Goal: Task Accomplishment & Management: Manage account settings

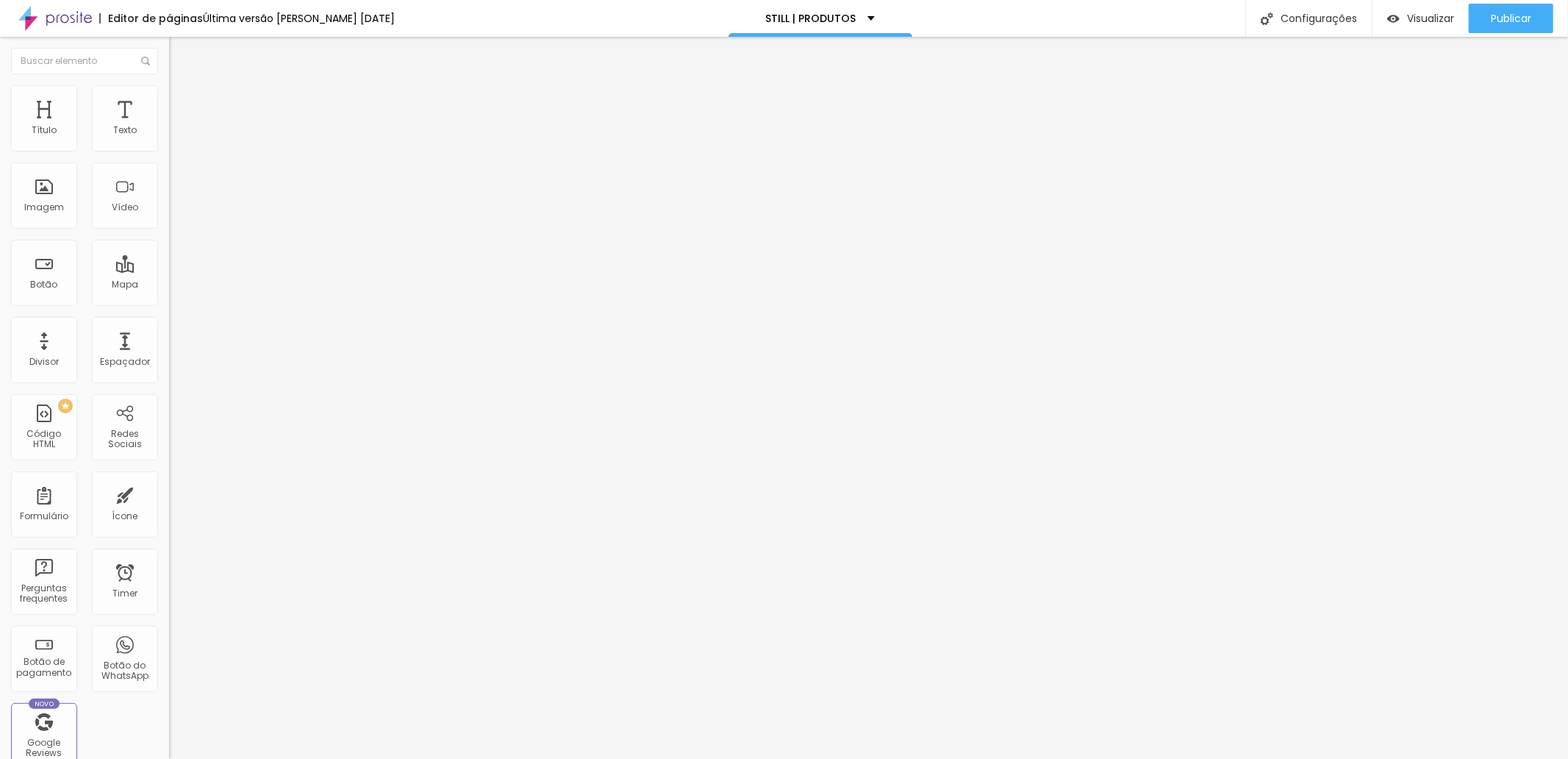
click at [169, 126] on span "Trocar imagem" at bounding box center [209, 120] width 80 height 13
click at [1501, 15] on span "Publicar" at bounding box center [1511, 19] width 41 height 12
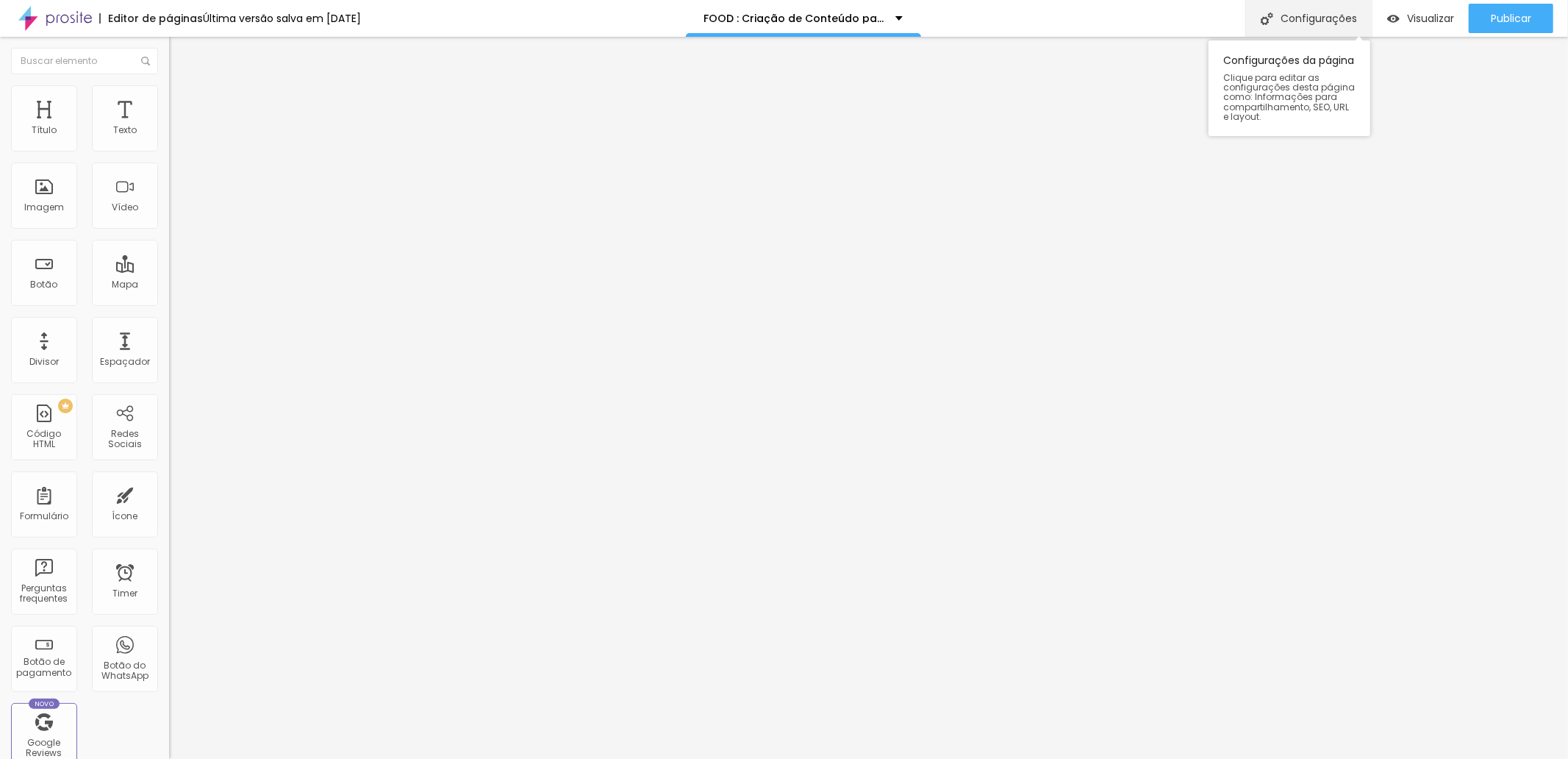
click at [1327, 23] on div "Configurações" at bounding box center [1308, 18] width 126 height 36
paste input "🍔"
type input "🍔 FOOD : Criação de Conteúdo para Restaurantes :"
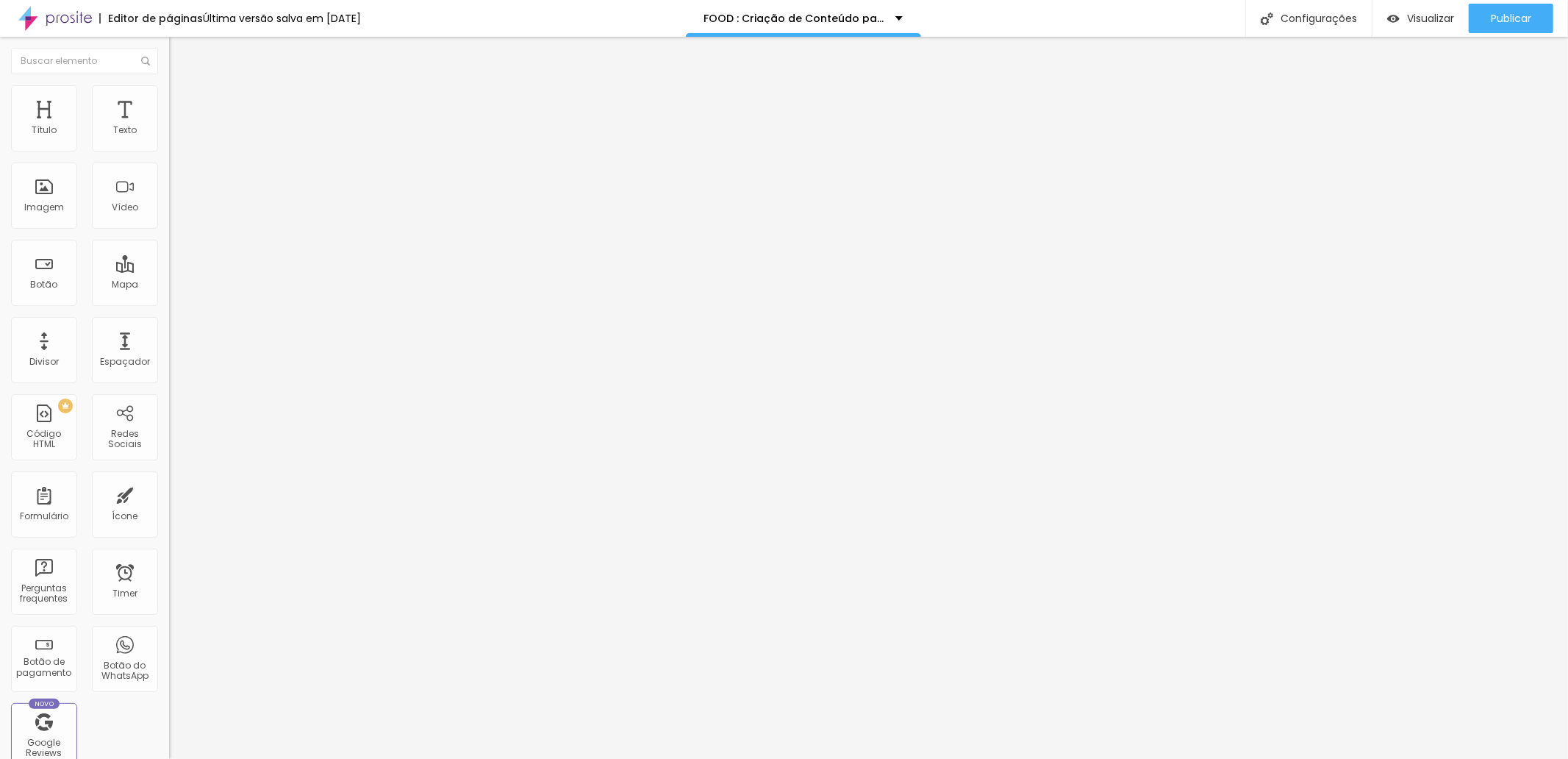
click at [1334, 17] on div "Configurações" at bounding box center [1308, 18] width 126 height 36
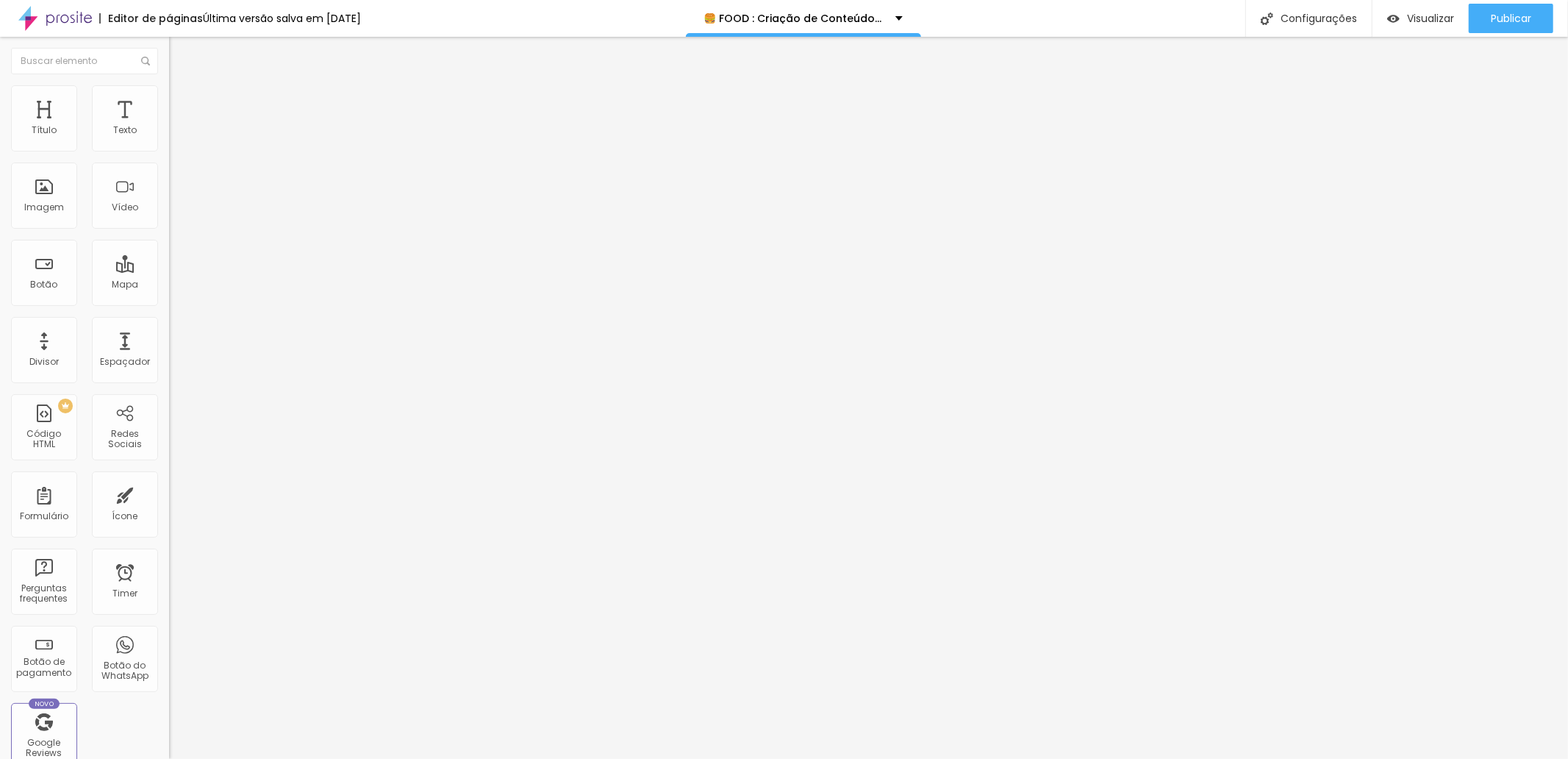
paste input "🍔"
type input "🍔 FOOD : Criação de Conteúdo para Restaurantes :"
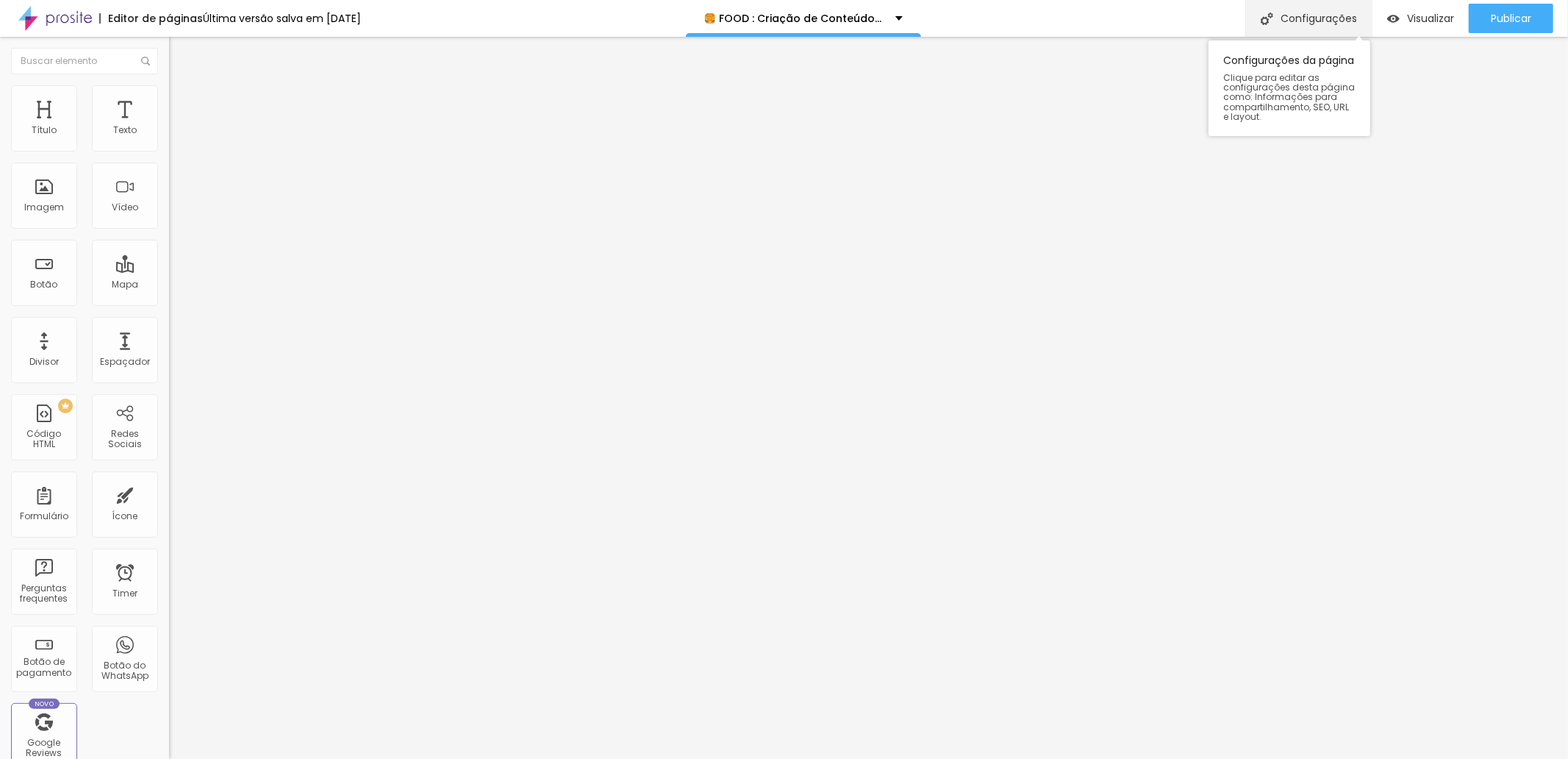
click at [1305, 13] on div "Configurações" at bounding box center [1308, 18] width 126 height 36
paste input "🍔"
type input "🍔FOOD : Criação de Conteúdo para Restaurantes"
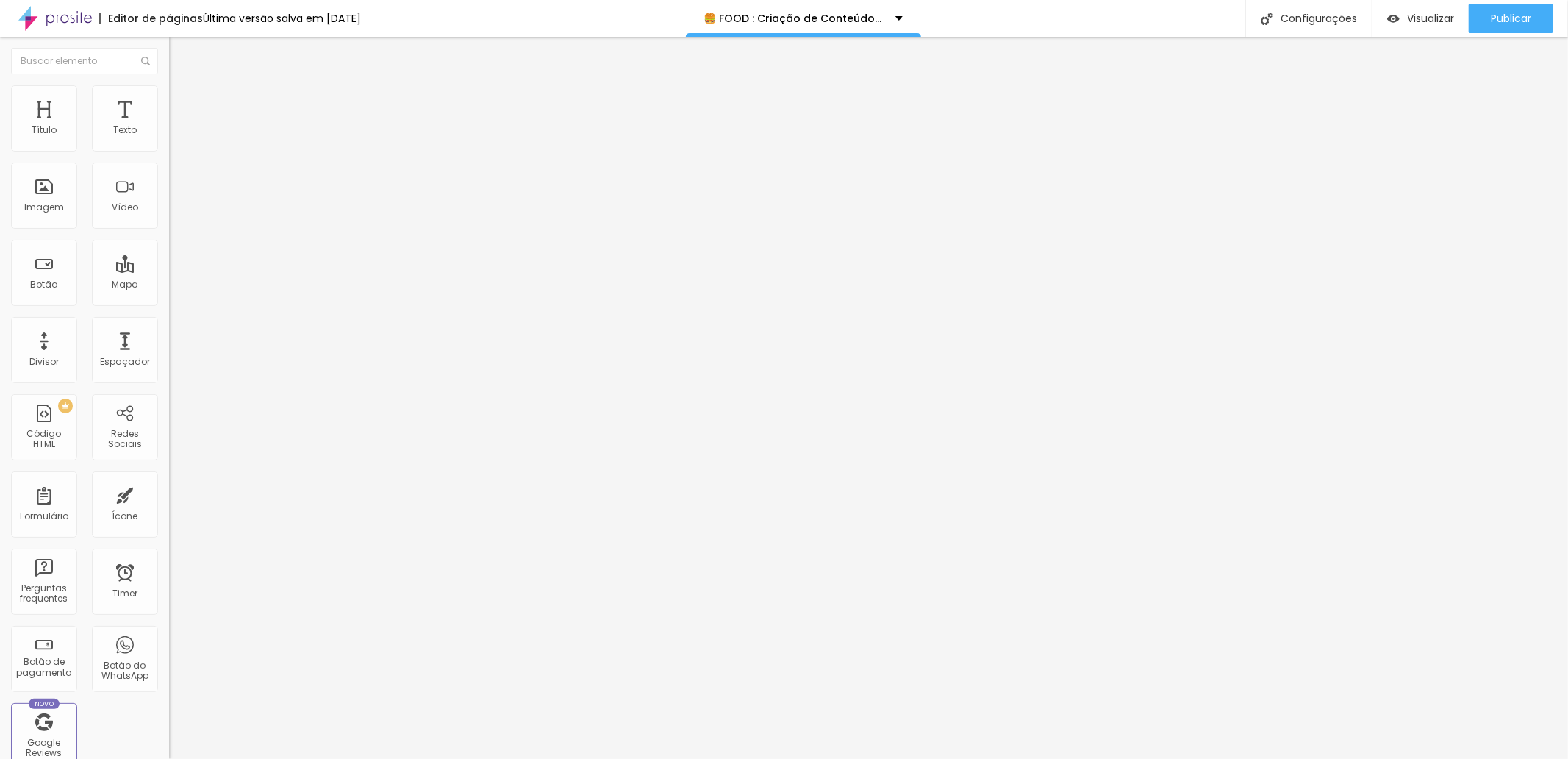
click at [1317, 16] on div "Configurações" at bounding box center [1308, 18] width 126 height 36
paste input "🎥💼 | PRODUÇÃO DE CONTEÚDO"
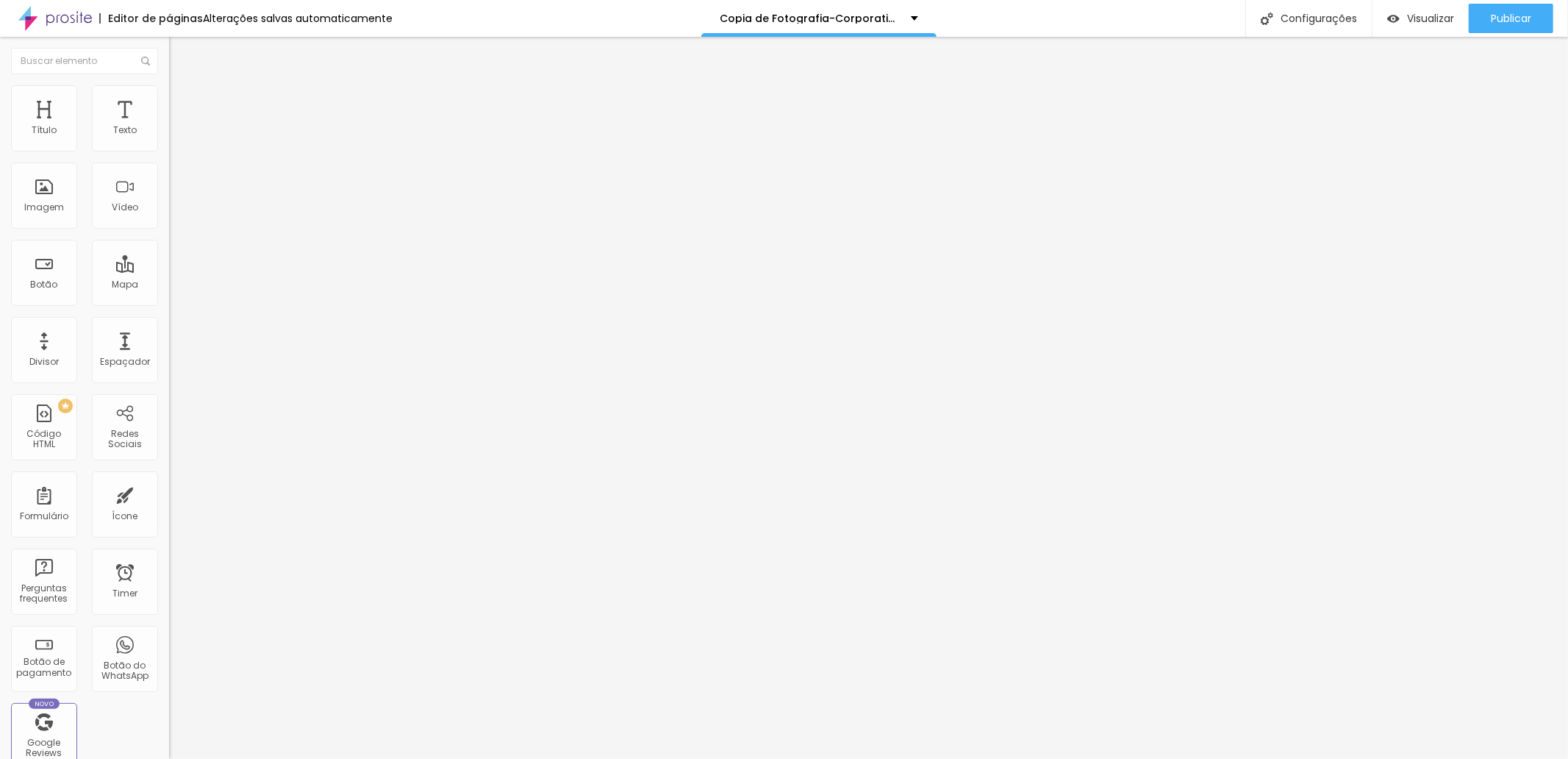
type input "🎥💼 | PRODUÇÃO DE CONTEÚDO"
drag, startPoint x: 653, startPoint y: 285, endPoint x: 886, endPoint y: 284, distance: 233.0
type input "/producao-de-conteudo-"
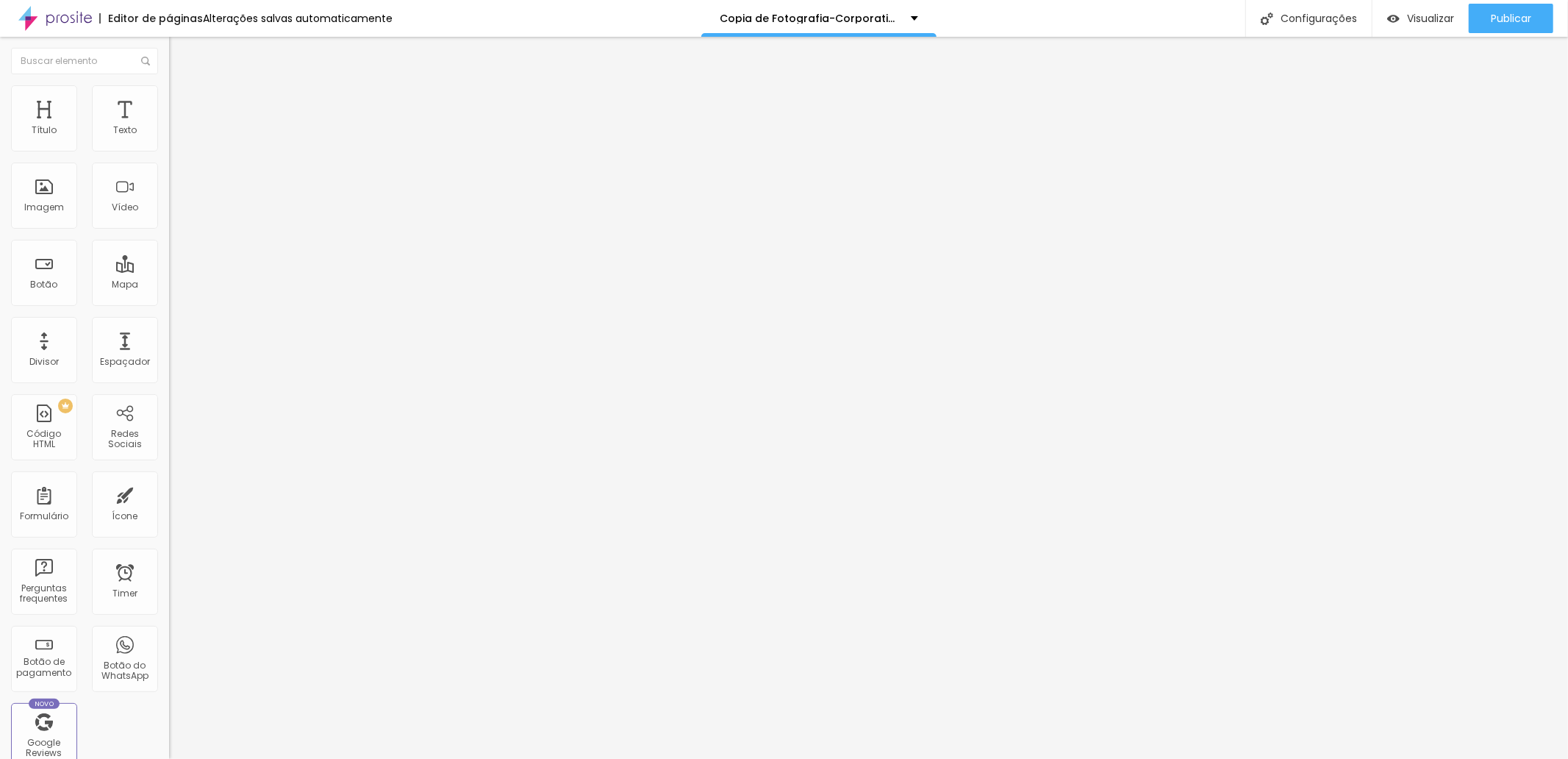
drag, startPoint x: 1012, startPoint y: 638, endPoint x: 1008, endPoint y: 623, distance: 15.5
drag, startPoint x: 1017, startPoint y: 644, endPoint x: 1079, endPoint y: 351, distance: 299.5
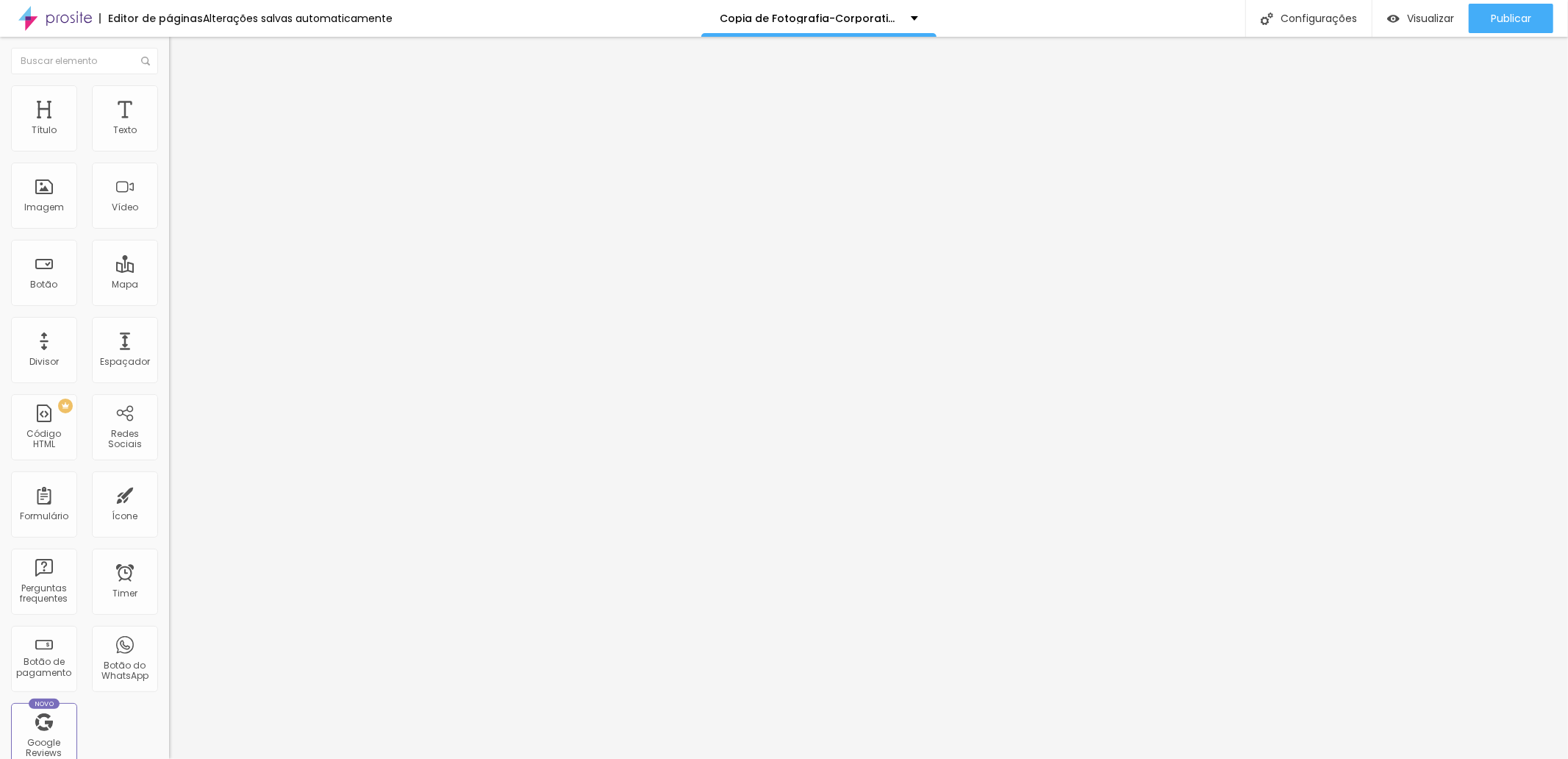
click at [182, 102] on span "Estilo" at bounding box center [193, 95] width 23 height 13
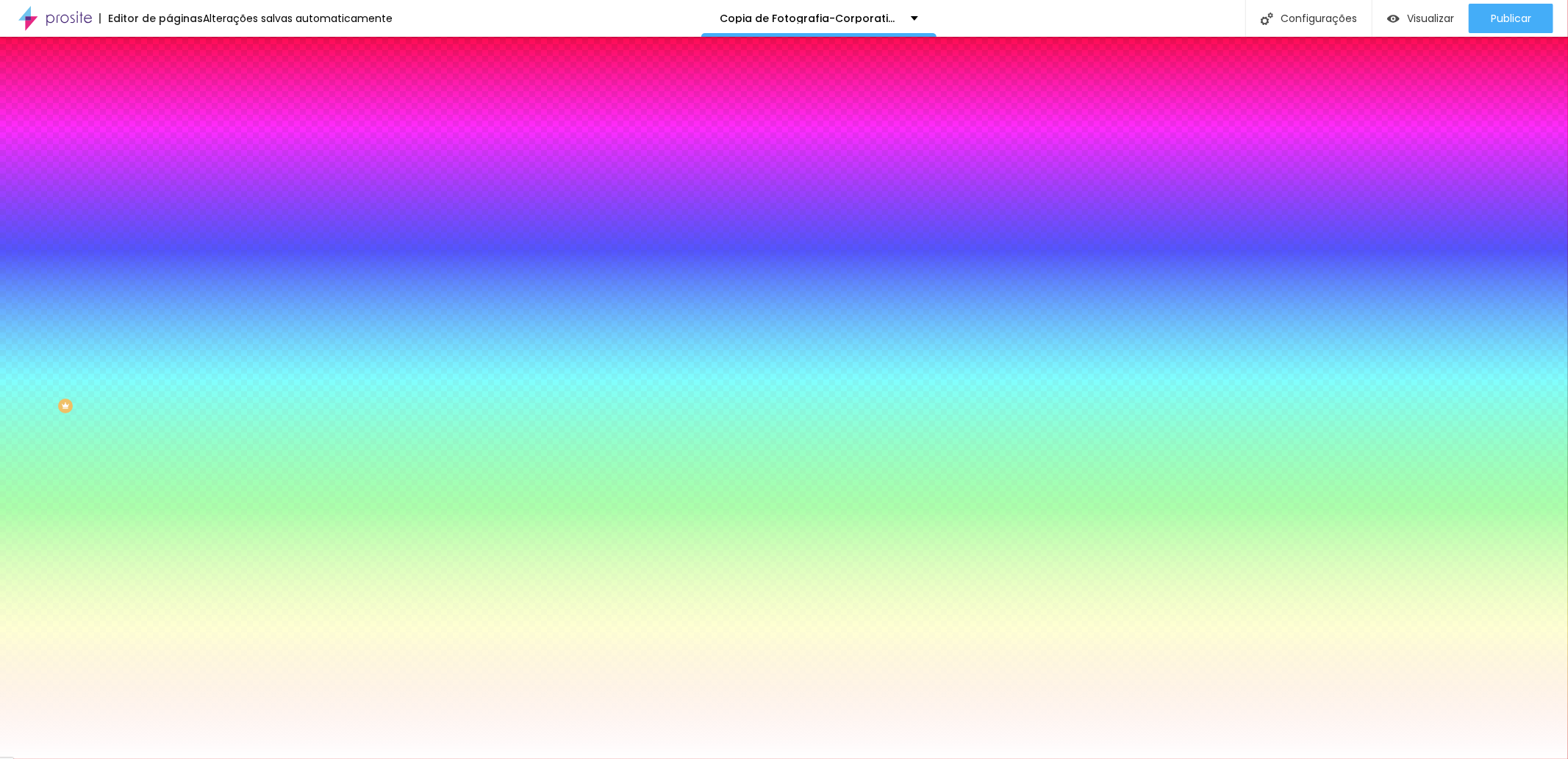
click at [169, 200] on div at bounding box center [254, 200] width 169 height 0
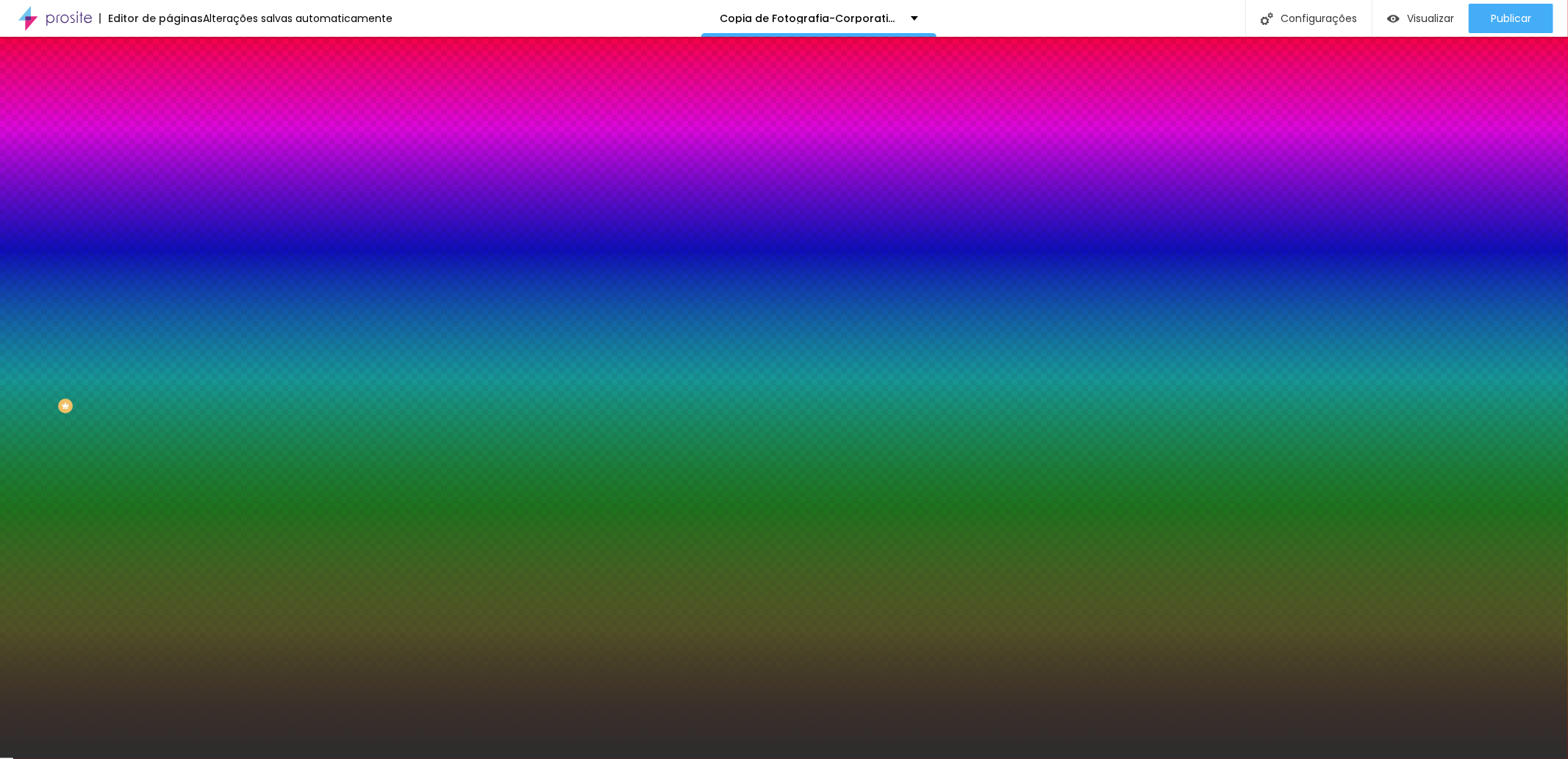
drag, startPoint x: 50, startPoint y: 357, endPoint x: 3, endPoint y: 377, distance: 51.1
click at [169, 305] on div "Imagem de fundo Adicionar imagem Efeito da Imagem Nenhum Nenhum Parallax Cor de…" at bounding box center [254, 209] width 169 height 191
click at [169, 200] on div at bounding box center [254, 200] width 169 height 0
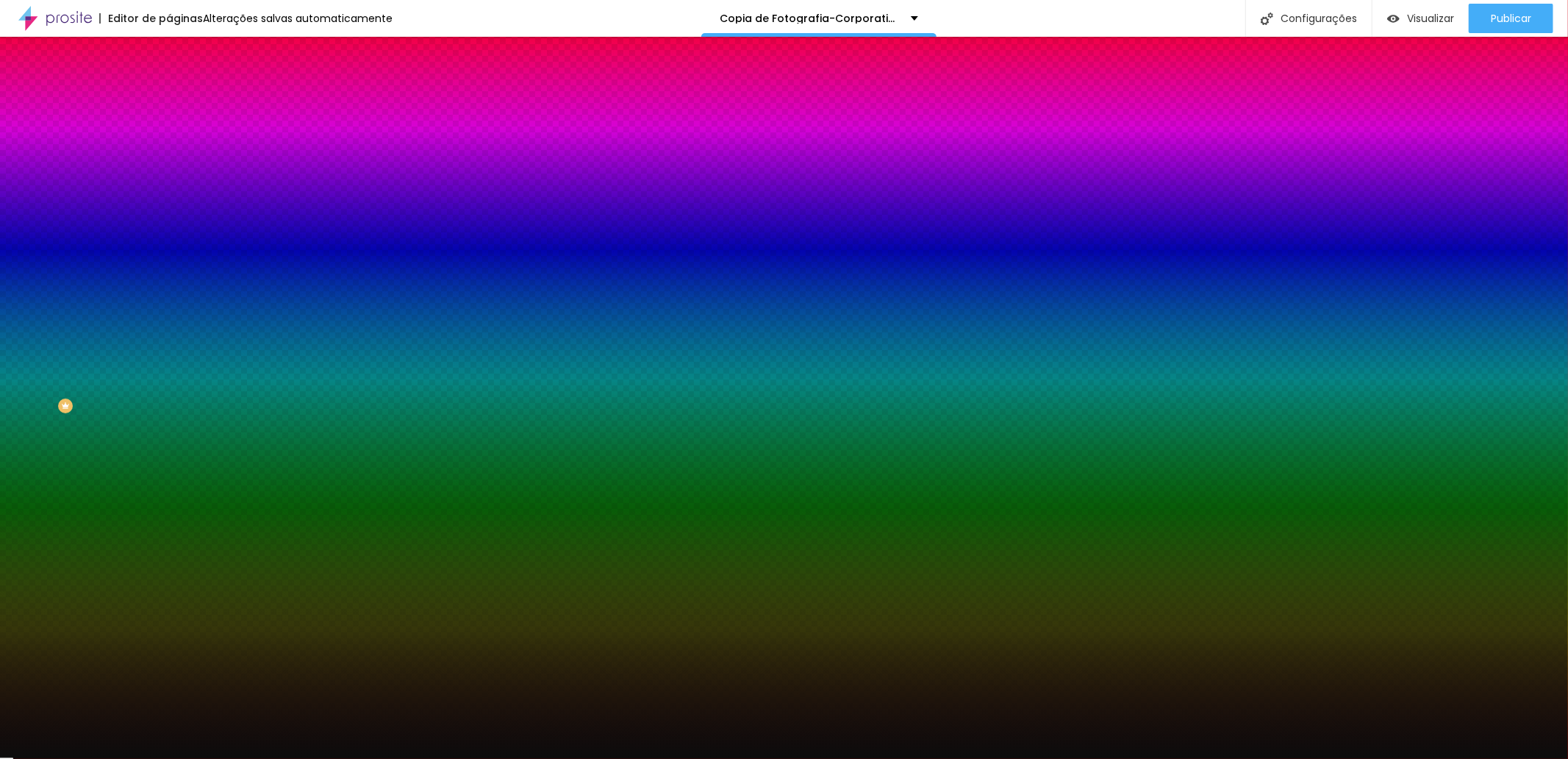
type input "#0C0C0C"
drag, startPoint x: 25, startPoint y: 377, endPoint x: 19, endPoint y: 390, distance: 14.3
click at [169, 215] on div at bounding box center [254, 215] width 169 height 0
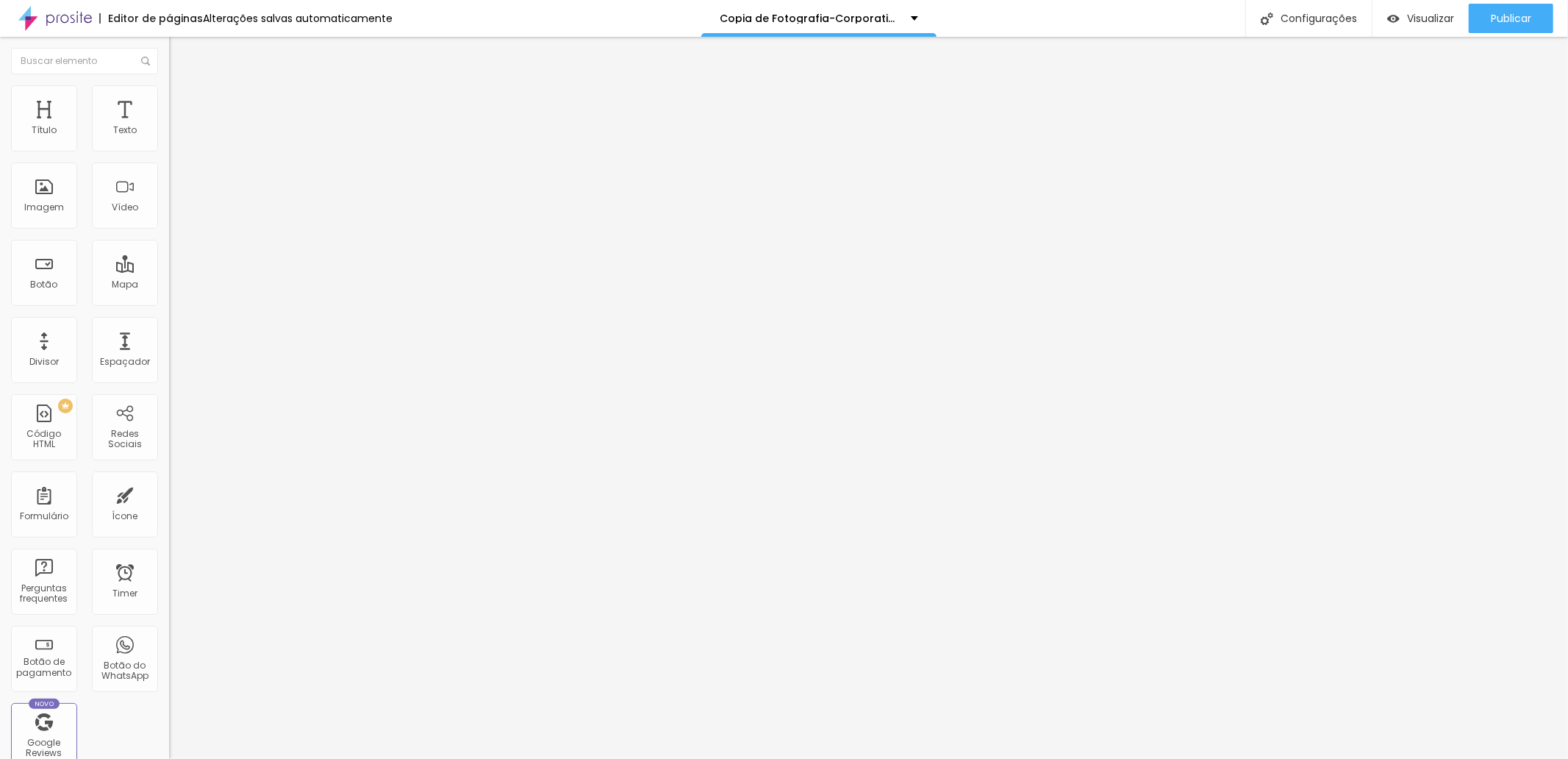
click at [175, 137] on icon "button" at bounding box center [179, 132] width 8 height 8
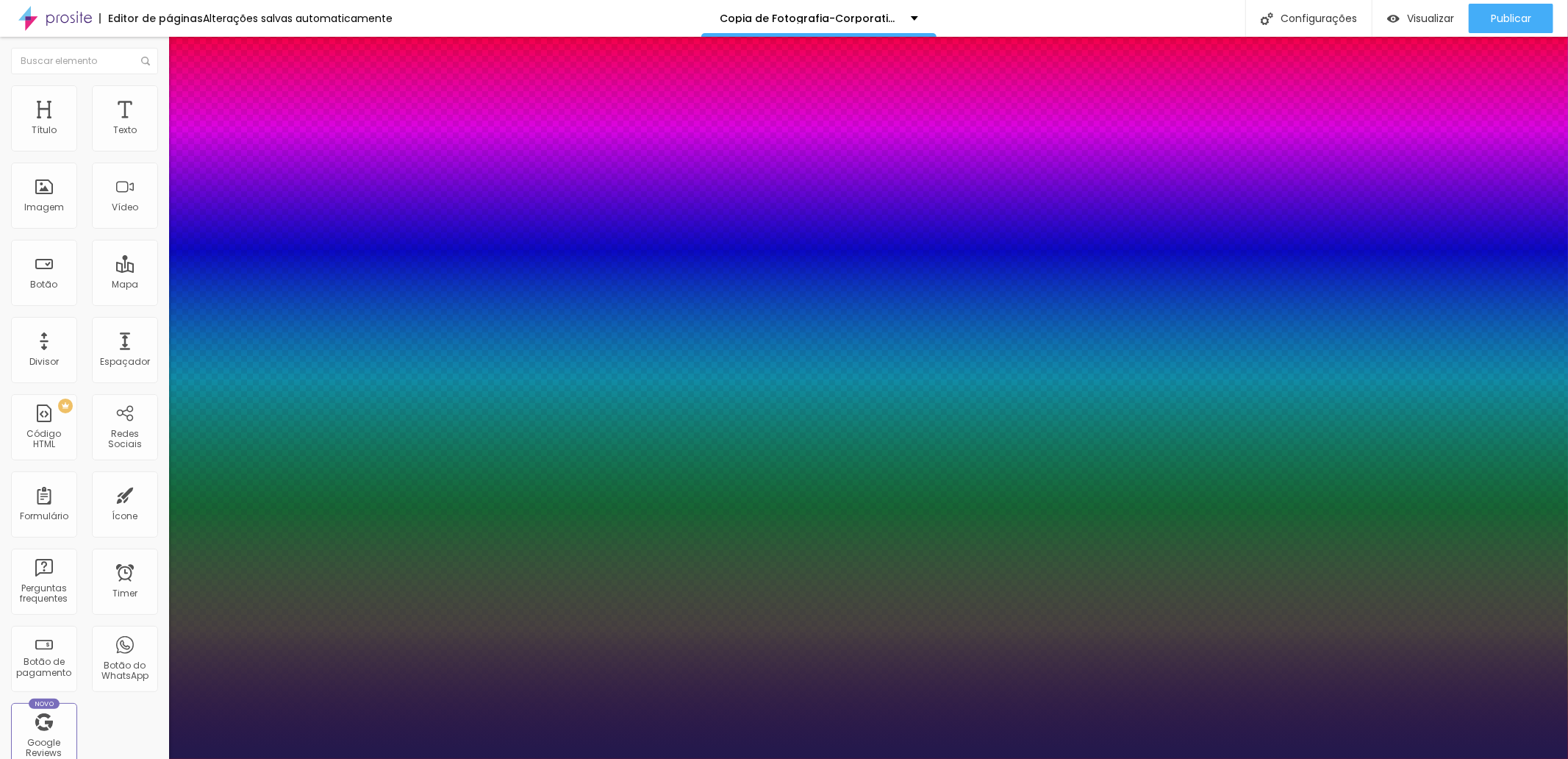
type input "1"
type input "44"
type input "1"
type input "43"
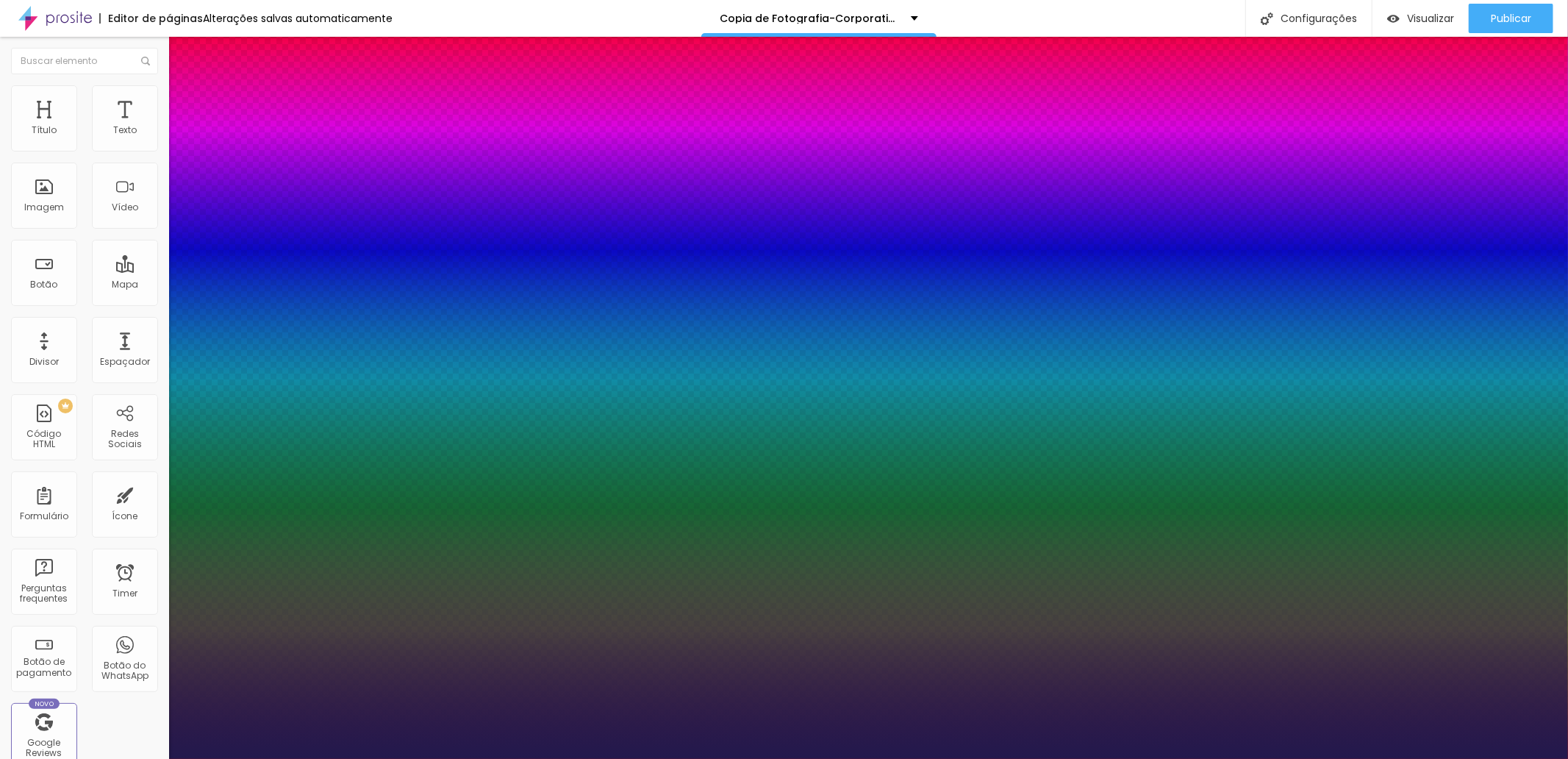
type input "43"
type input "1"
type input "38"
type input "1"
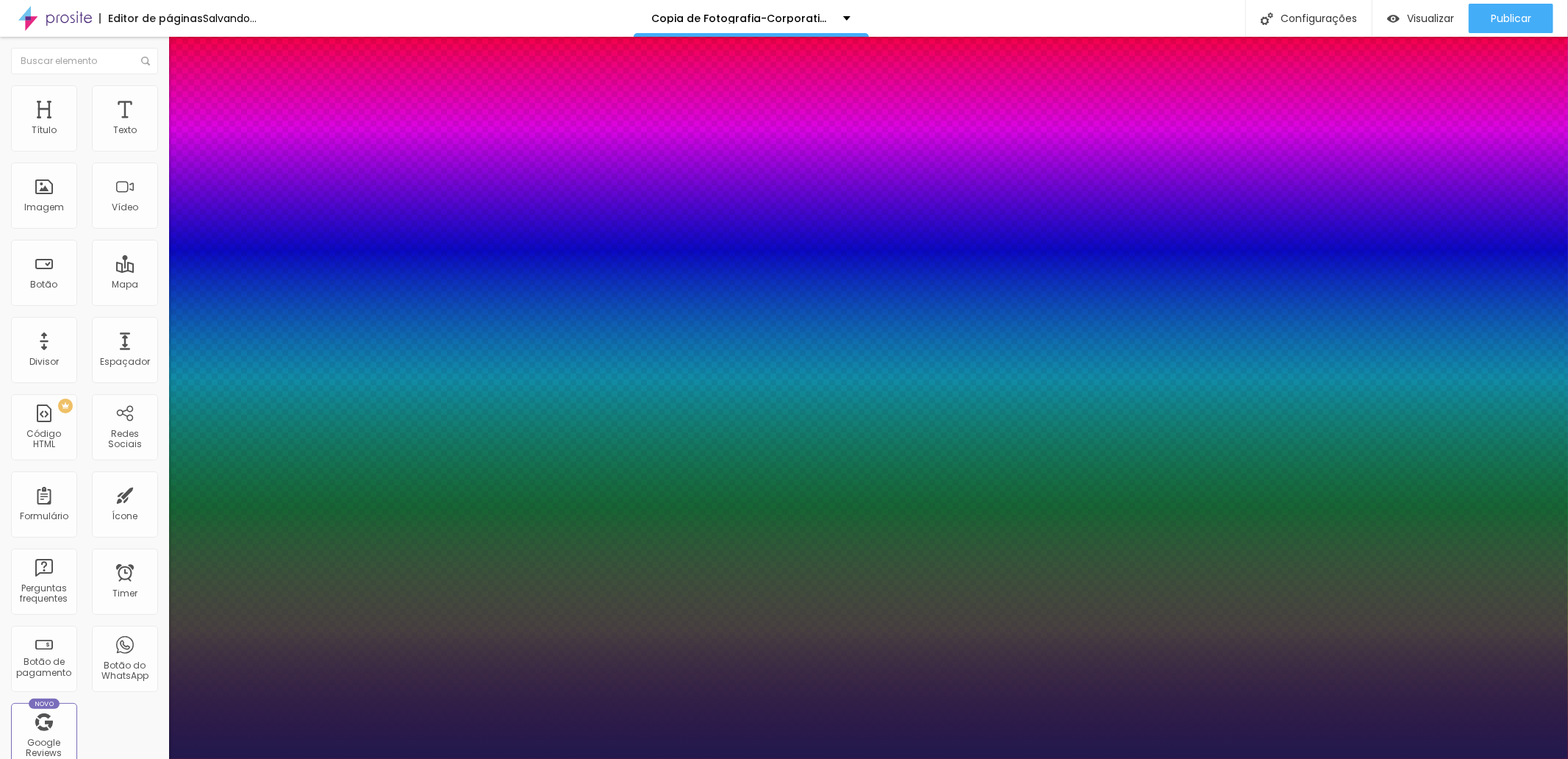
type input "37"
type input "1"
type input "38"
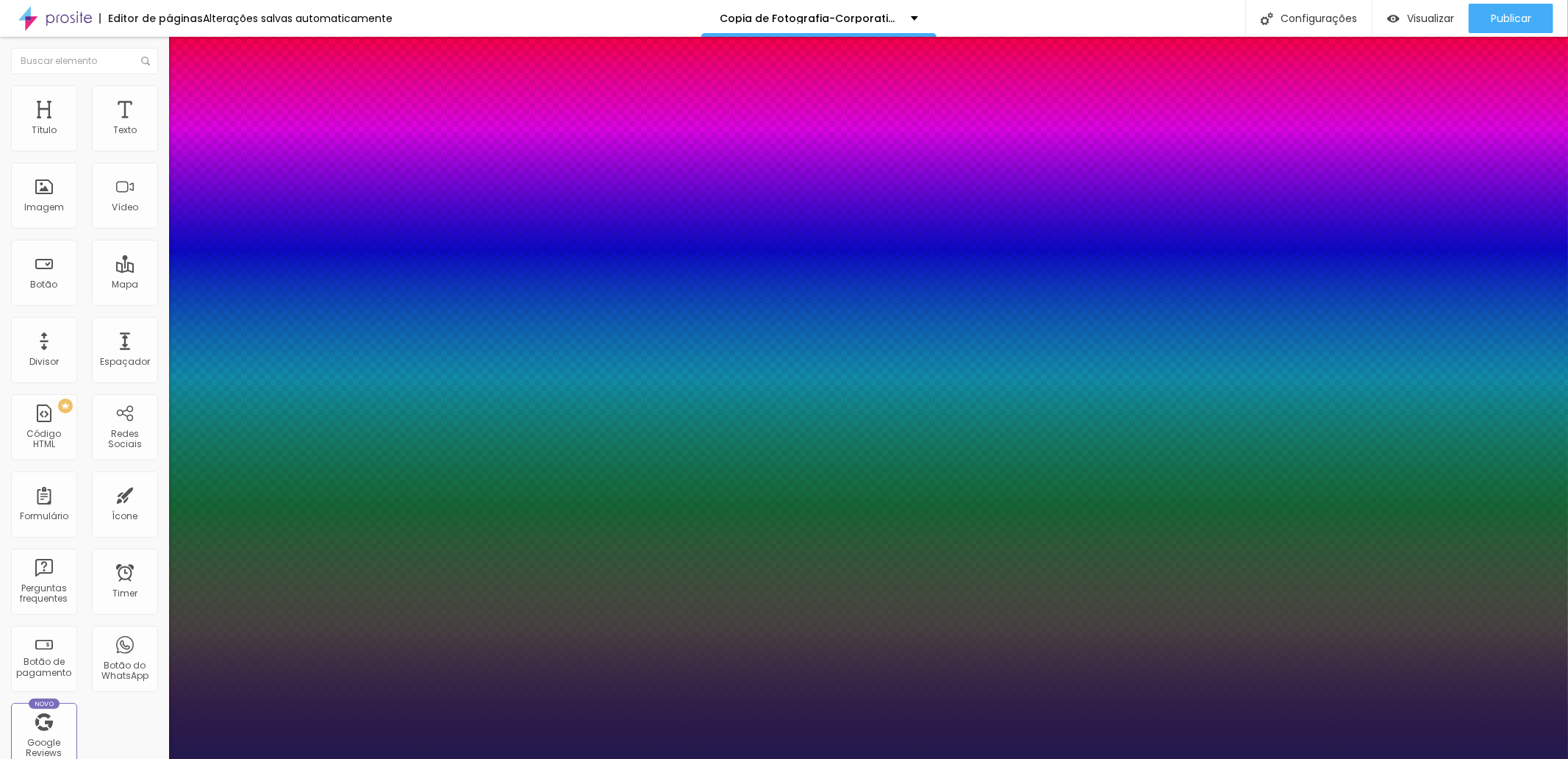
type input "1"
drag, startPoint x: 232, startPoint y: 250, endPoint x: 224, endPoint y: 252, distance: 8.2
type input "38"
type input "1"
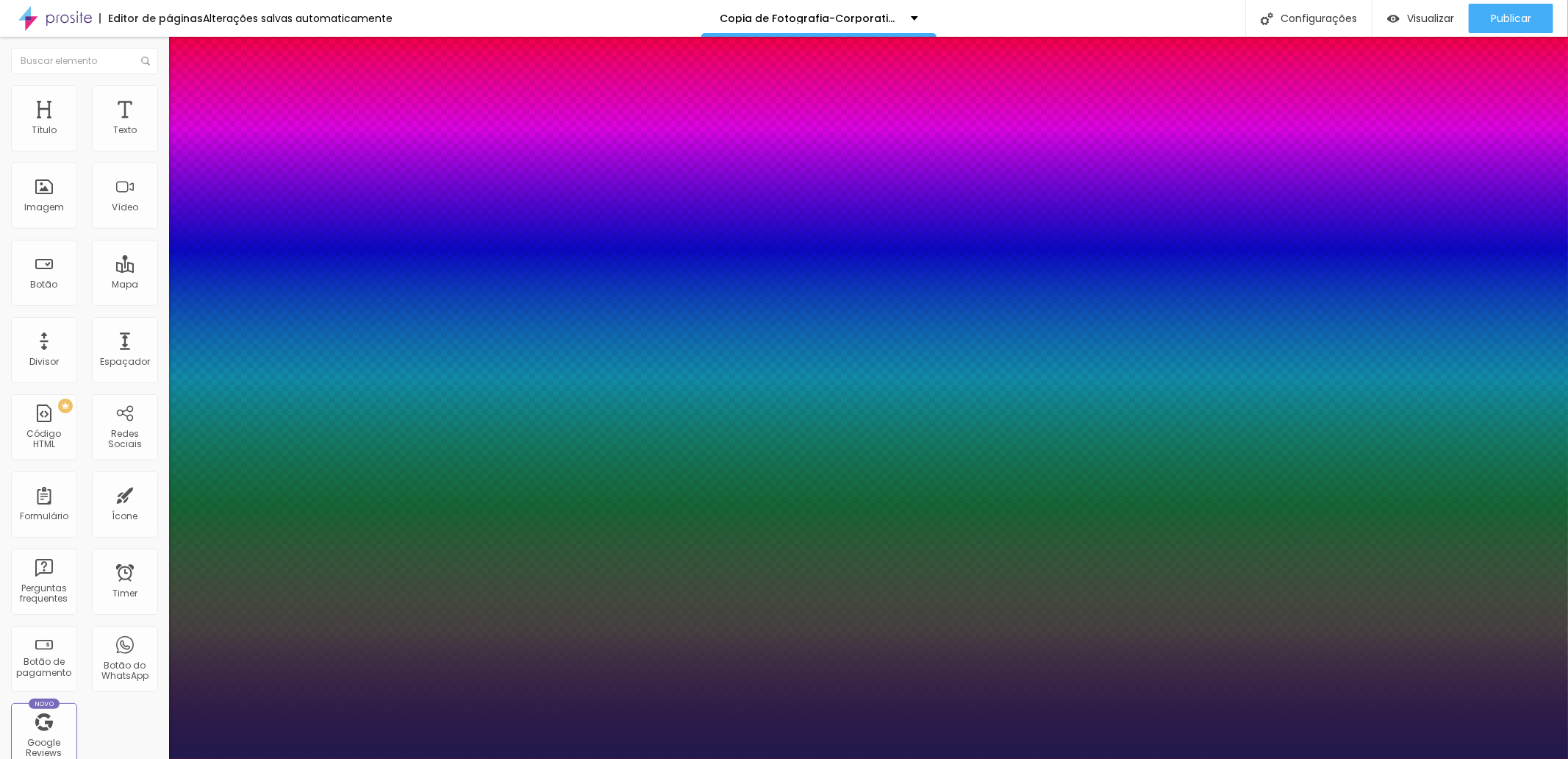
click at [20, 758] on div at bounding box center [784, 759] width 1568 height 0
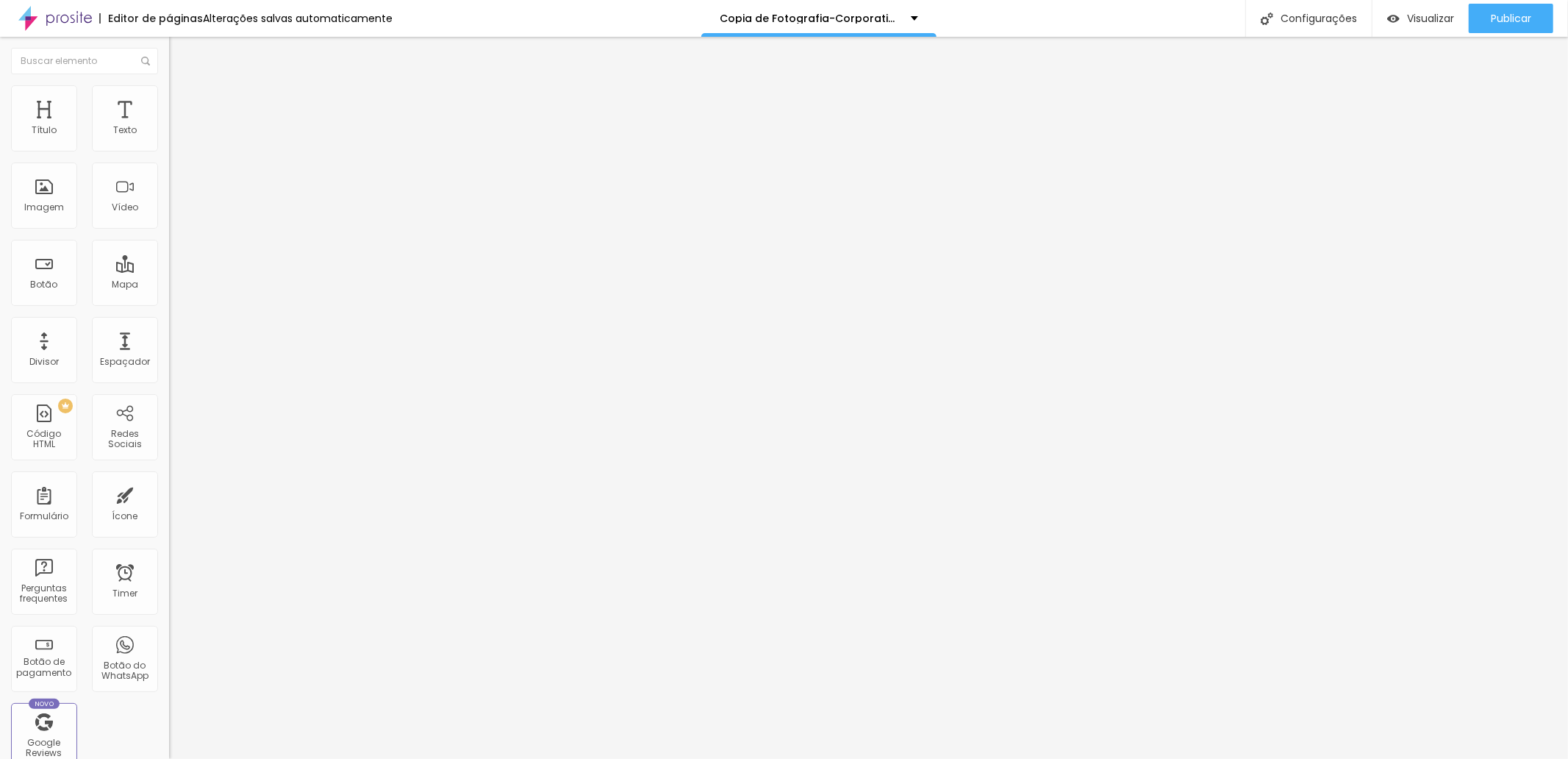
click at [180, 54] on img "button" at bounding box center [186, 53] width 12 height 12
drag, startPoint x: 56, startPoint y: 163, endPoint x: -14, endPoint y: 163, distance: 70.0
click at [0, 163] on html "Editor de páginas Alterações salvas automaticamente Copia de Fotografia-Corpora…" at bounding box center [784, 380] width 1568 height 759
type input "MENSAL"
click at [169, 97] on li "Estilo" at bounding box center [254, 92] width 169 height 14
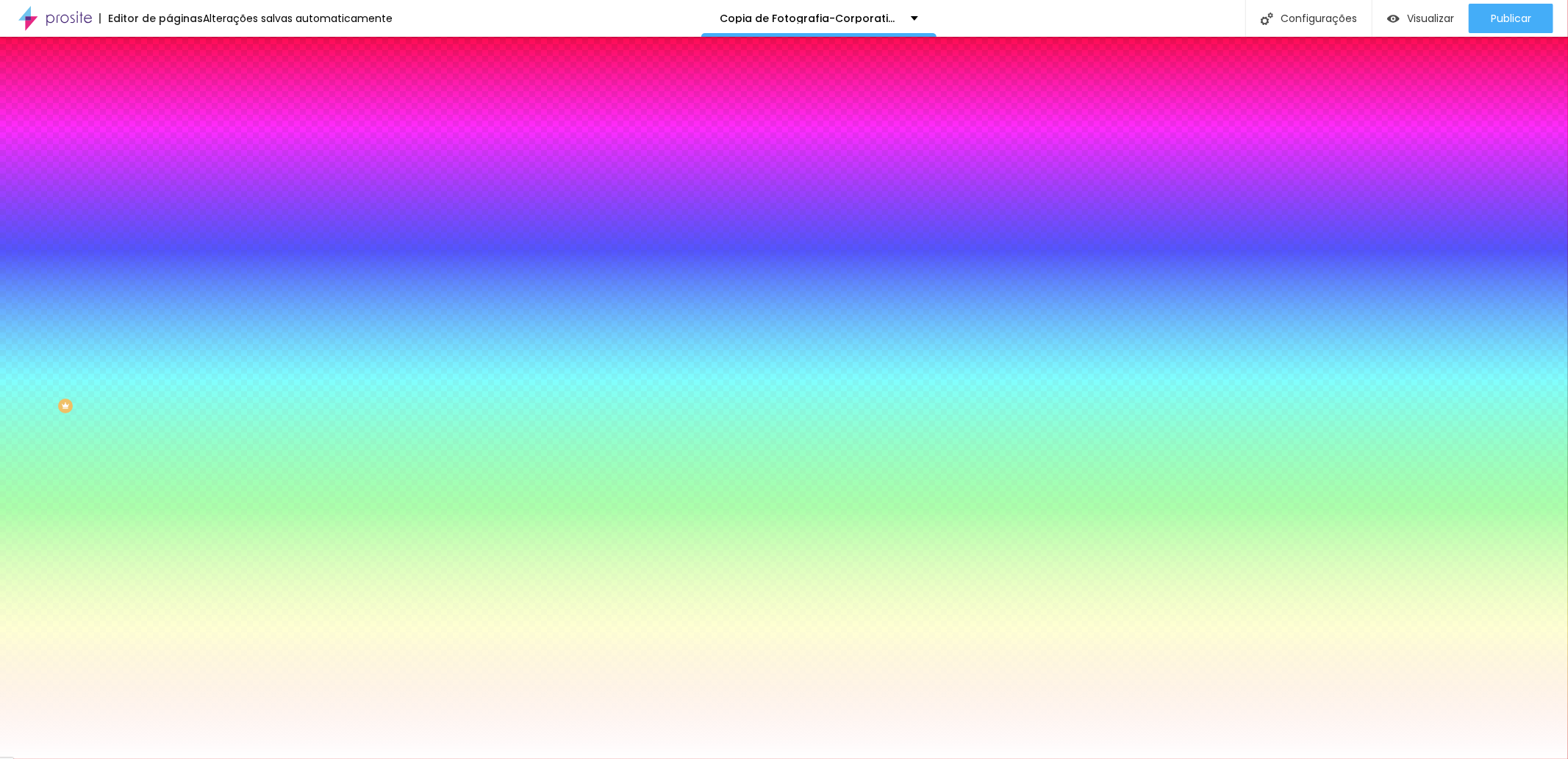
click at [169, 501] on div at bounding box center [254, 501] width 169 height 0
type input "#111111"
drag, startPoint x: 32, startPoint y: 403, endPoint x: 15, endPoint y: 434, distance: 35.4
click at [169, 434] on div "Editar Botão Conteúdo Estilo Avançado Cor de fundo Voltar ao padrão #FFFFFF Tip…" at bounding box center [254, 397] width 169 height 723
click at [169, 418] on div "Cor de fundo Voltar ao padrão #FFFFFF Tipografia Voltar ao padrão Borda Voltar …" at bounding box center [254, 355] width 169 height 481
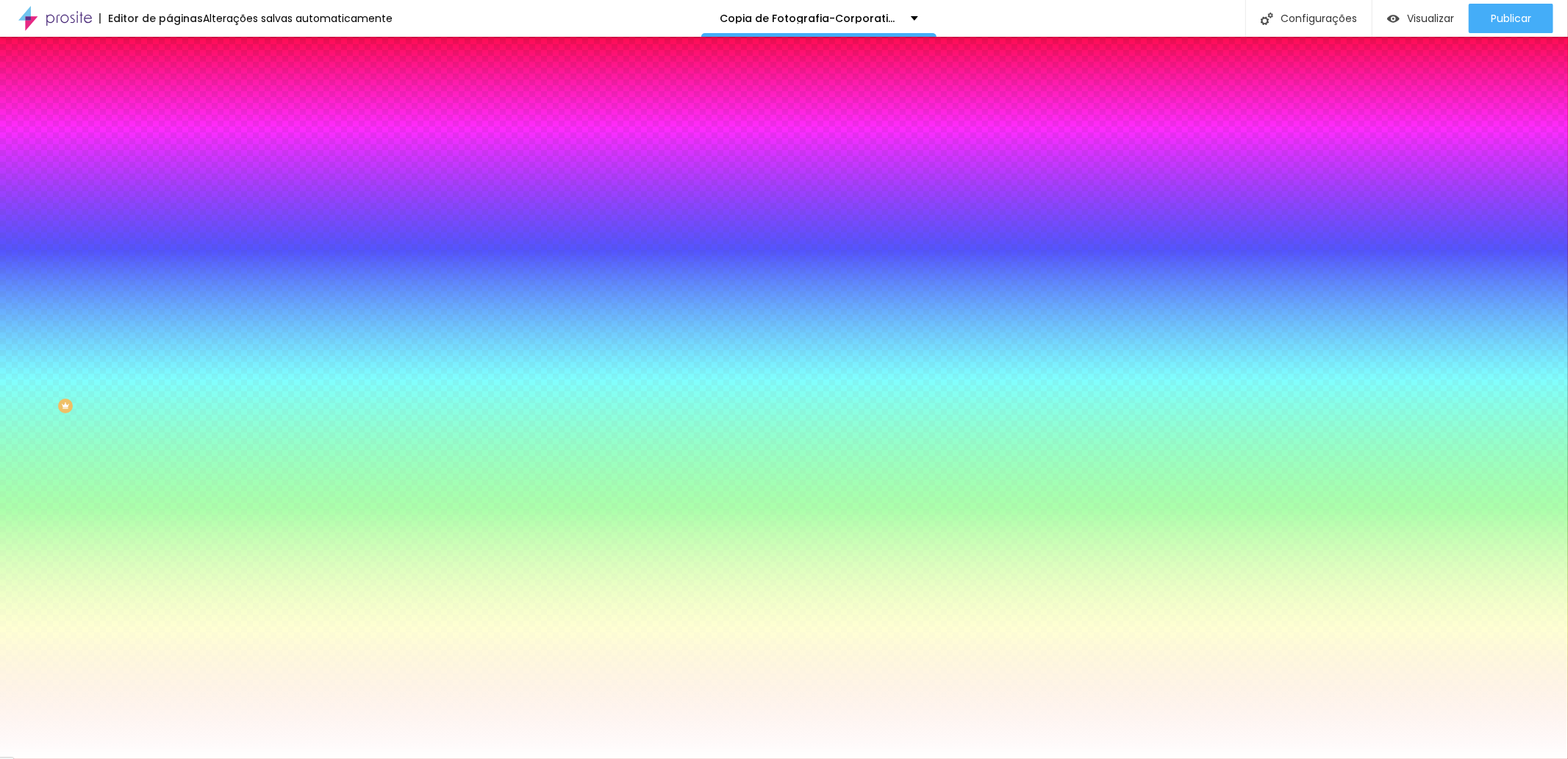
click at [169, 141] on div at bounding box center [254, 141] width 169 height 0
type input "#090909"
drag, startPoint x: 75, startPoint y: 231, endPoint x: 18, endPoint y: 273, distance: 70.8
click at [169, 155] on div at bounding box center [254, 155] width 169 height 0
click at [169, 501] on input "#111111" at bounding box center [257, 507] width 176 height 14
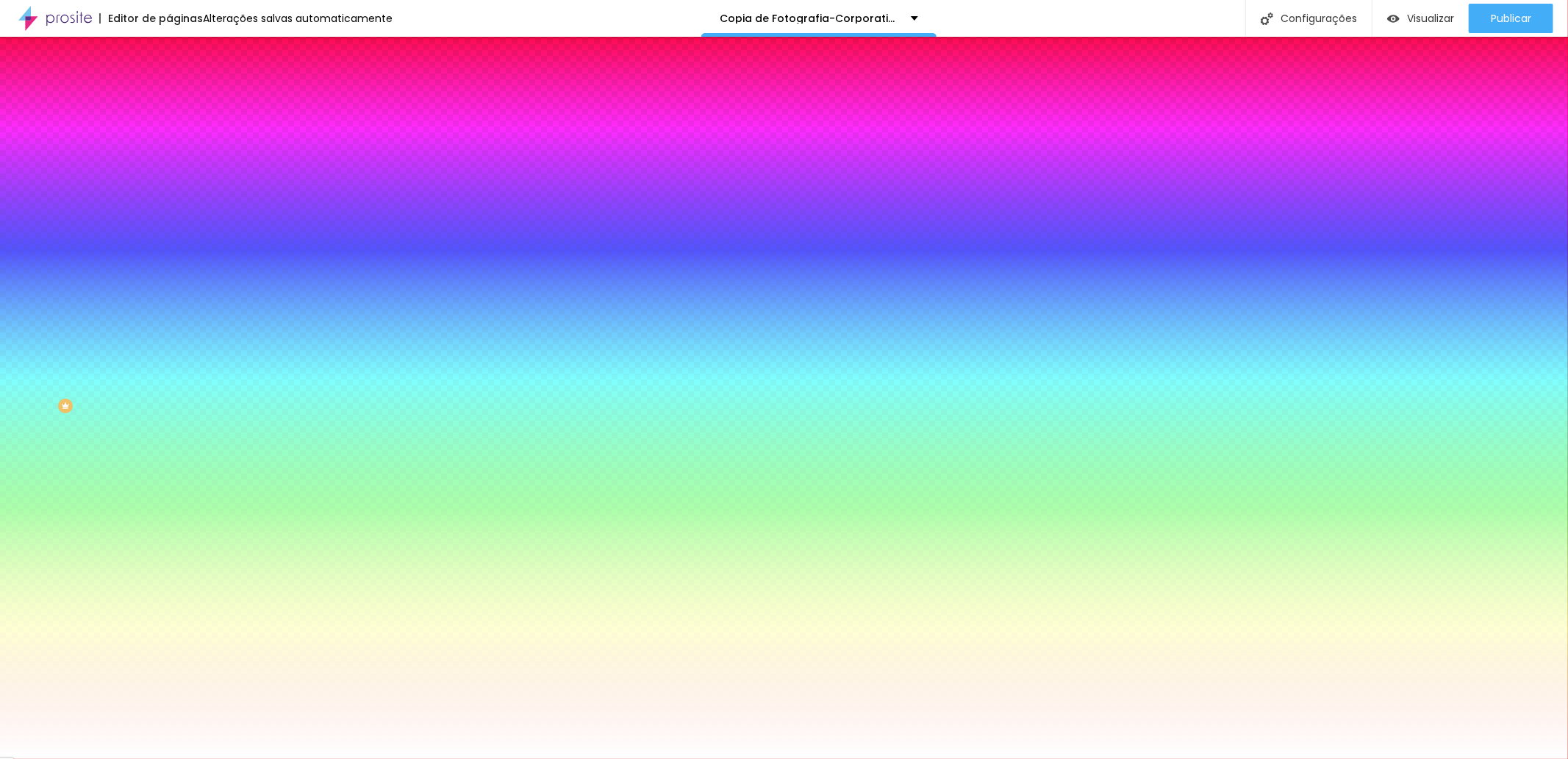
click at [169, 501] on div at bounding box center [254, 501] width 169 height 0
type input "#272727"
drag, startPoint x: 26, startPoint y: 429, endPoint x: 19, endPoint y: 422, distance: 9.9
click at [169, 515] on div at bounding box center [254, 515] width 169 height 0
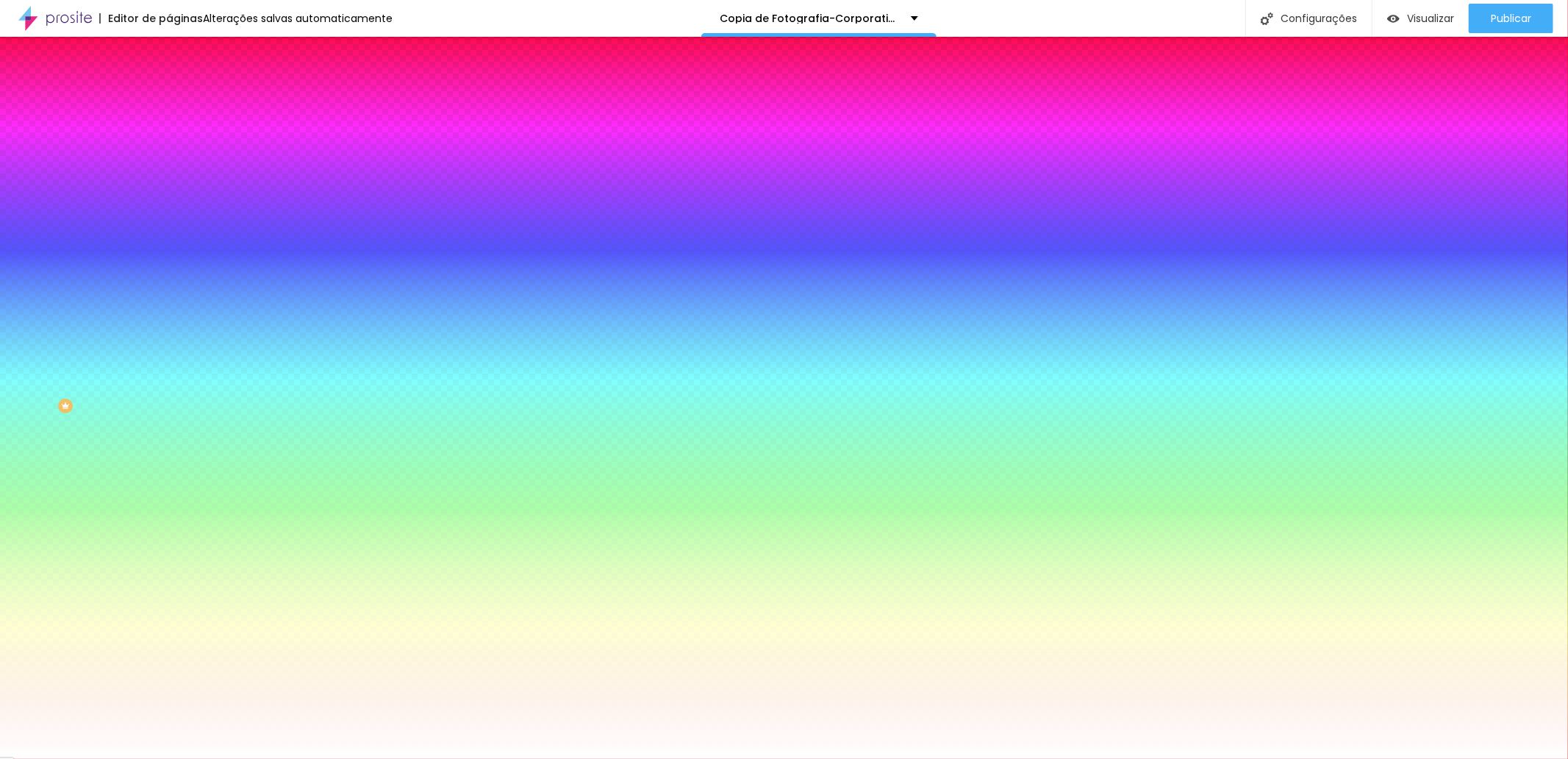
click at [169, 540] on div at bounding box center [254, 540] width 169 height 0
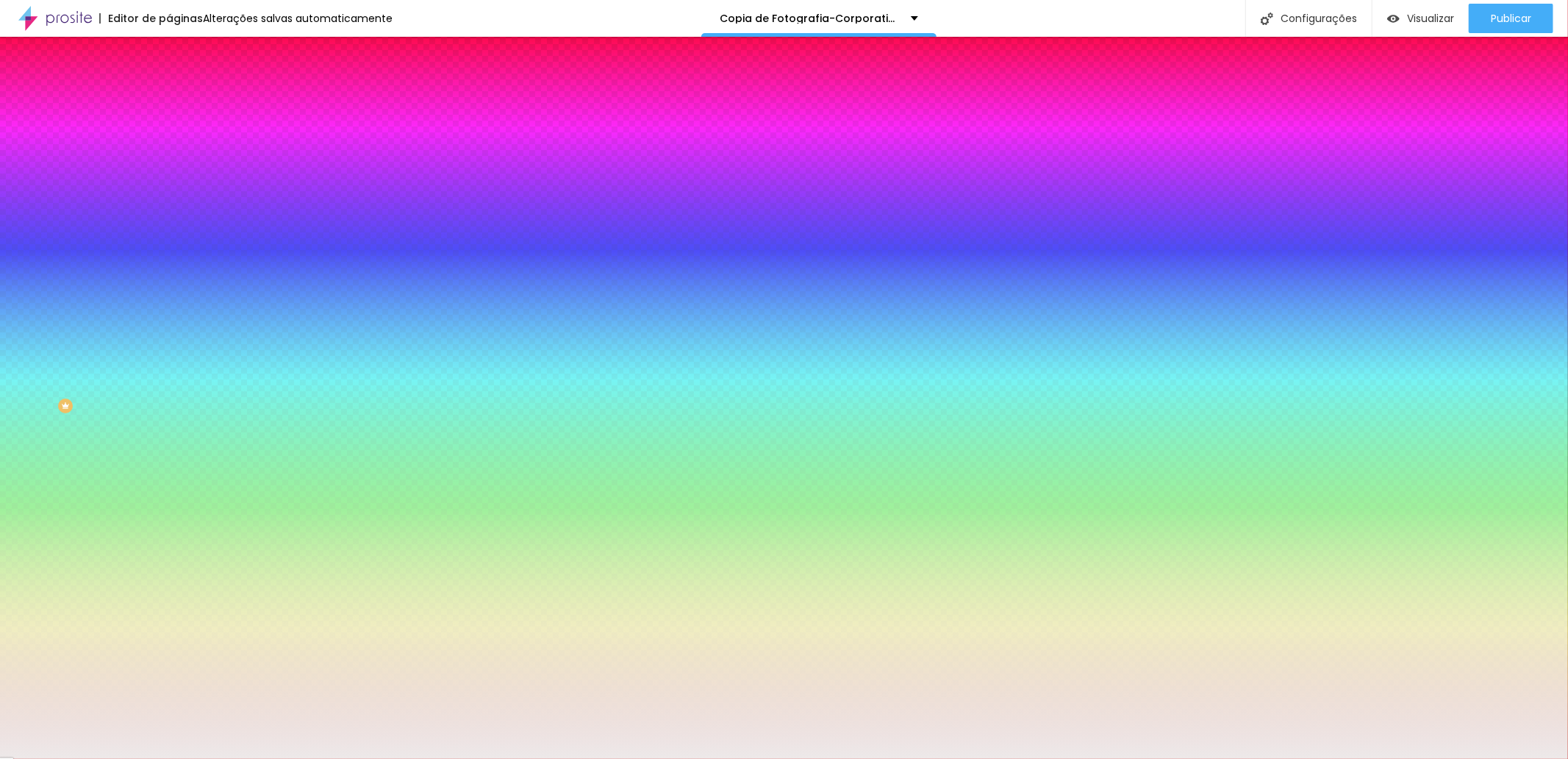
type input "#FFFFFF"
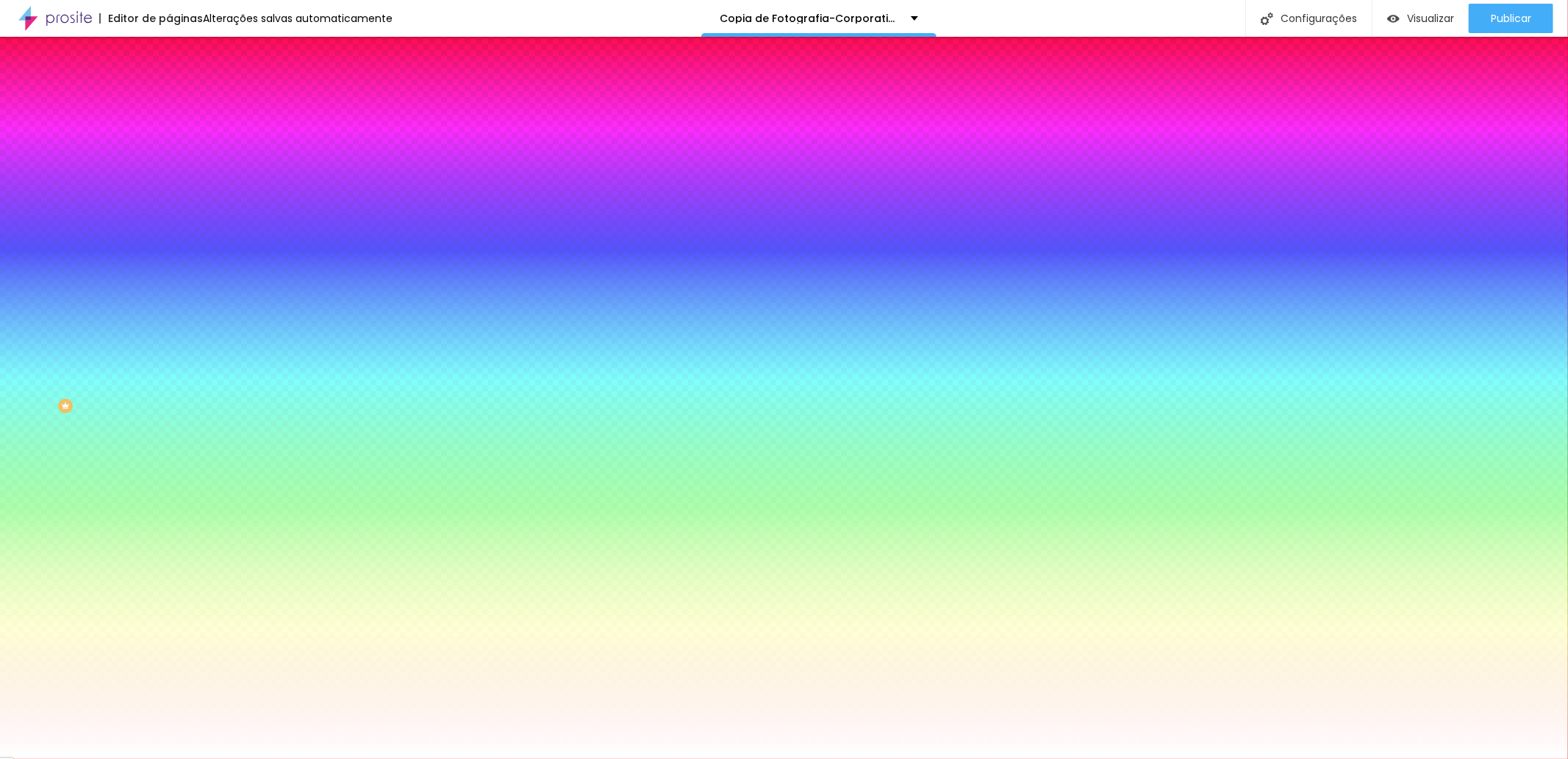
drag, startPoint x: 60, startPoint y: 422, endPoint x: 19, endPoint y: 357, distance: 76.9
click at [169, 515] on div "Cor do texto Voltar ao padrão #FFFFFF" at bounding box center [254, 535] width 169 height 41
click at [175, 182] on icon "button" at bounding box center [179, 186] width 8 height 8
type input "#FDFDFD"
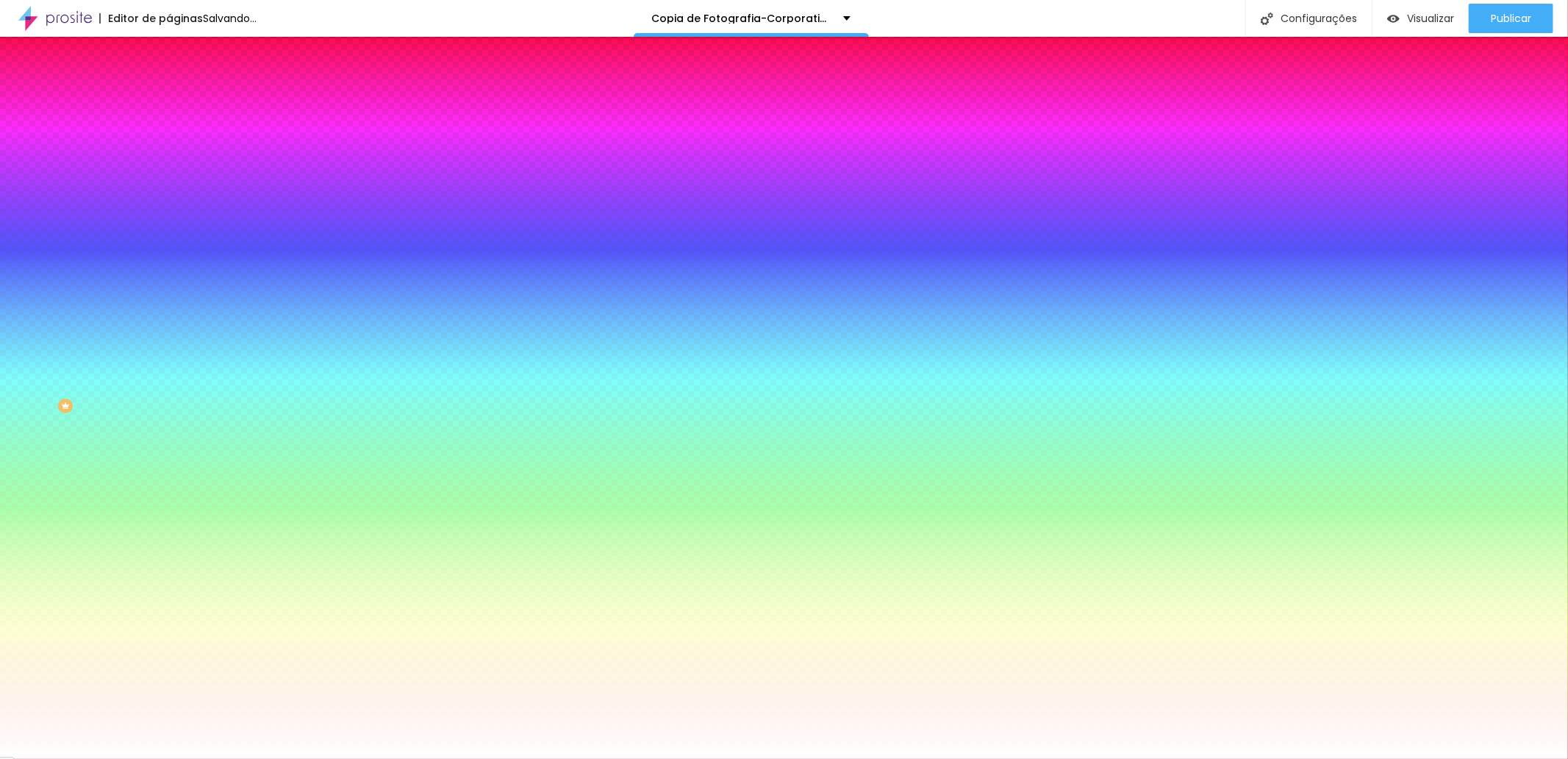
drag, startPoint x: 251, startPoint y: 387, endPoint x: 202, endPoint y: 363, distance: 54.6
click at [14, 758] on div at bounding box center [784, 759] width 1568 height 0
click at [175, 182] on icon "button" at bounding box center [179, 186] width 8 height 8
type input "17"
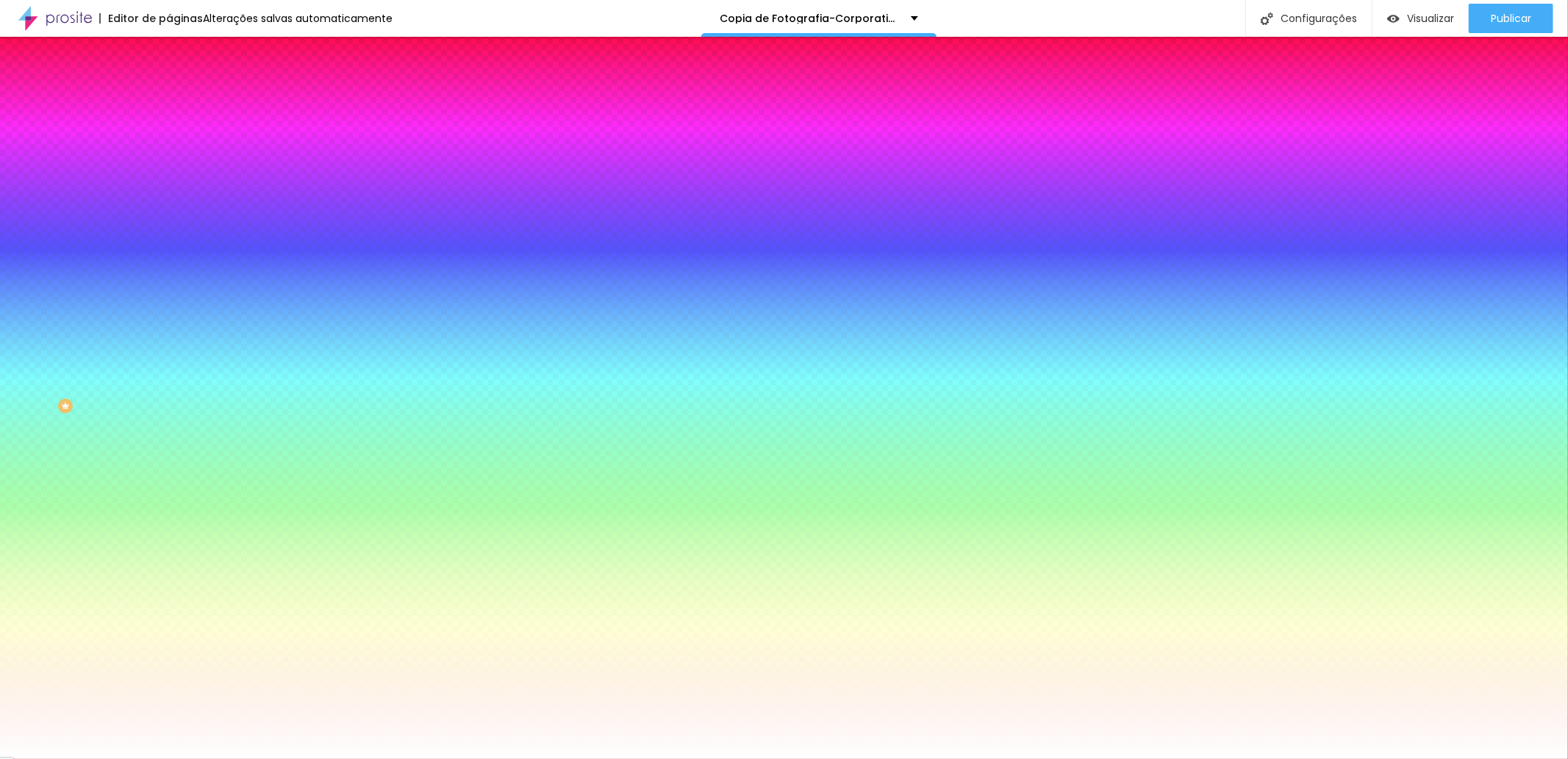
type input "17"
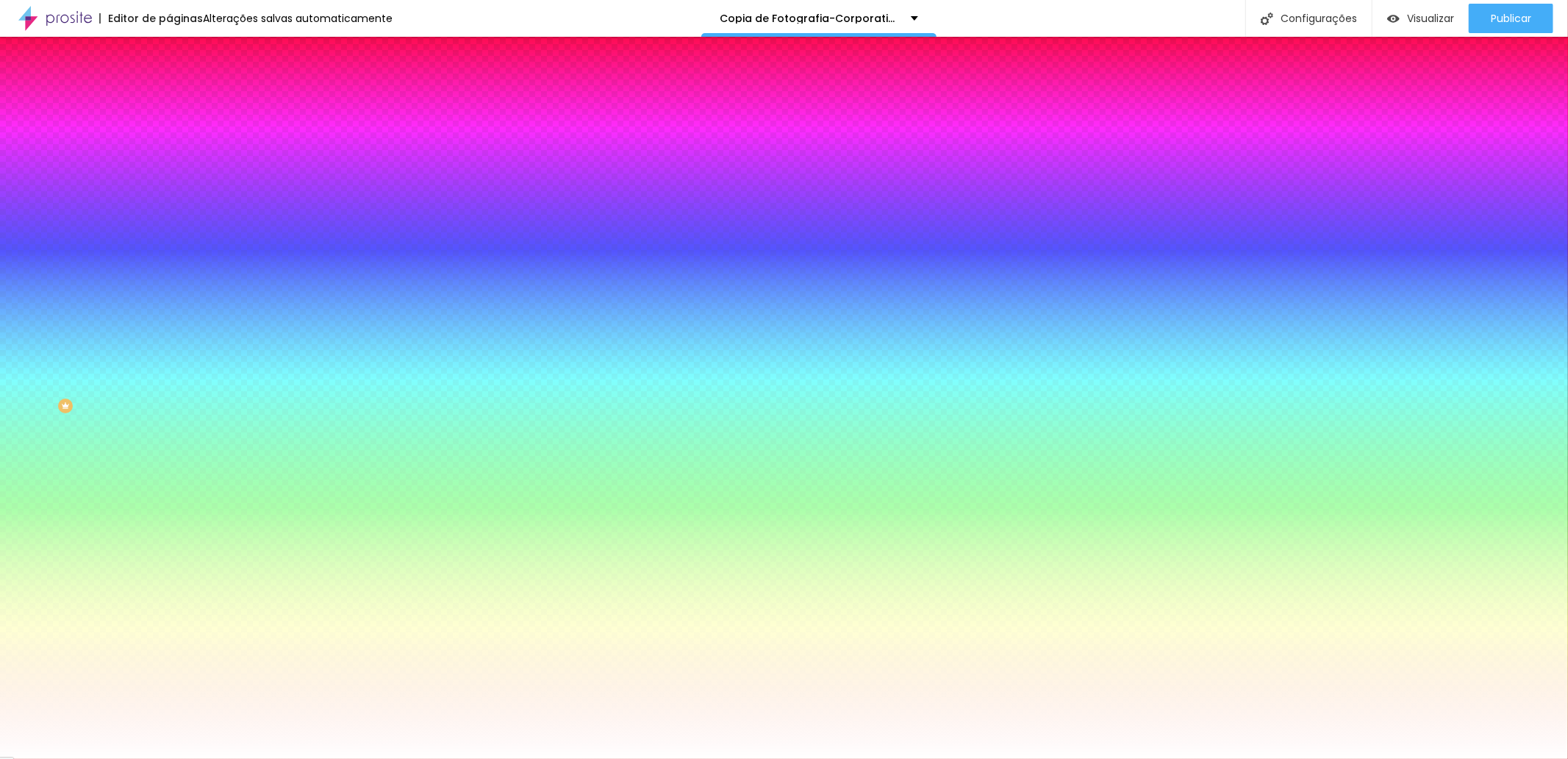
type input "18"
type input "19"
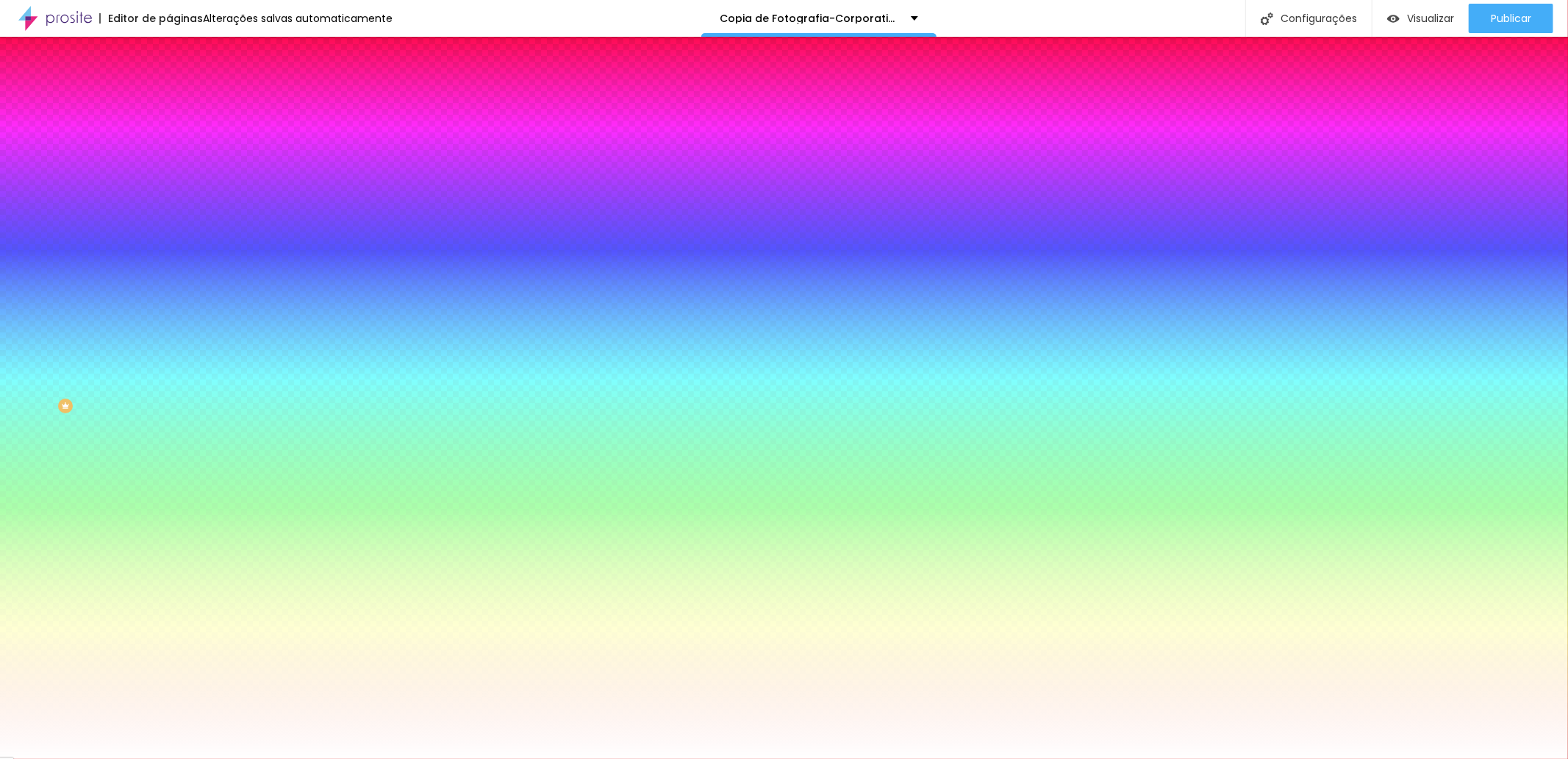
type input "20"
type input "22"
type input "23"
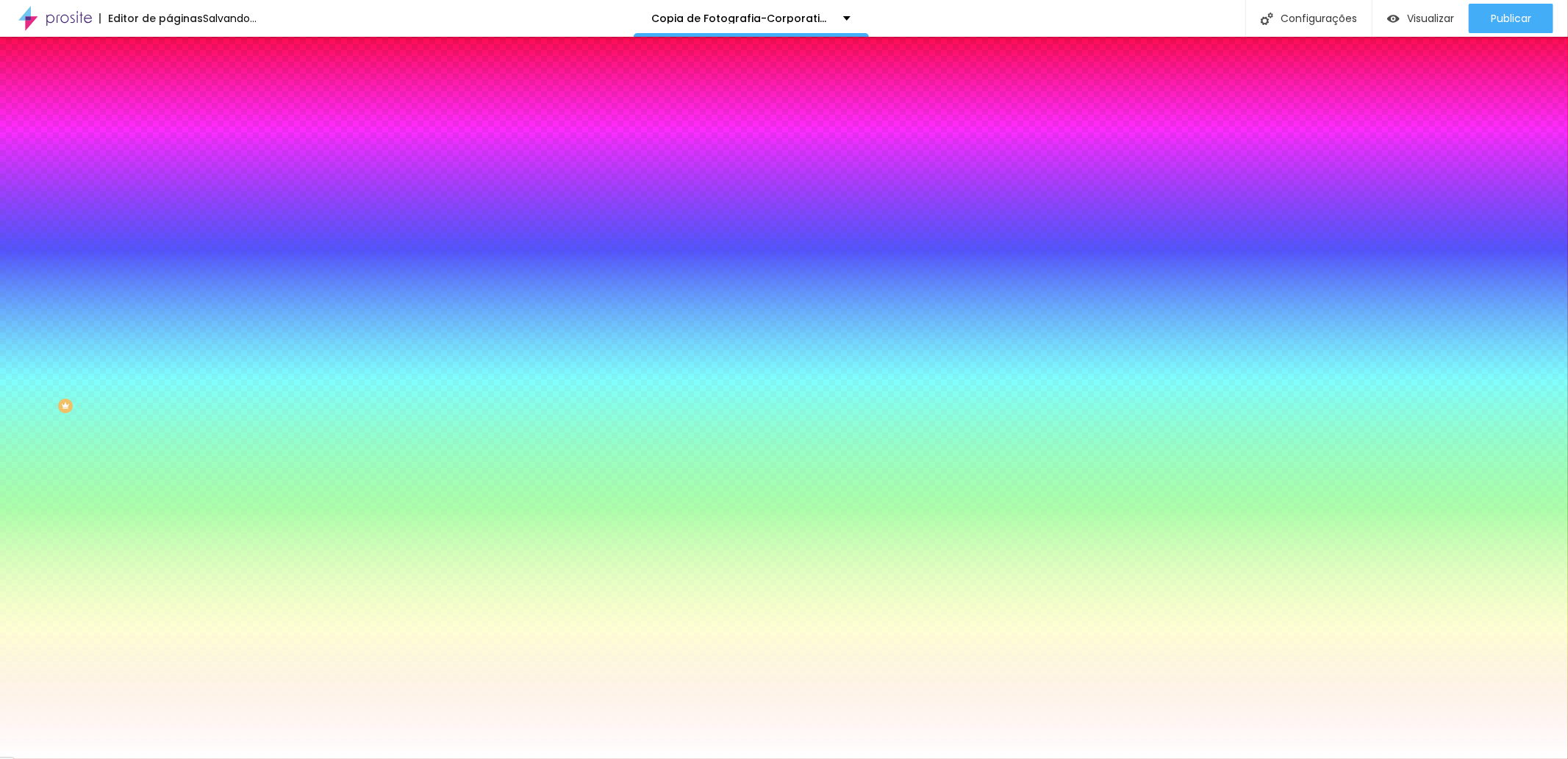
type input "23"
drag, startPoint x: 235, startPoint y: 283, endPoint x: 256, endPoint y: 283, distance: 21.0
type input "23"
click at [555, 758] on div at bounding box center [784, 759] width 1568 height 0
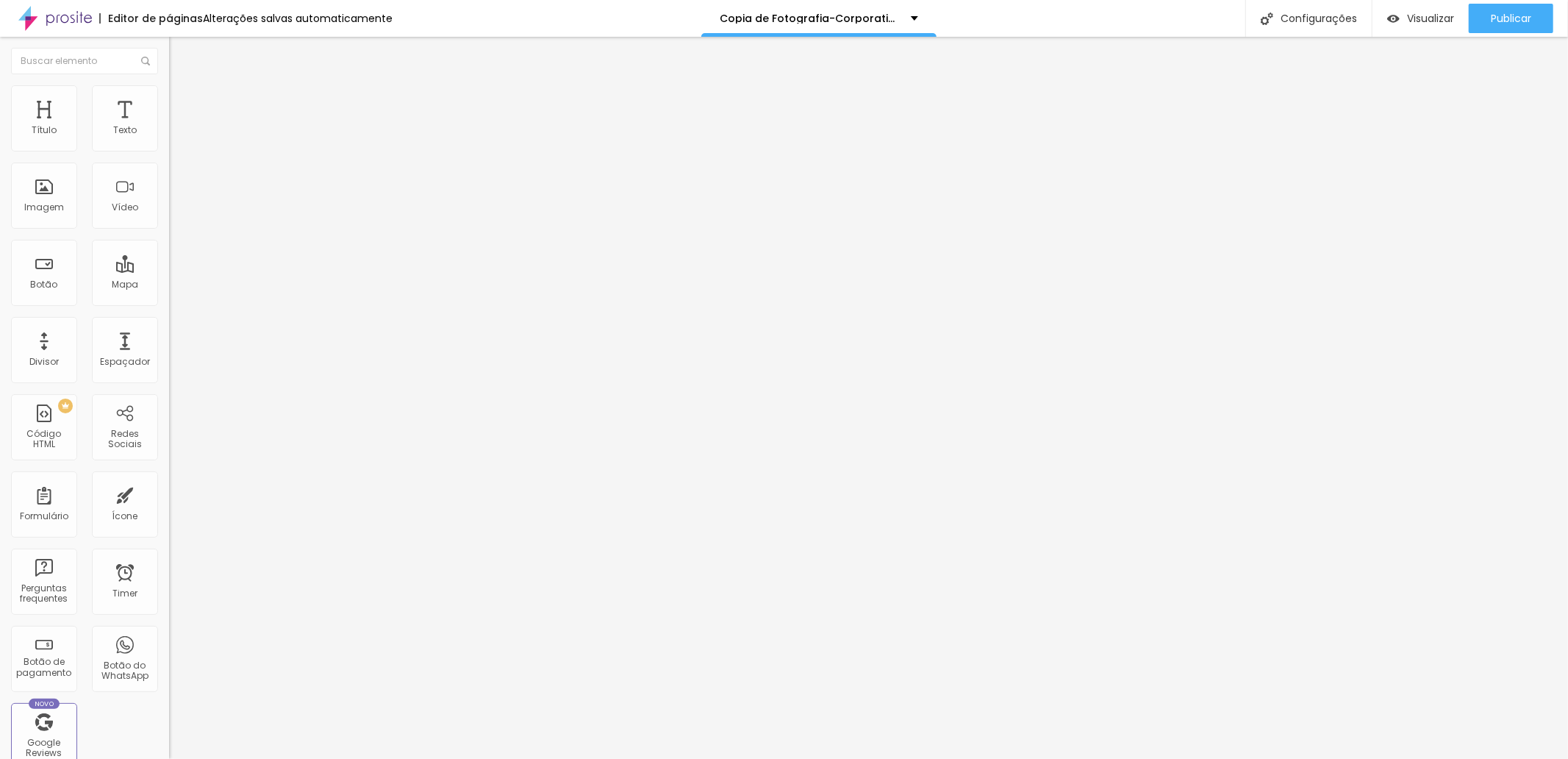
click at [169, 170] on span "Sólido" at bounding box center [184, 171] width 29 height 13
click at [169, 219] on span "Duplo" at bounding box center [182, 212] width 25 height 13
click at [169, 204] on span "Serrilhado" at bounding box center [192, 198] width 47 height 13
click at [169, 196] on span "Pontilhado" at bounding box center [193, 189] width 48 height 13
click at [169, 187] on span "Sólido" at bounding box center [184, 180] width 29 height 13
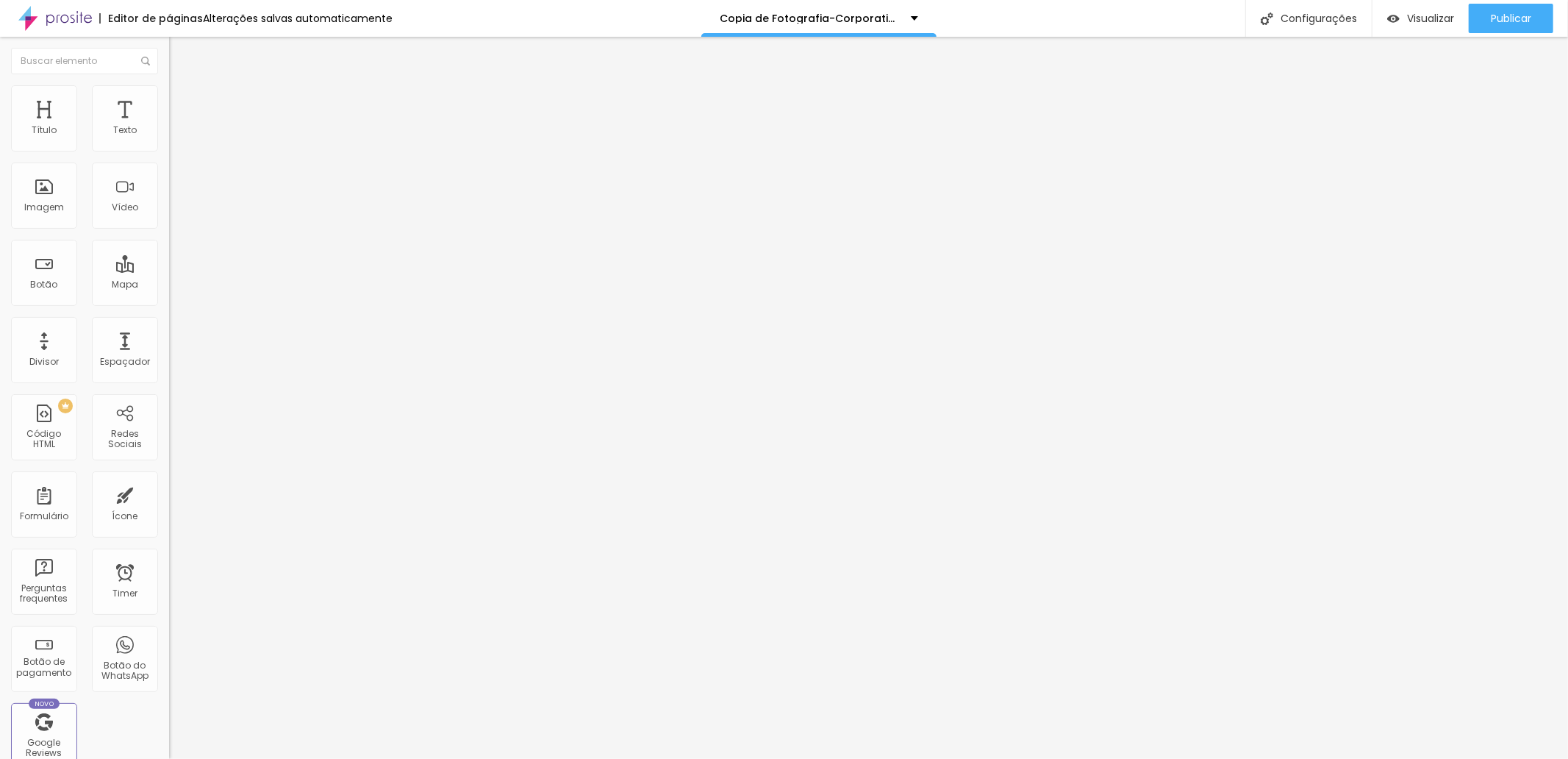
click at [182, 102] on span "Estilo" at bounding box center [193, 95] width 23 height 13
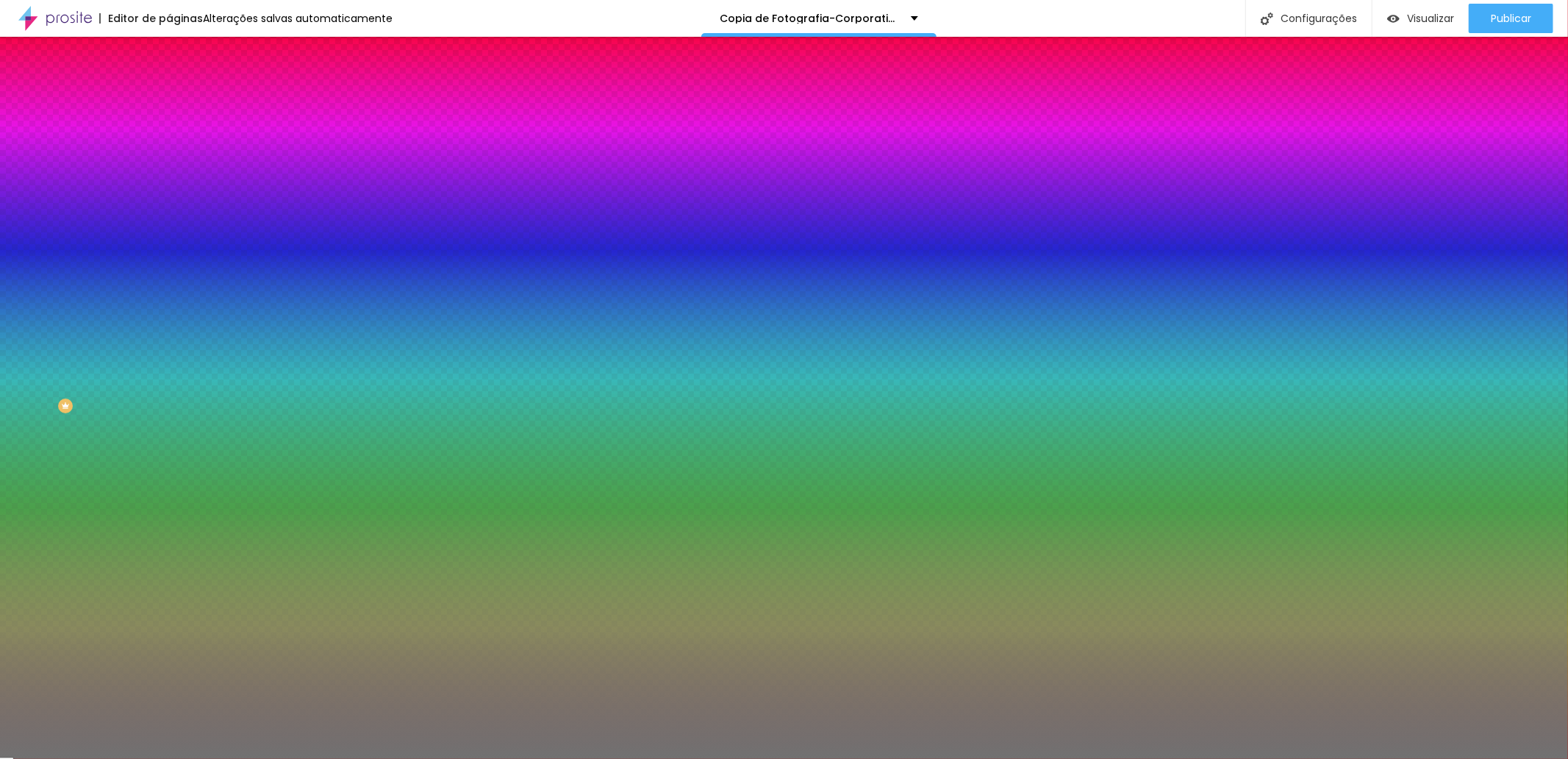
type input "41"
type input "36"
type input "35"
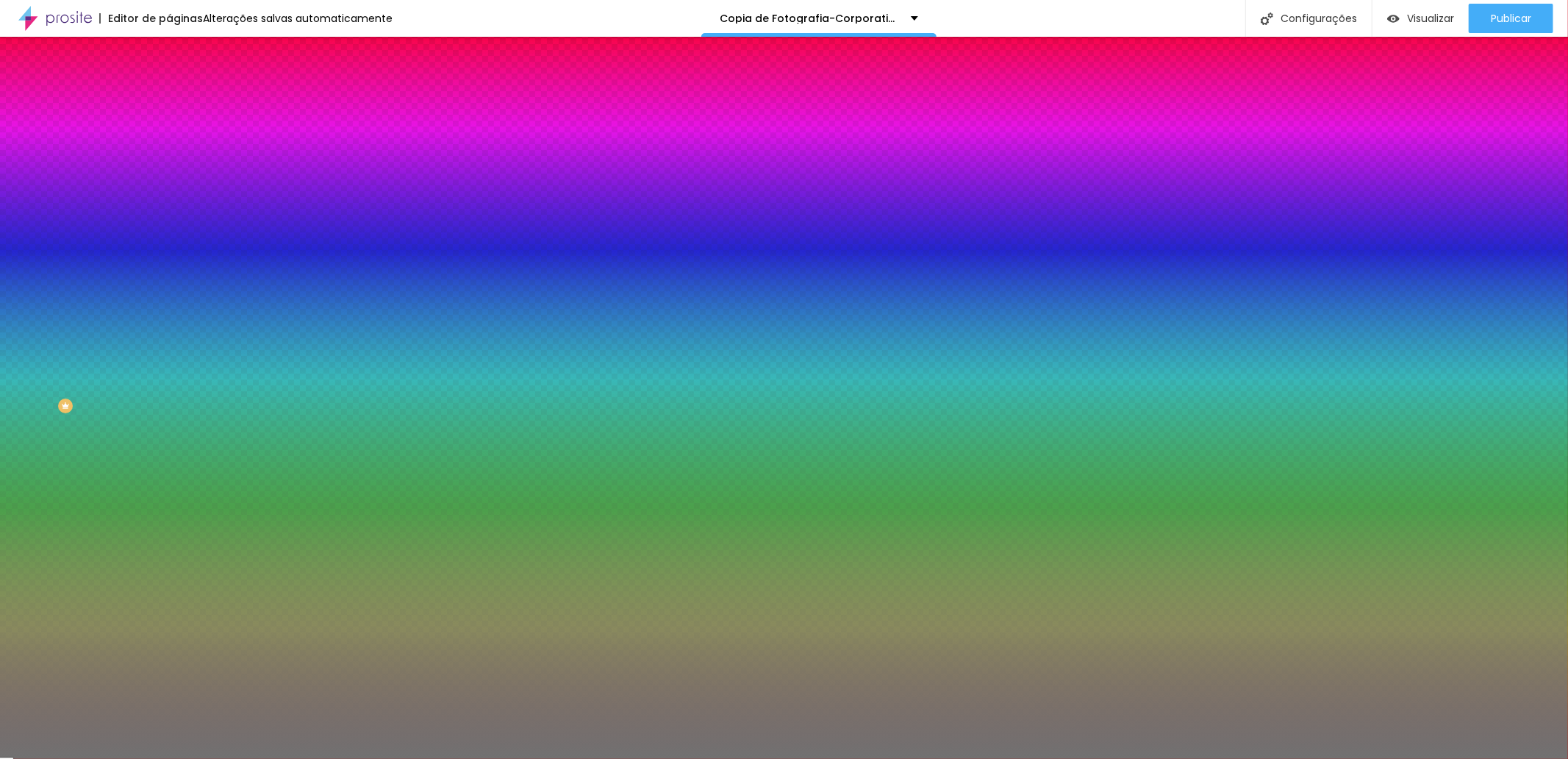
type input "35"
type input "33"
type input "30"
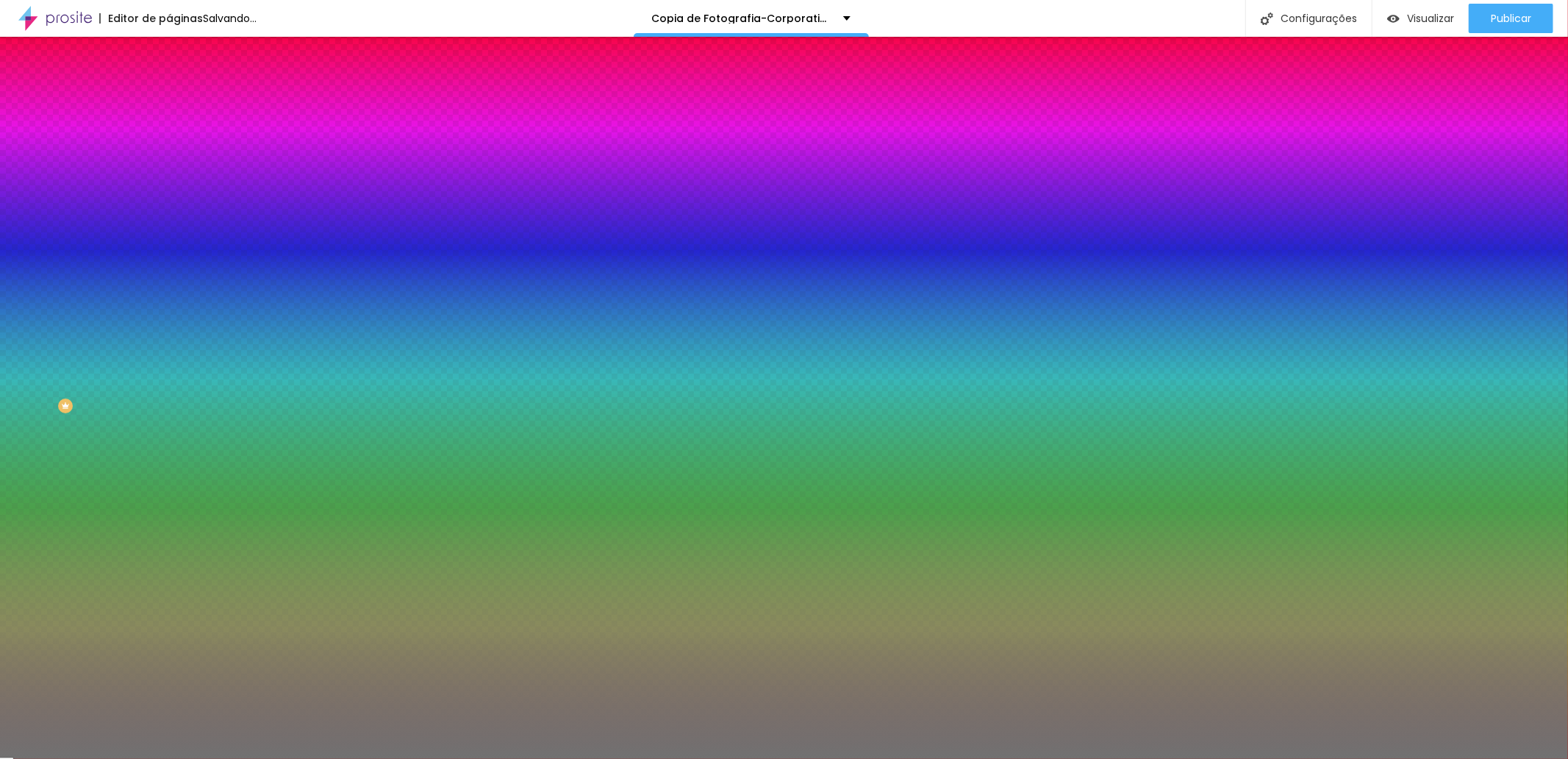
type input "36"
type input "50"
type input "64"
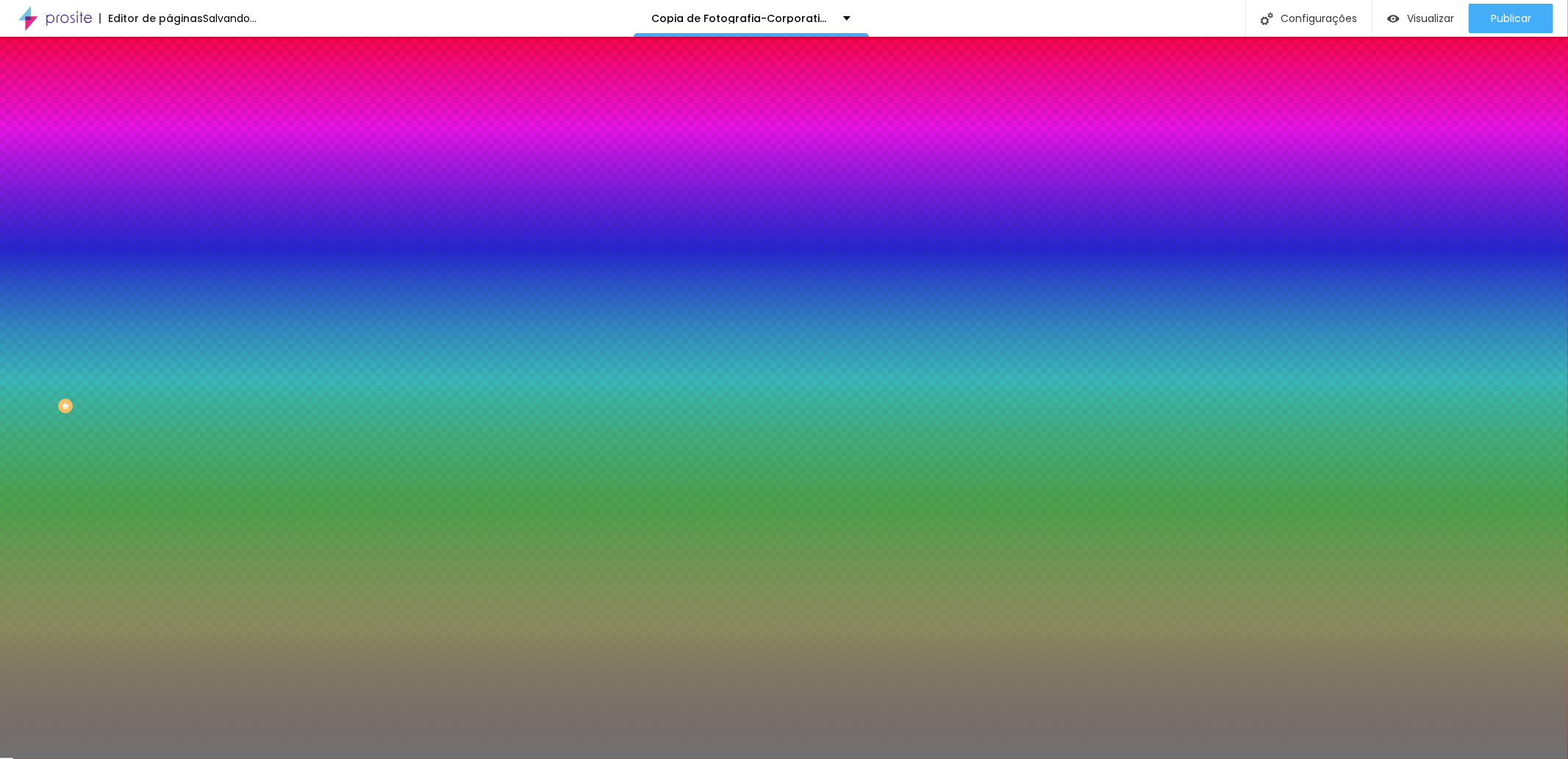
type input "64"
type input "70"
type input "71"
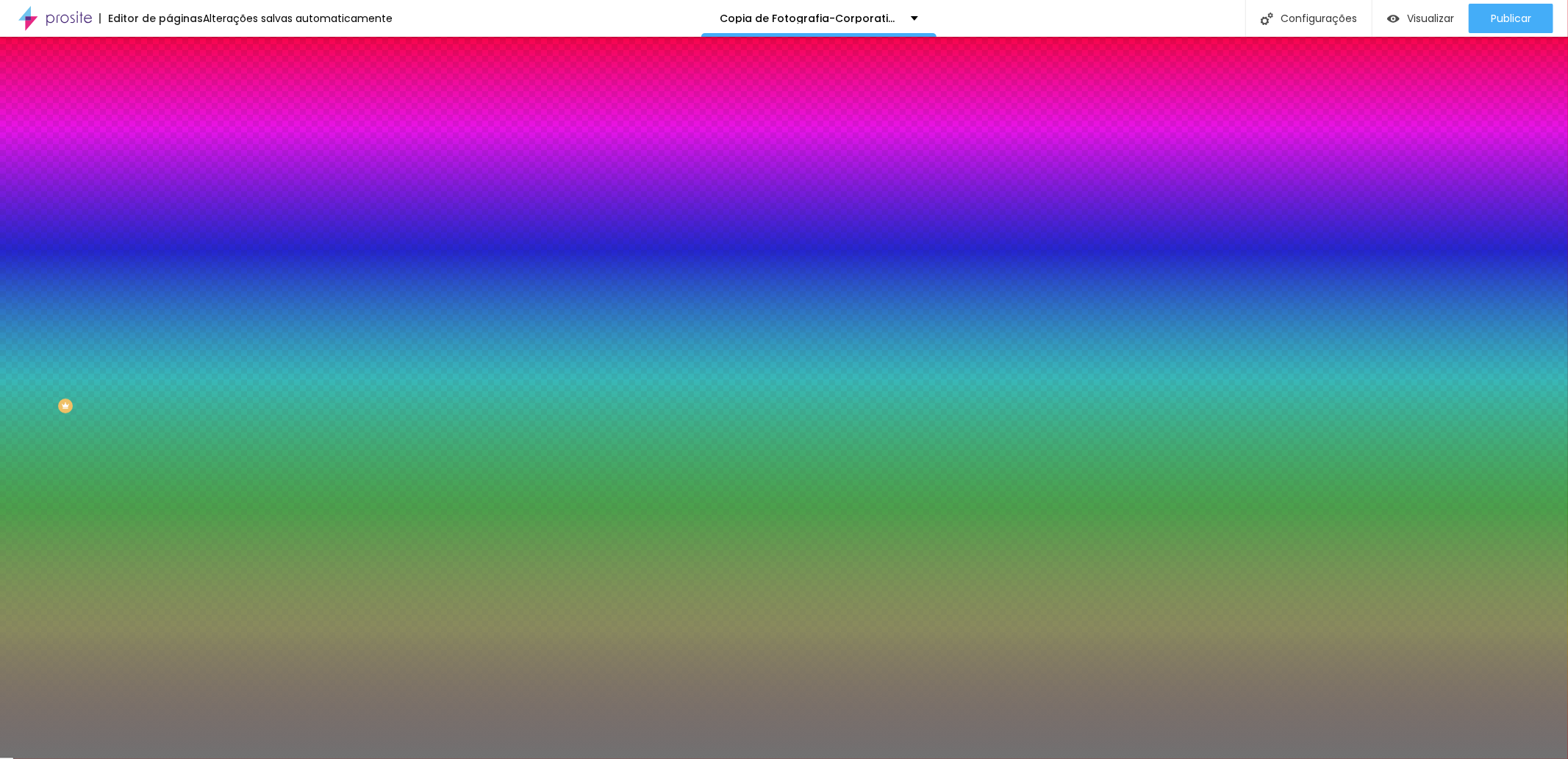
type input "71"
drag, startPoint x: 74, startPoint y: 189, endPoint x: 115, endPoint y: 193, distance: 41.2
type input "73"
click at [169, 191] on input "range" at bounding box center [217, 186] width 95 height 12
type input "73"
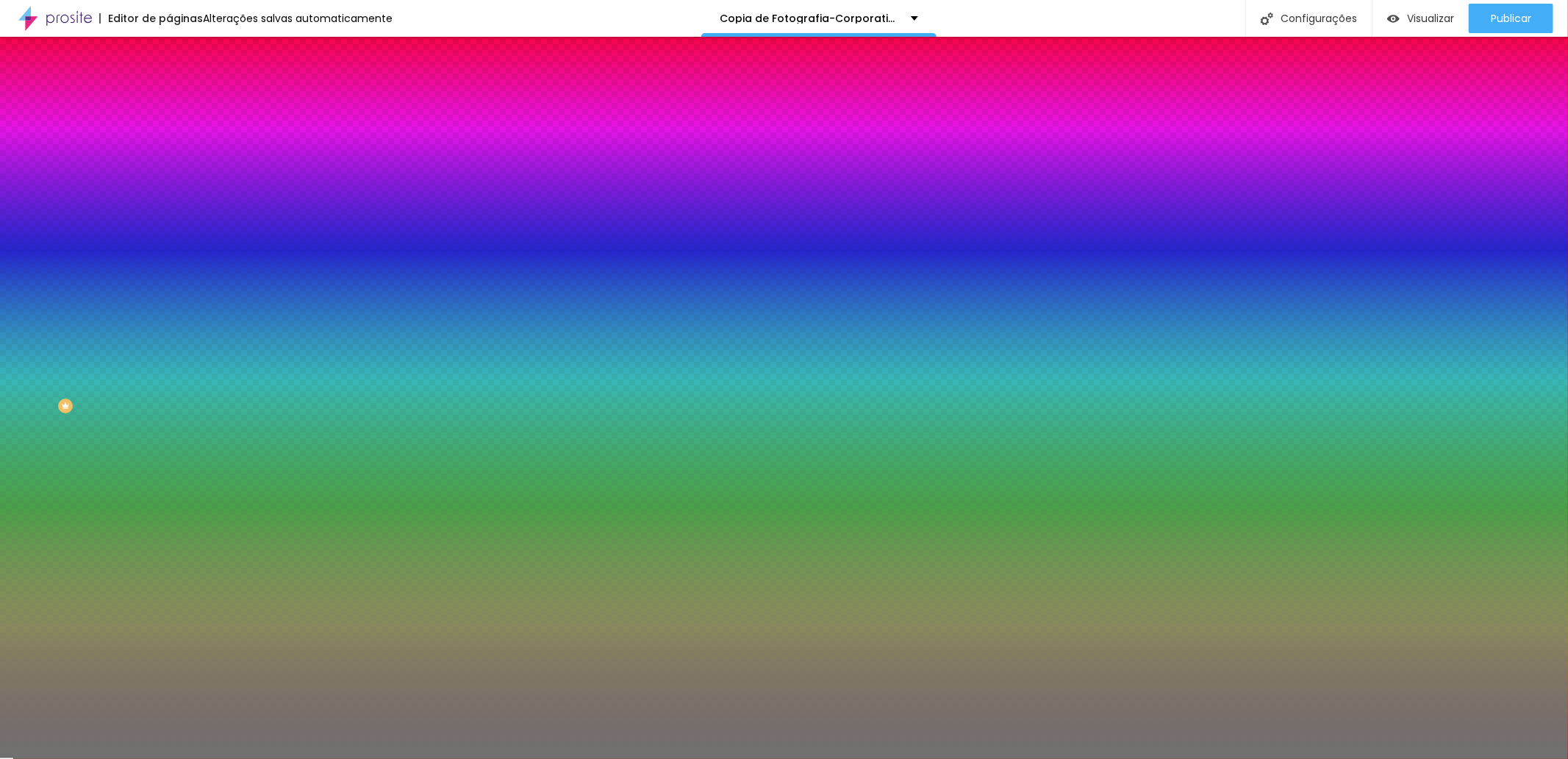
click at [169, 191] on input "range" at bounding box center [217, 186] width 95 height 12
type input "9"
type input "8"
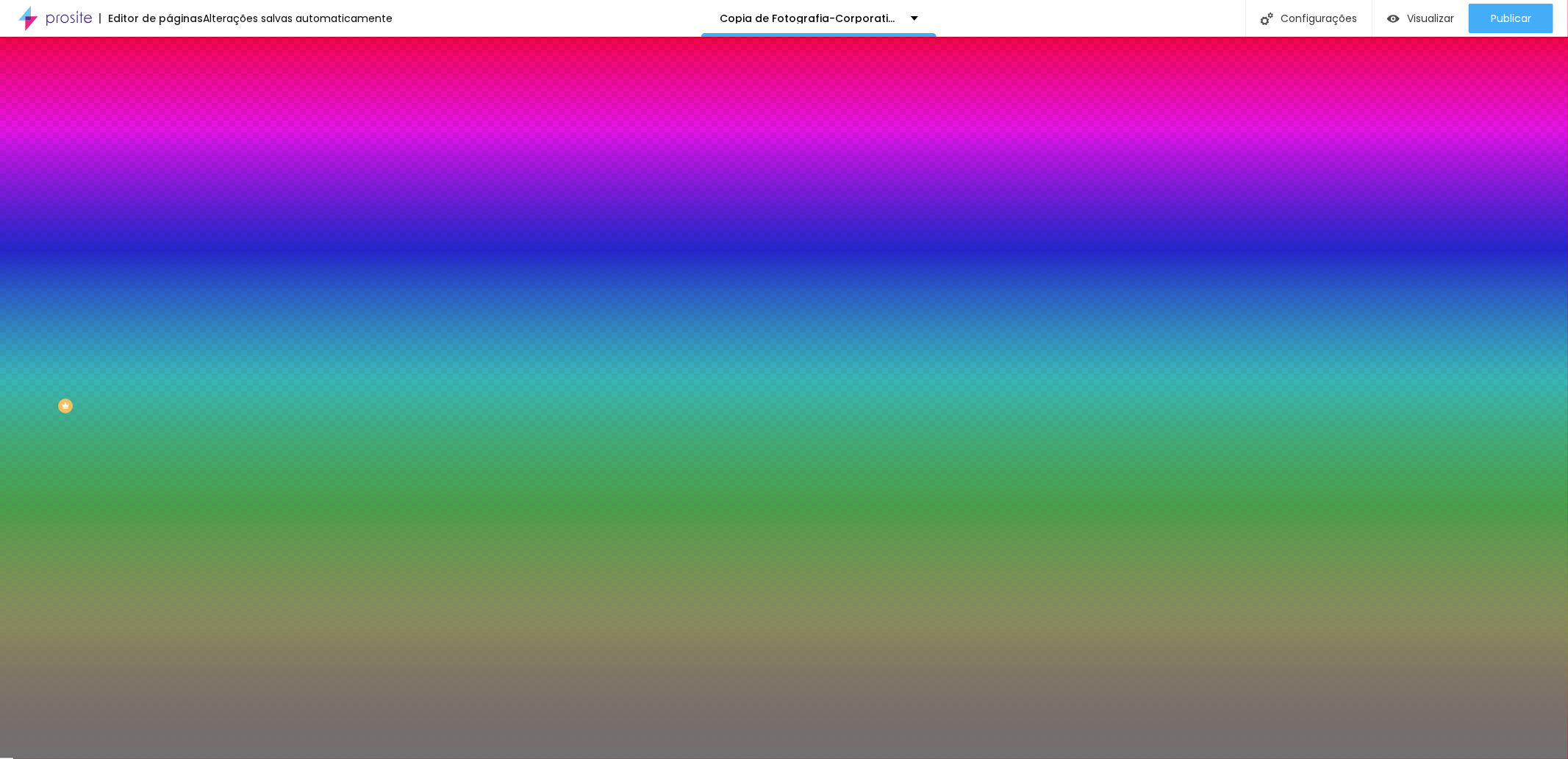
type input "7"
type input "2"
type input "1"
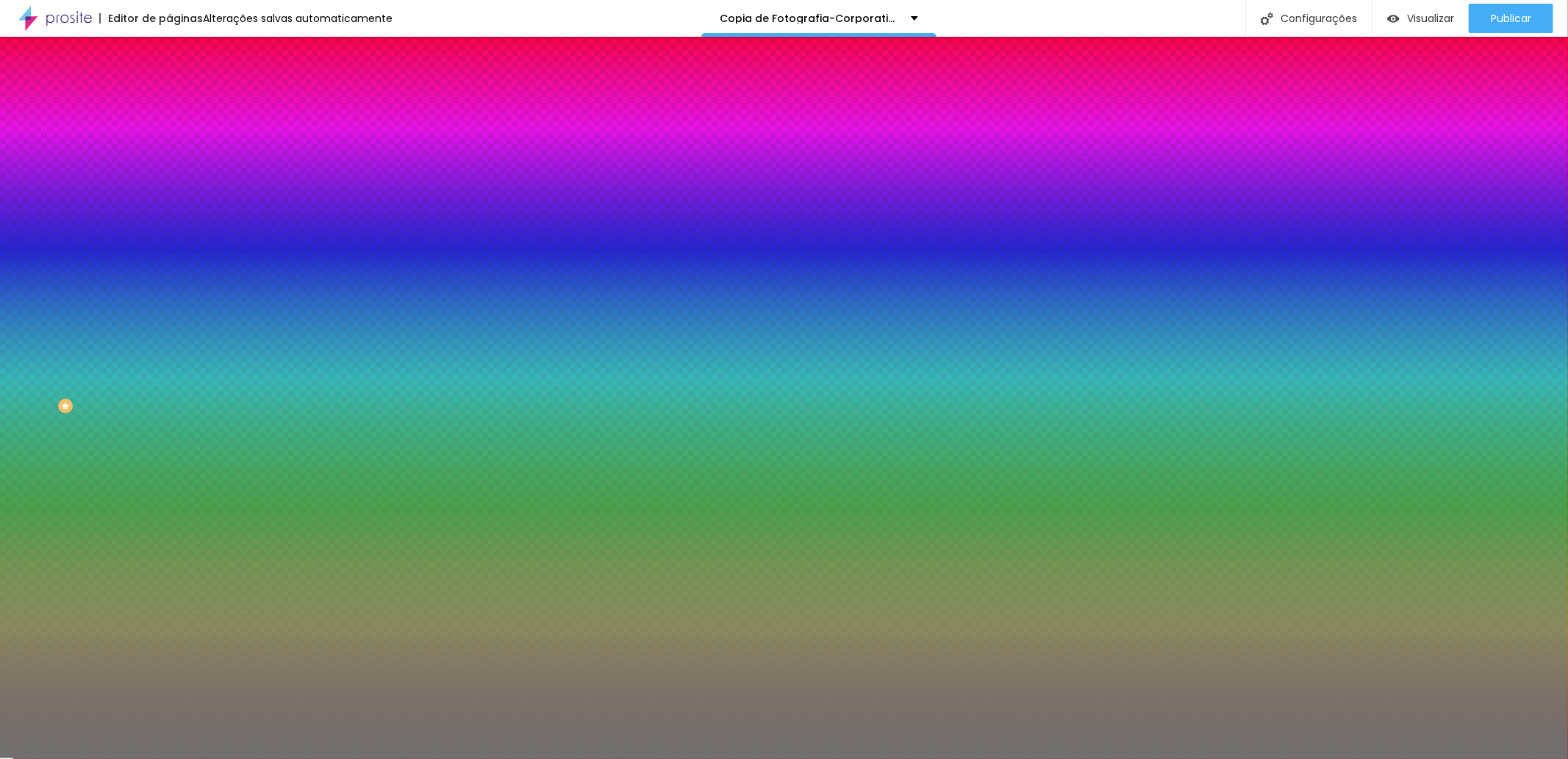
type input "1"
type input "2"
type input "3"
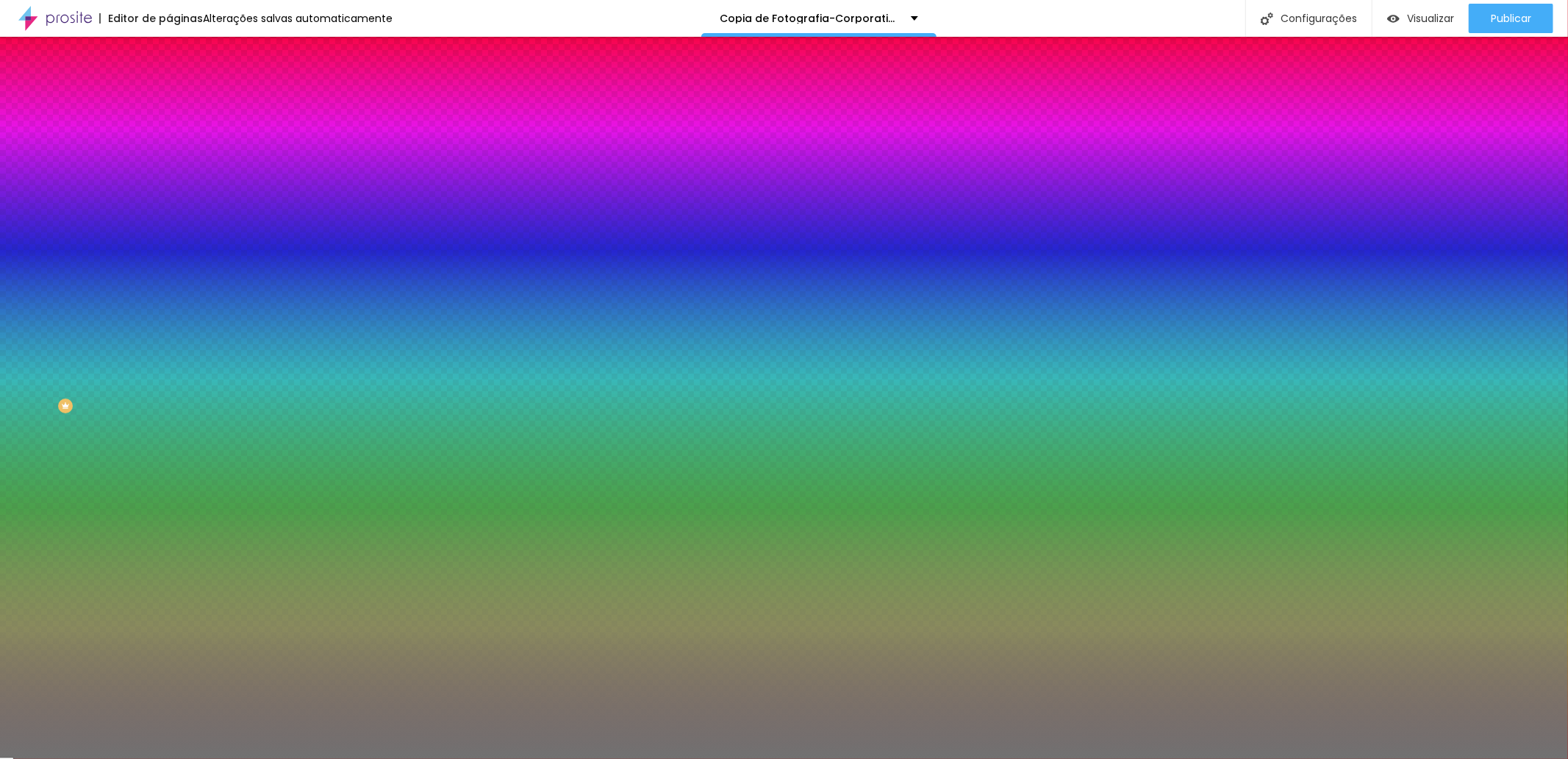
type input "2"
type input "1"
drag, startPoint x: 64, startPoint y: 234, endPoint x: 18, endPoint y: 232, distance: 46.0
type input "1"
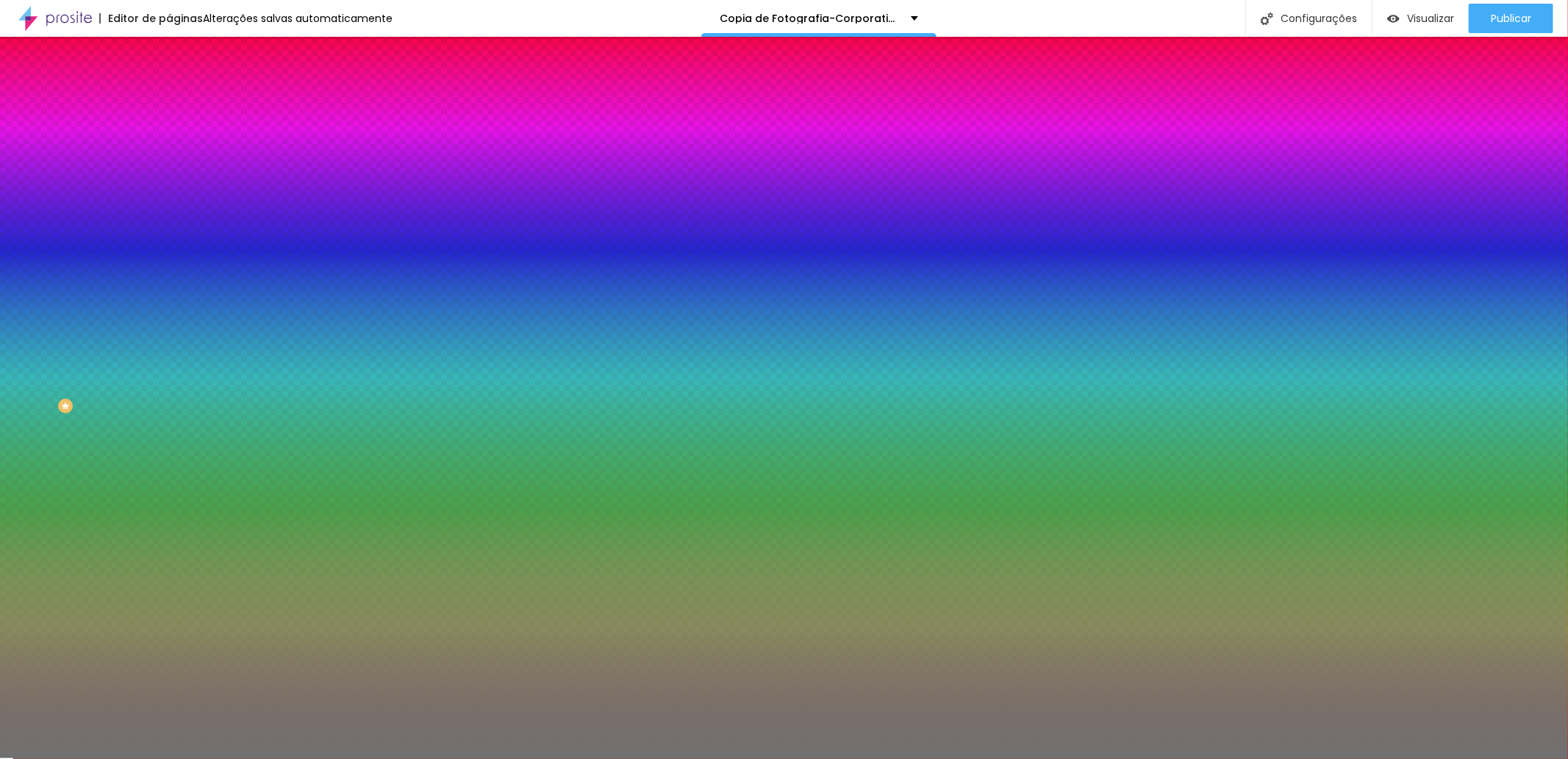
click at [169, 229] on input "range" at bounding box center [217, 223] width 95 height 12
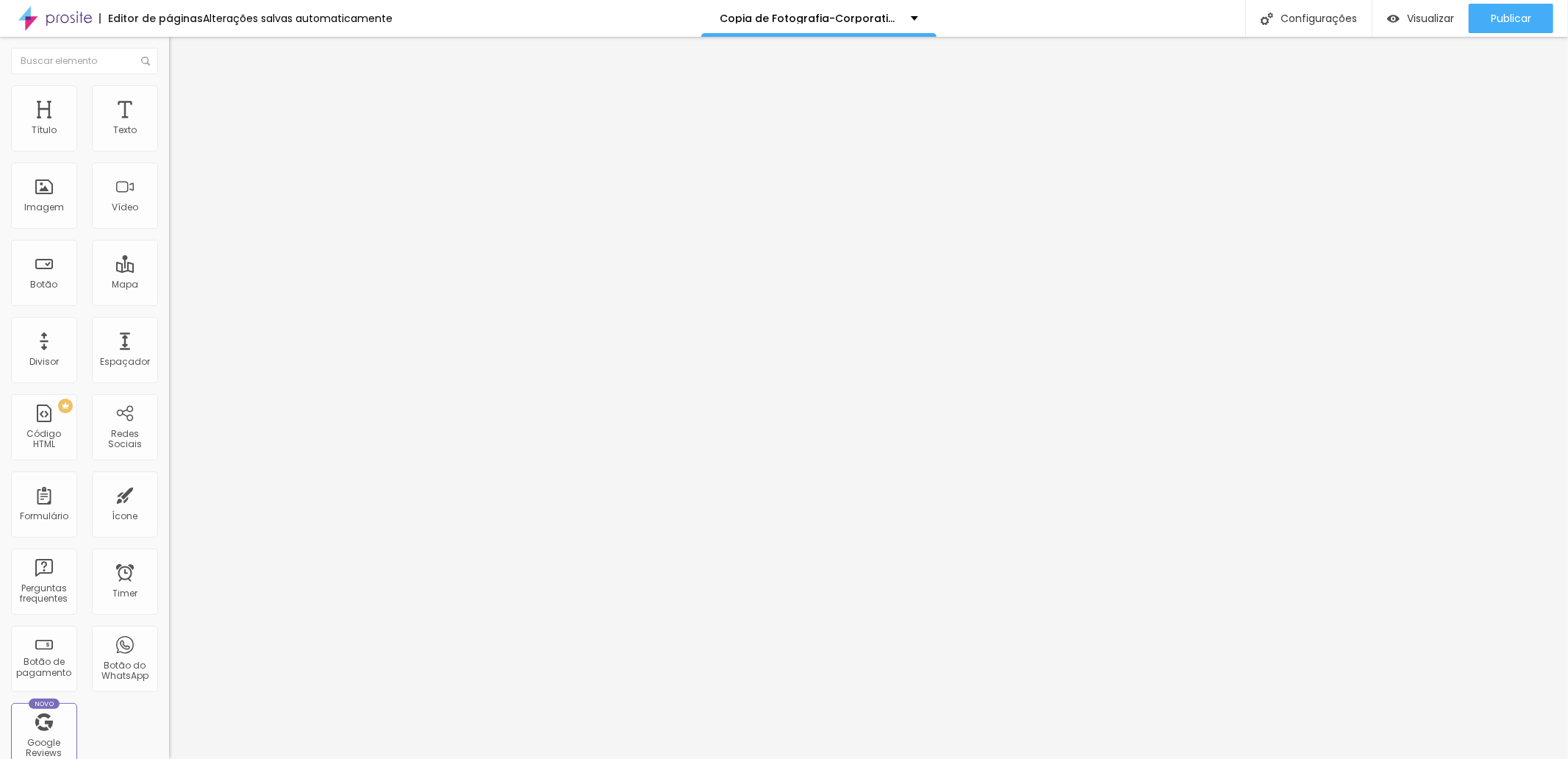
click at [182, 101] on span "Avançado" at bounding box center [206, 95] width 48 height 13
type input "15"
type input "0"
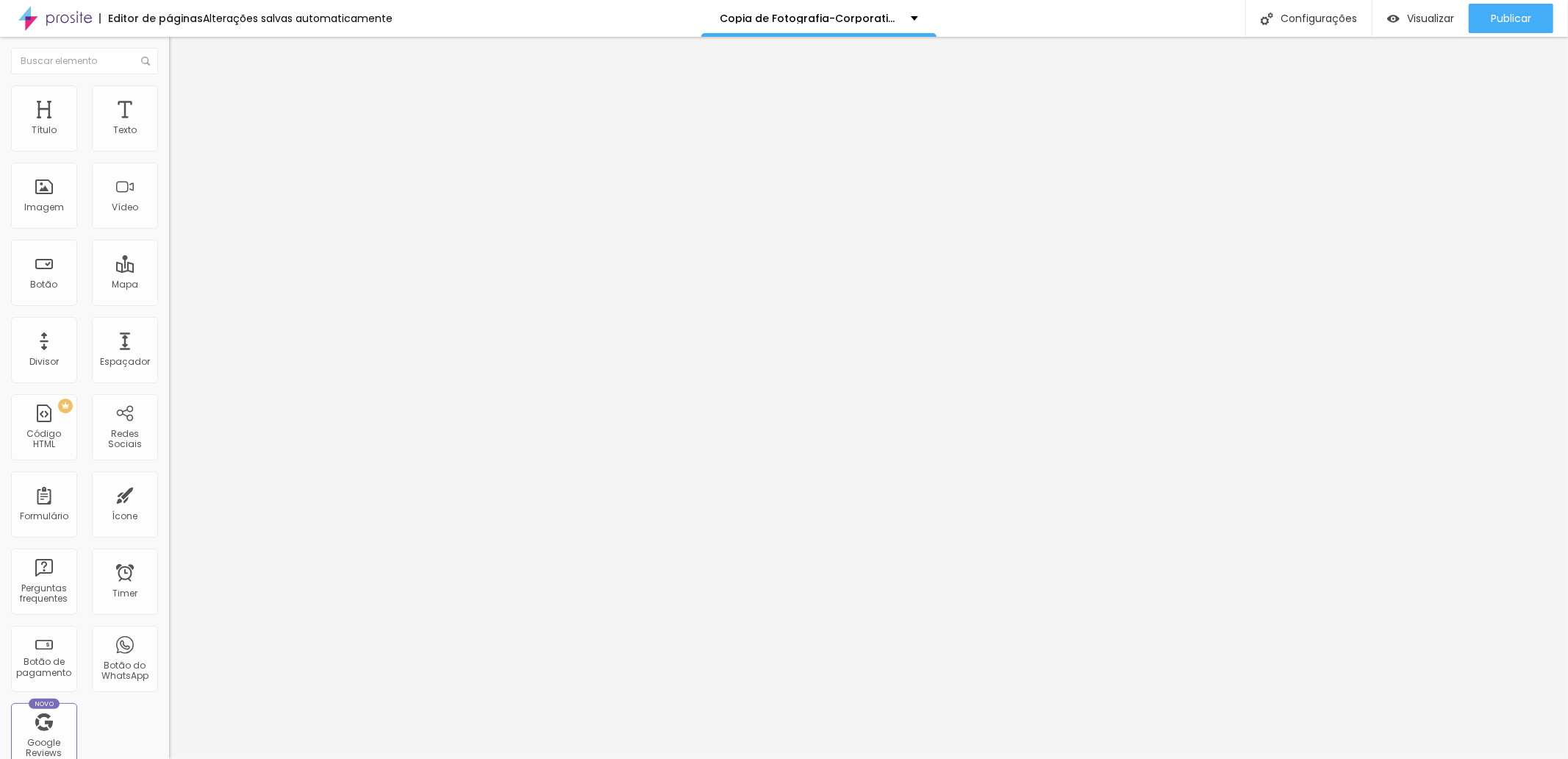
drag, startPoint x: 50, startPoint y: 147, endPoint x: 8, endPoint y: 144, distance: 42.1
type input "0"
click at [169, 271] on input "range" at bounding box center [217, 277] width 95 height 12
click at [169, 110] on li "Avançado" at bounding box center [254, 107] width 169 height 14
type input "7"
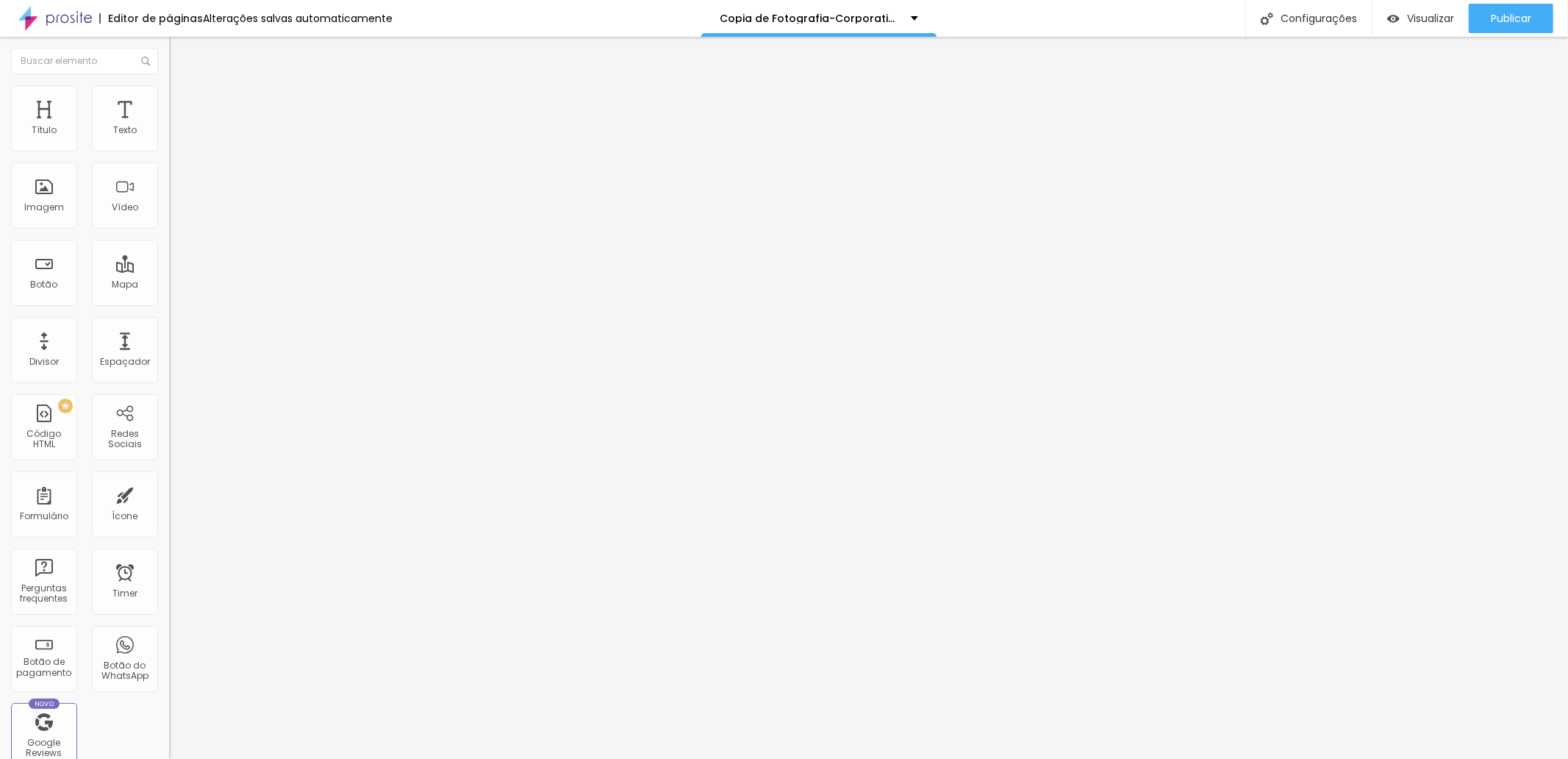
type input "7"
type input "3"
type input "0"
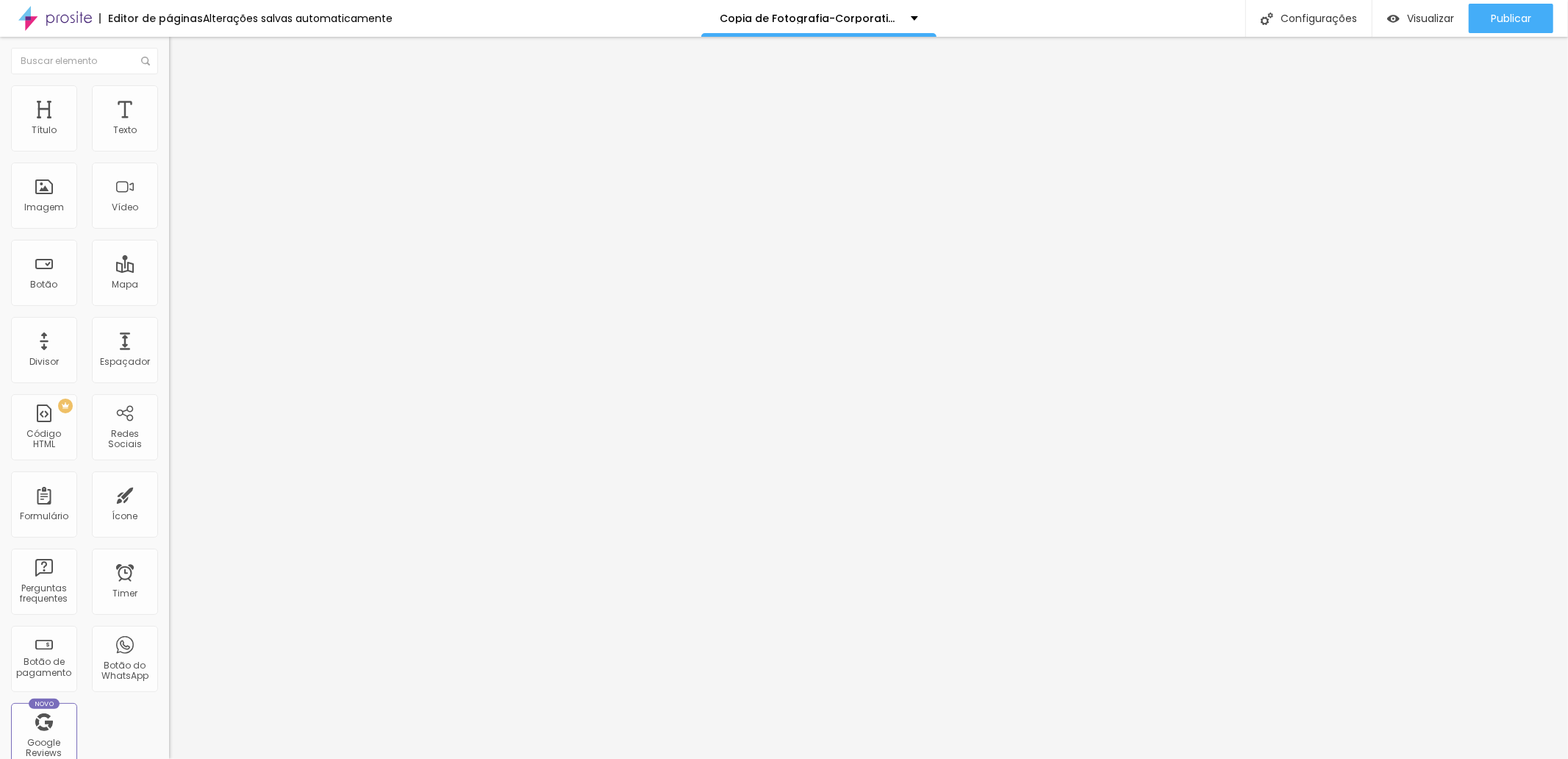
drag, startPoint x: 41, startPoint y: 171, endPoint x: 10, endPoint y: 171, distance: 31.0
type input "0"
click at [169, 494] on input "range" at bounding box center [217, 500] width 95 height 12
click at [182, 101] on span "Estilo" at bounding box center [193, 95] width 23 height 13
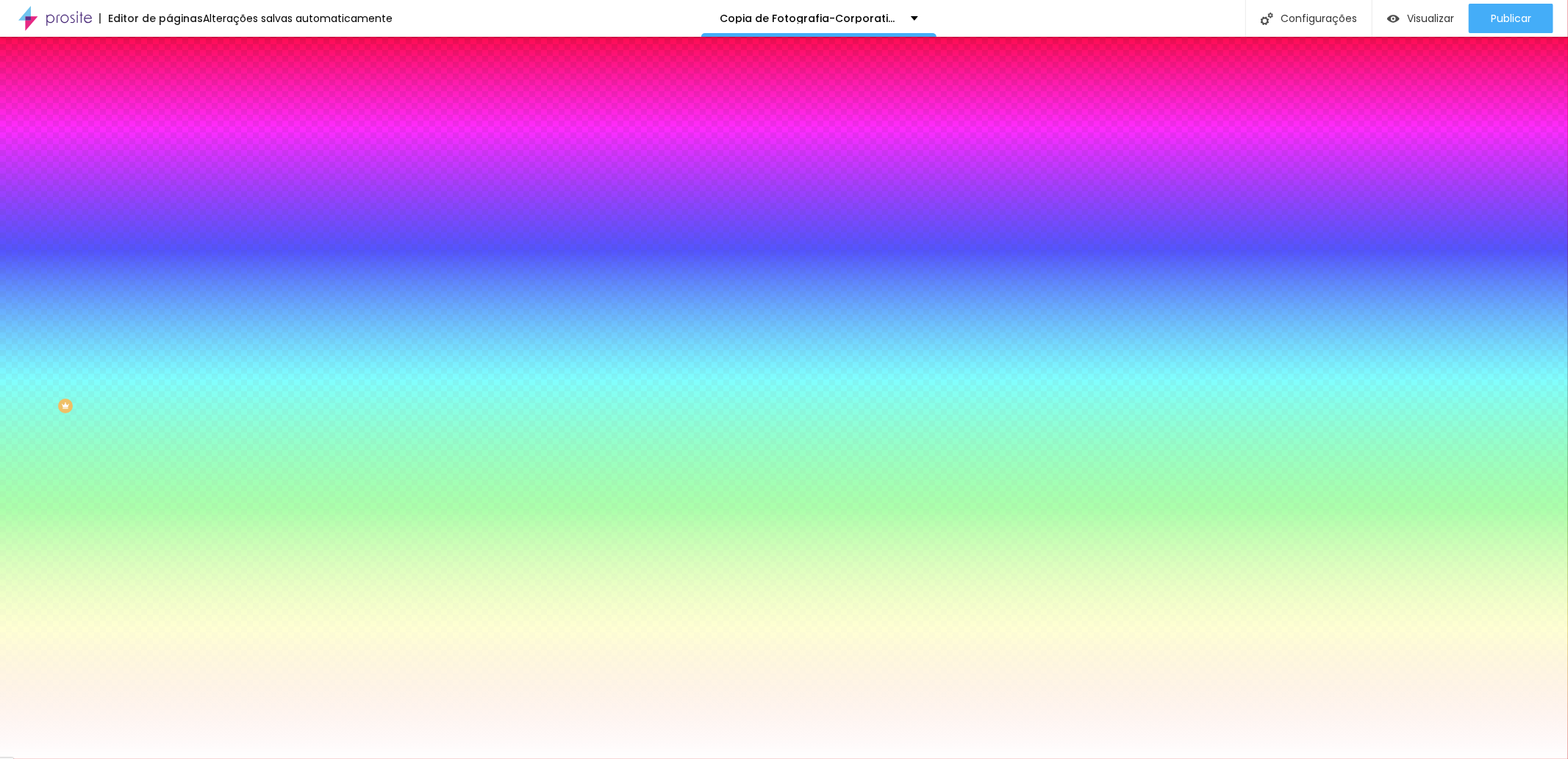
click at [169, 200] on div at bounding box center [254, 200] width 169 height 0
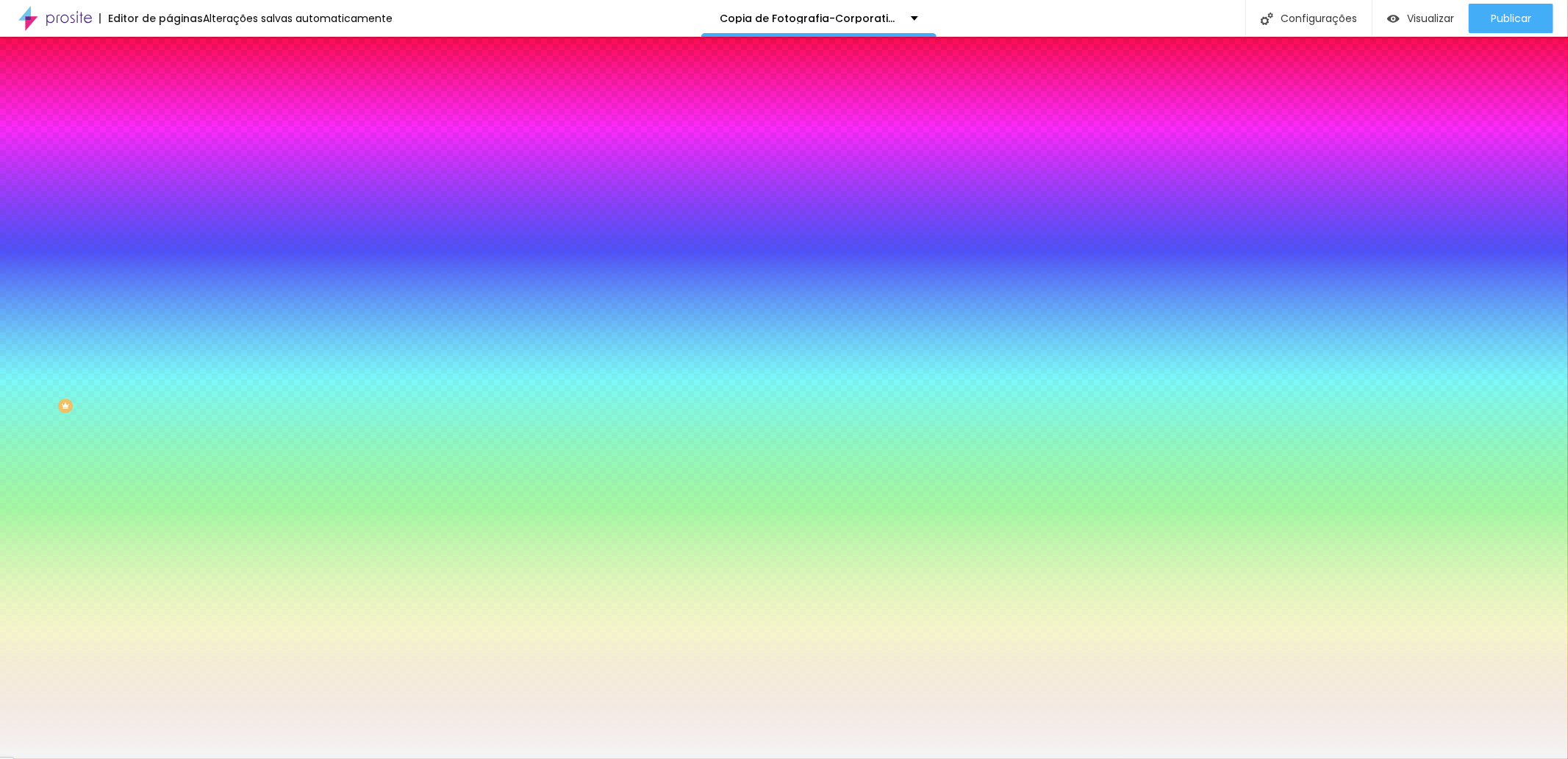
type input "#F4F4F4"
click at [3, 42] on div at bounding box center [1, 40] width 3 height 3
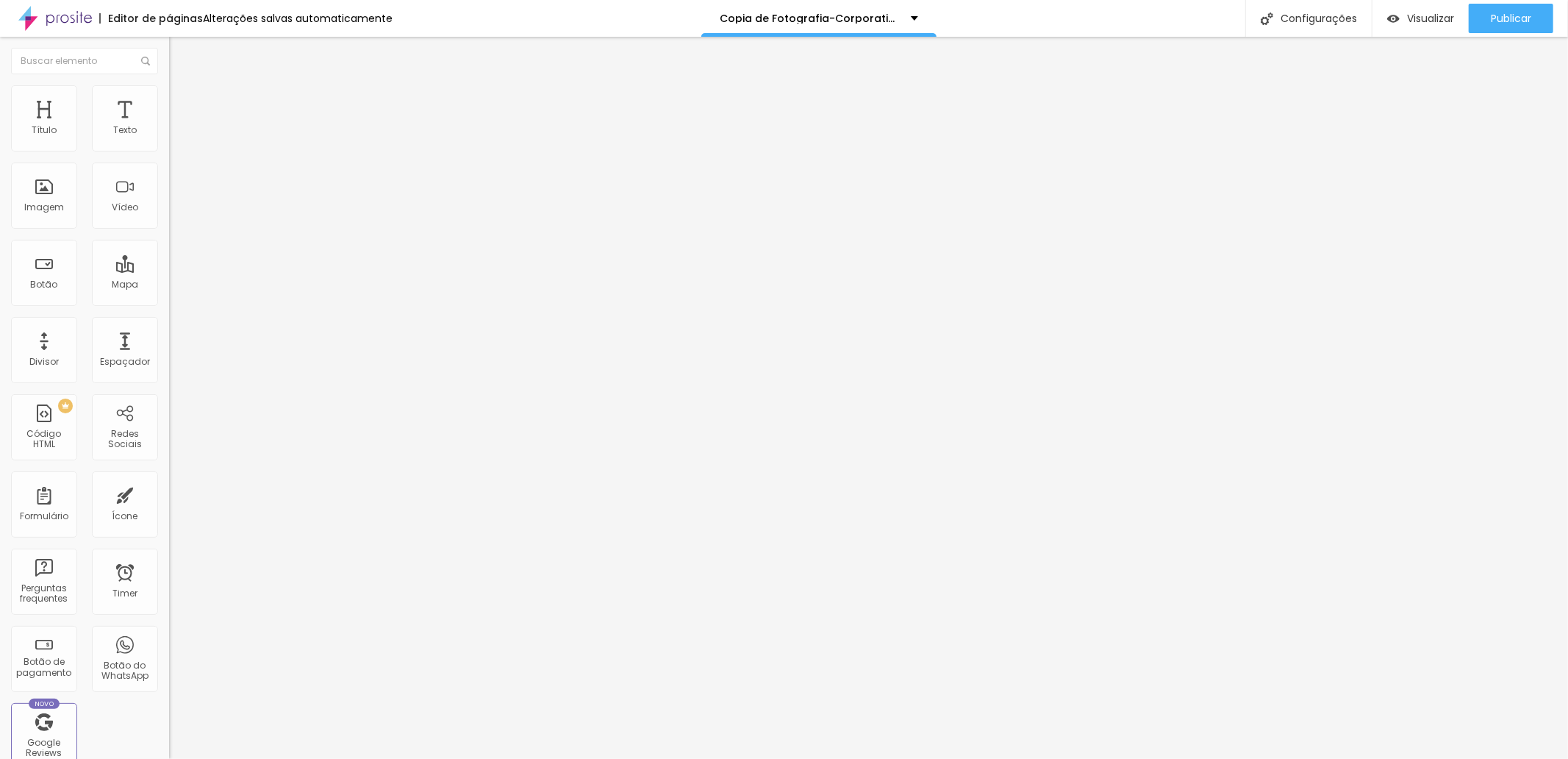
drag, startPoint x: 63, startPoint y: 164, endPoint x: -11, endPoint y: 166, distance: 74.0
click at [0, 166] on html "Editor de páginas Alterações salvas automaticamente Copia de Fotografia-Corpora…" at bounding box center [784, 380] width 1568 height 759
type input "1.690,"
drag, startPoint x: 68, startPoint y: 163, endPoint x: -69, endPoint y: 163, distance: 137.0
click at [0, 163] on html "Editor de páginas Alterações salvas automaticamente Copia de Fotografia-Corpora…" at bounding box center [784, 380] width 1568 height 759
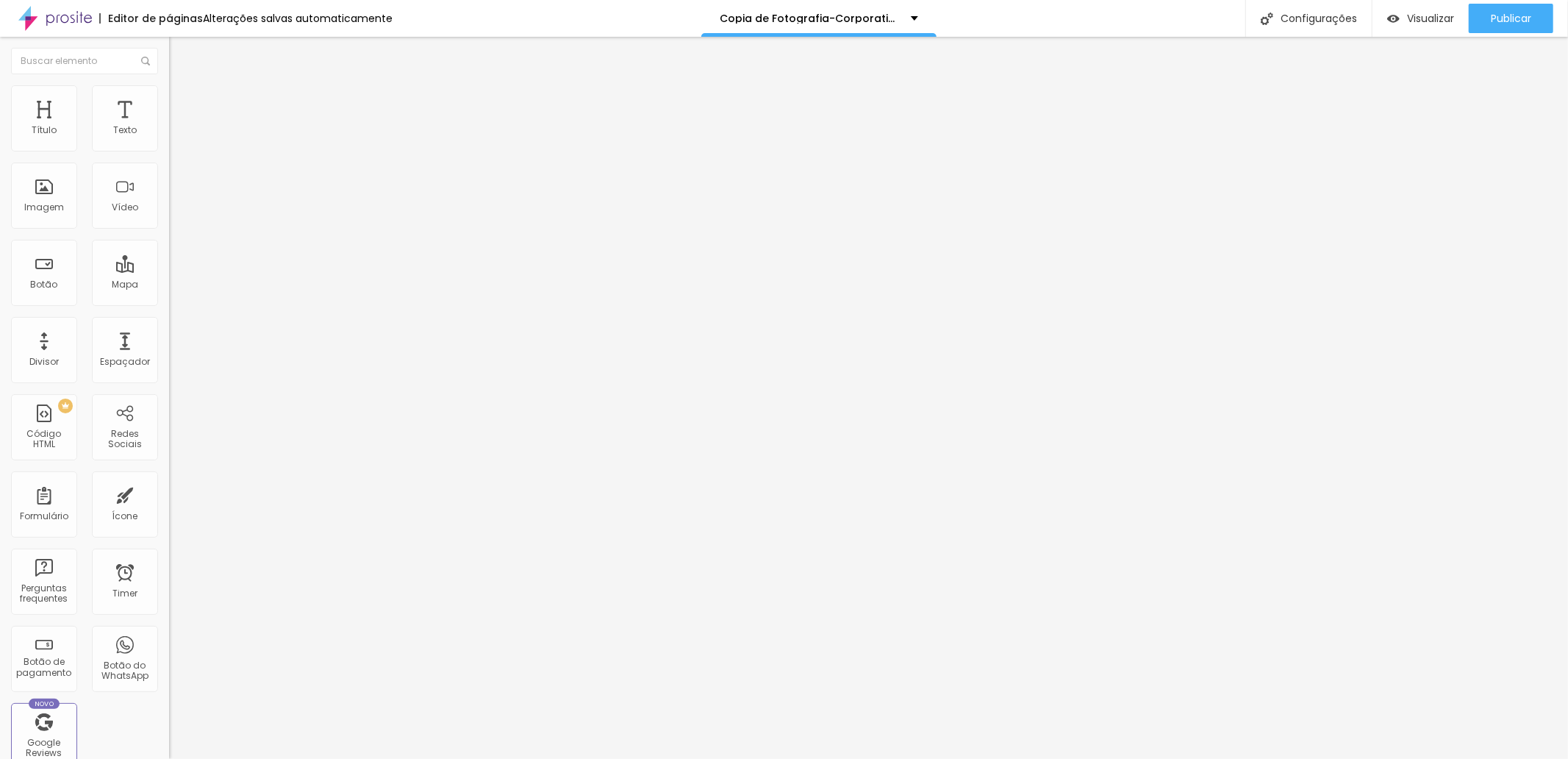
type input "1.990,"
drag, startPoint x: 83, startPoint y: 165, endPoint x: -56, endPoint y: 166, distance: 139.0
click at [0, 166] on html "Editor de páginas Alterações salvas automaticamente Copia de Fotografia-Corpora…" at bounding box center [784, 380] width 1568 height 759
type input "3.490,"
click at [169, 97] on li "Estilo" at bounding box center [254, 92] width 169 height 14
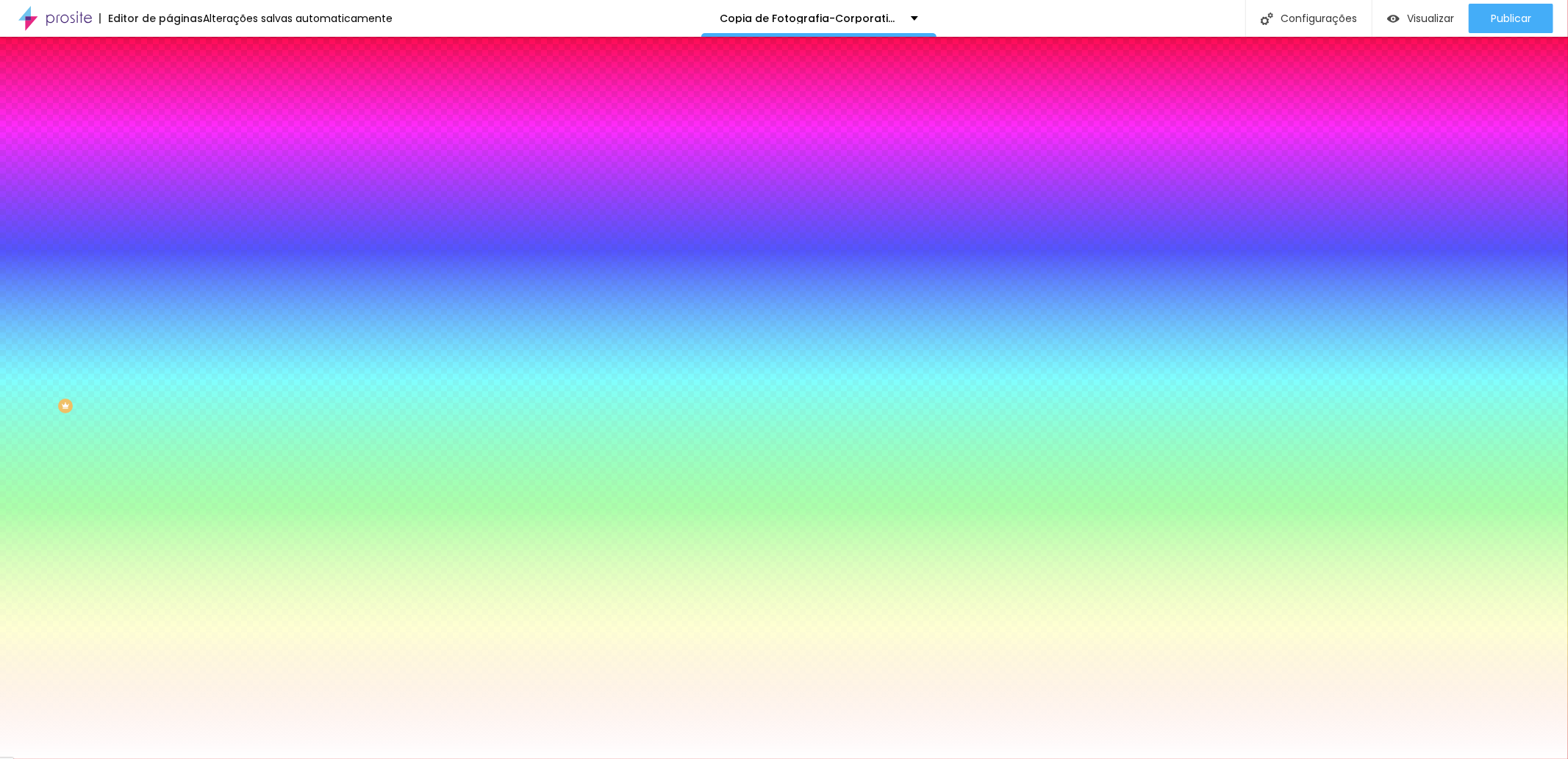
click at [169, 187] on button "button" at bounding box center [179, 188] width 20 height 15
type input "24"
type input "25"
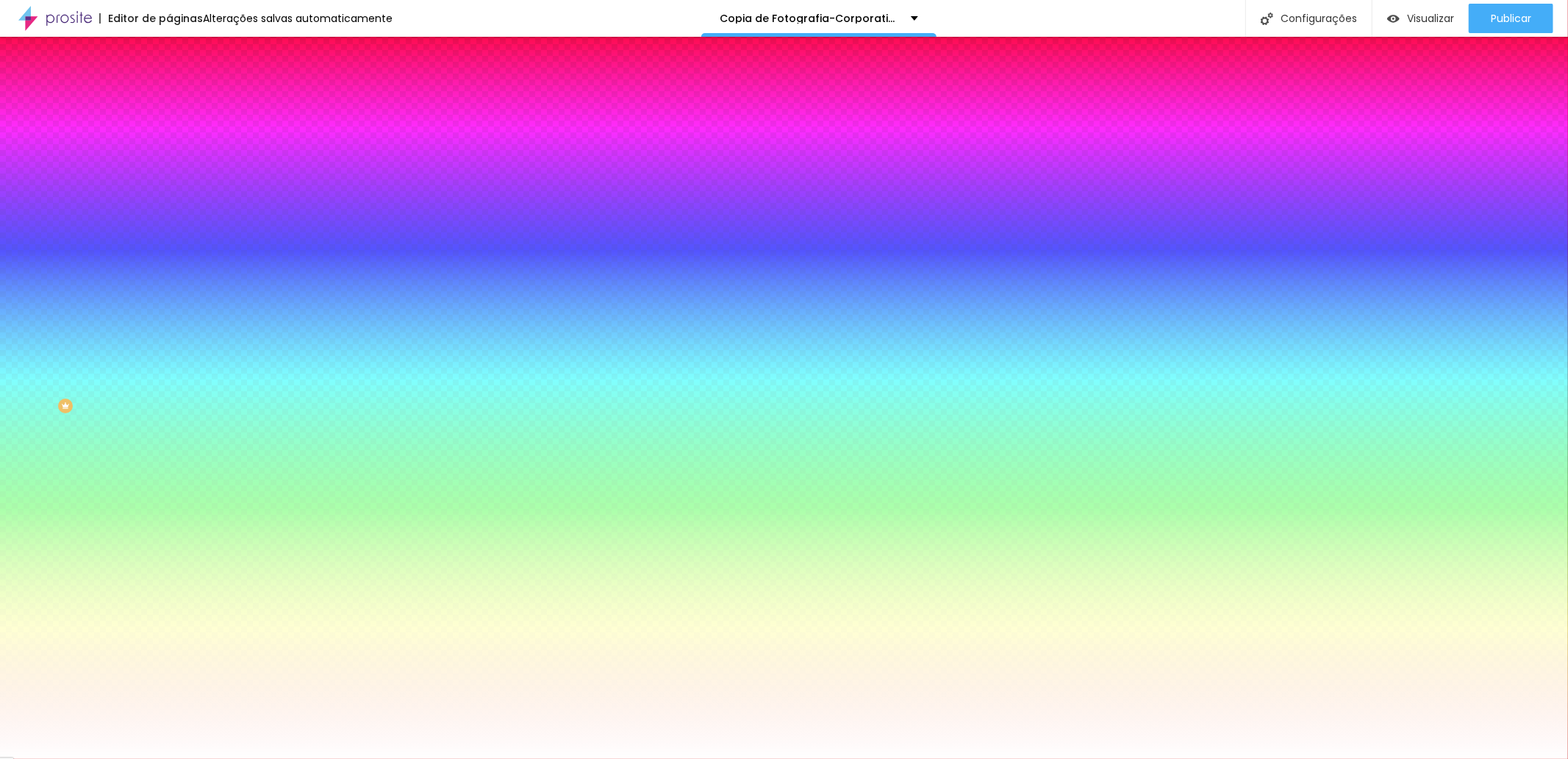
type input "26"
drag, startPoint x: 254, startPoint y: 281, endPoint x: 273, endPoint y: 283, distance: 19.1
type input "27"
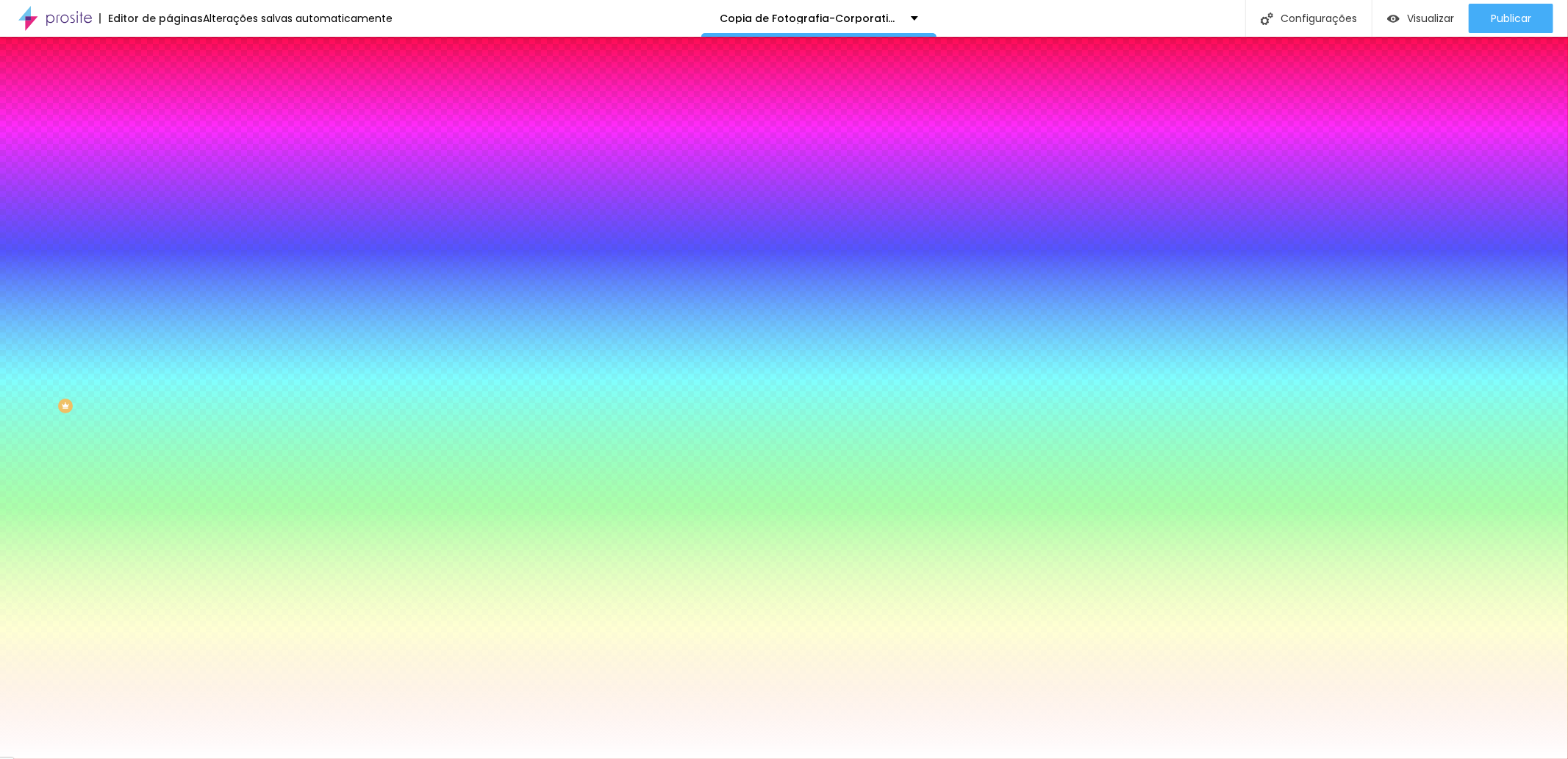
type input "27"
type input "28"
type input "29"
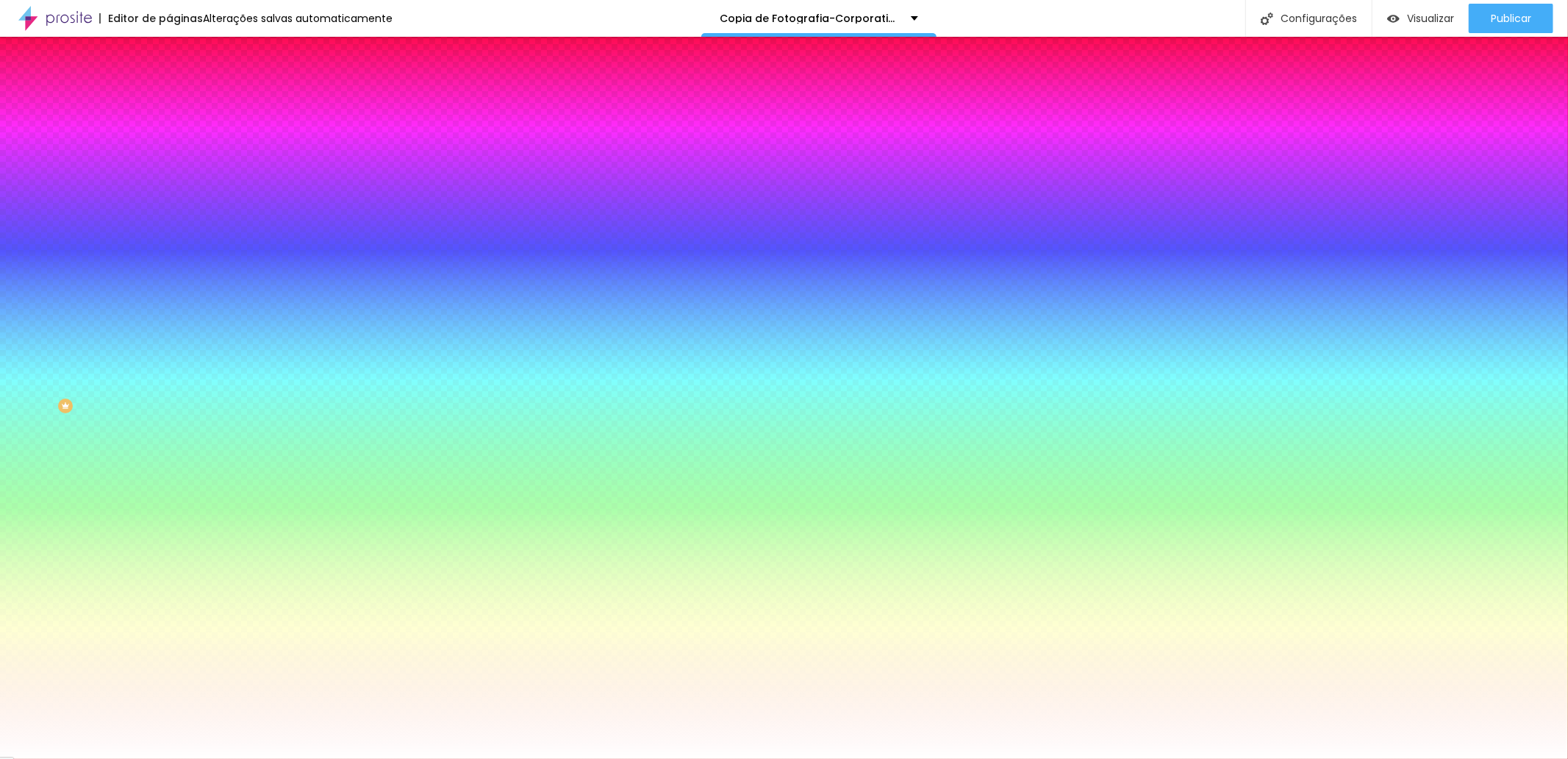
type input "29"
drag, startPoint x: 283, startPoint y: 284, endPoint x: 293, endPoint y: 284, distance: 10.0
type input "30"
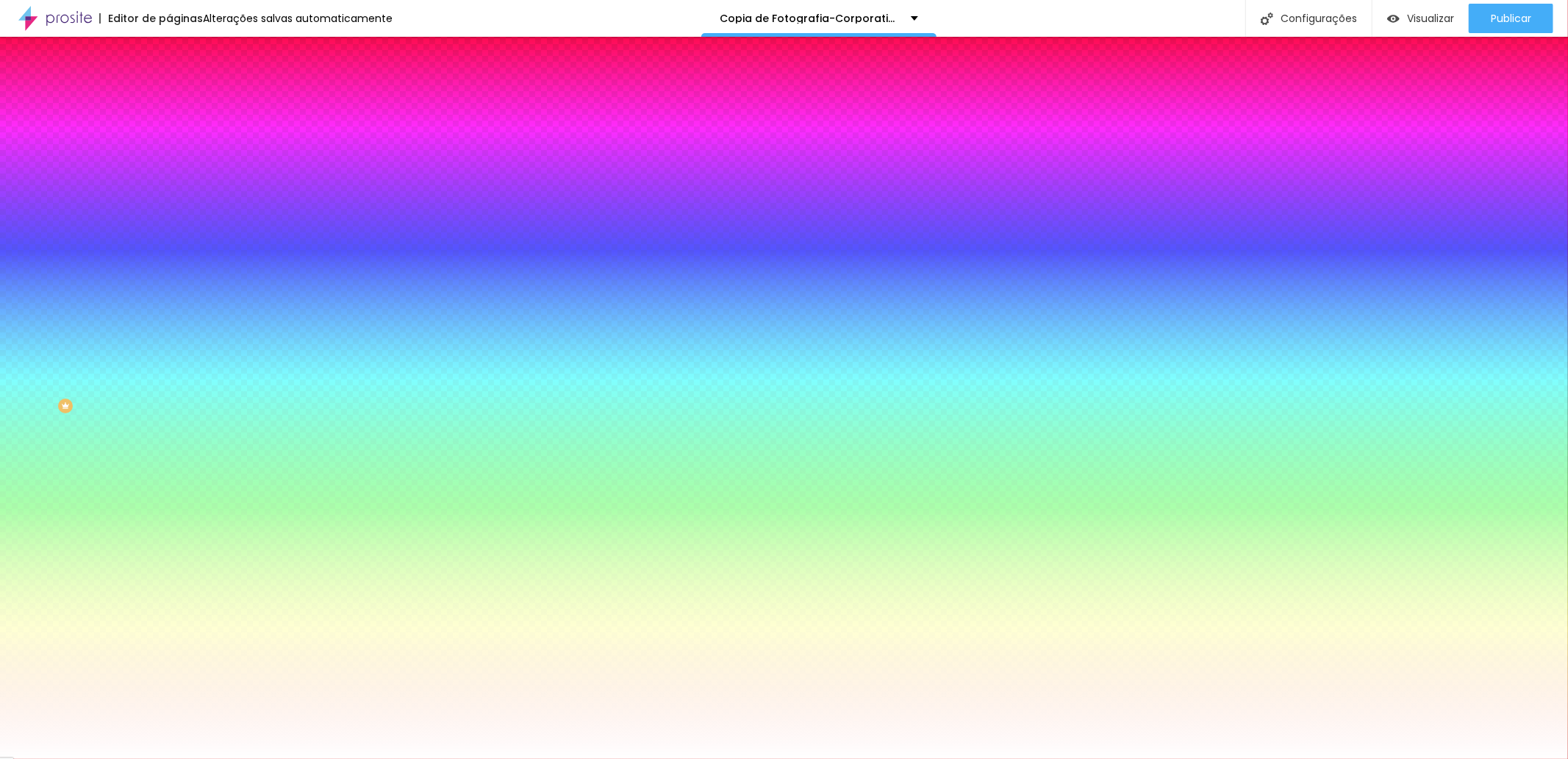
type input "31"
type input "32"
drag, startPoint x: 293, startPoint y: 284, endPoint x: 301, endPoint y: 285, distance: 8.1
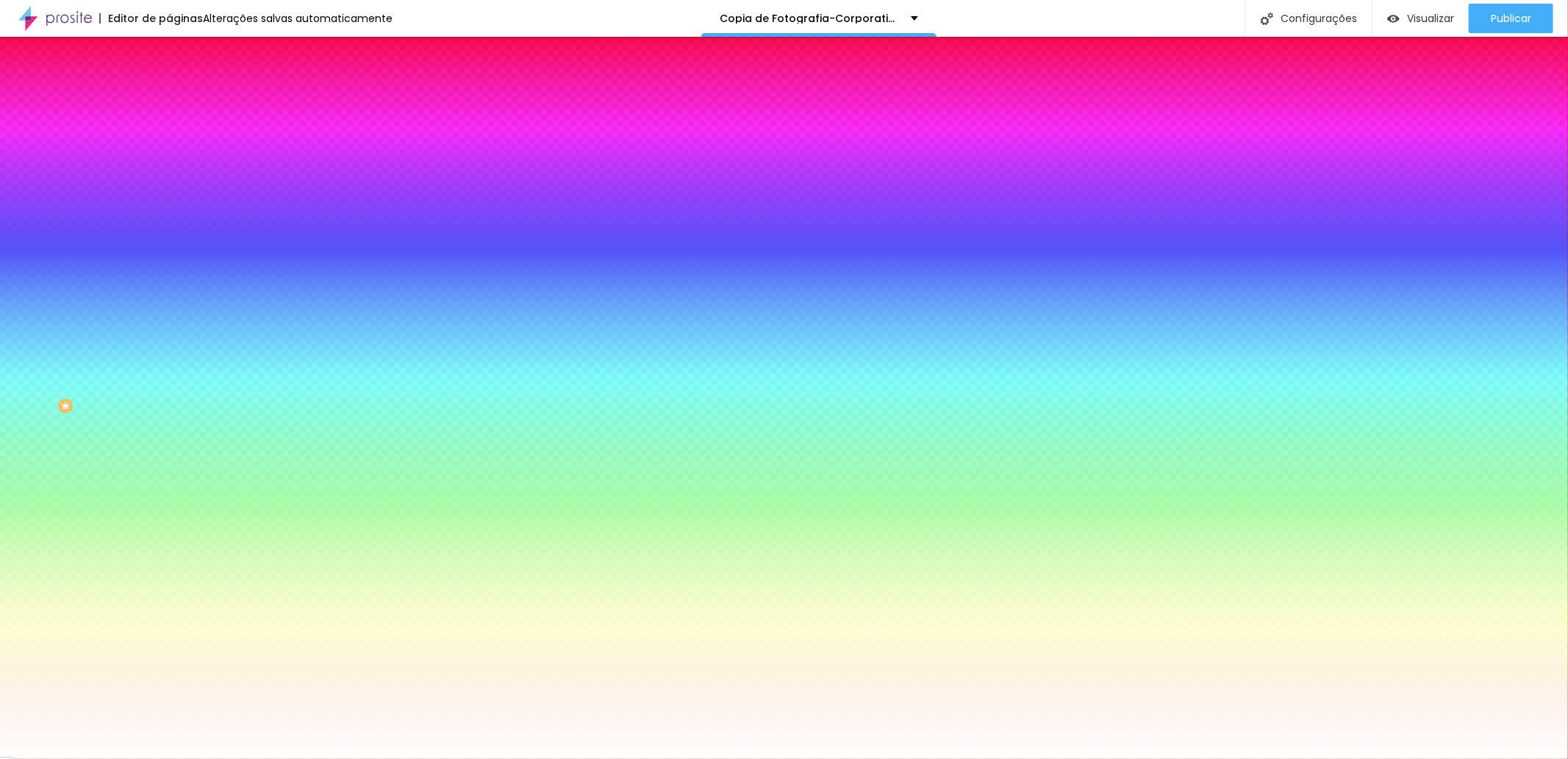
type input "32"
drag, startPoint x: 301, startPoint y: 285, endPoint x: 311, endPoint y: 287, distance: 10.2
click at [850, 758] on div at bounding box center [784, 759] width 1568 height 0
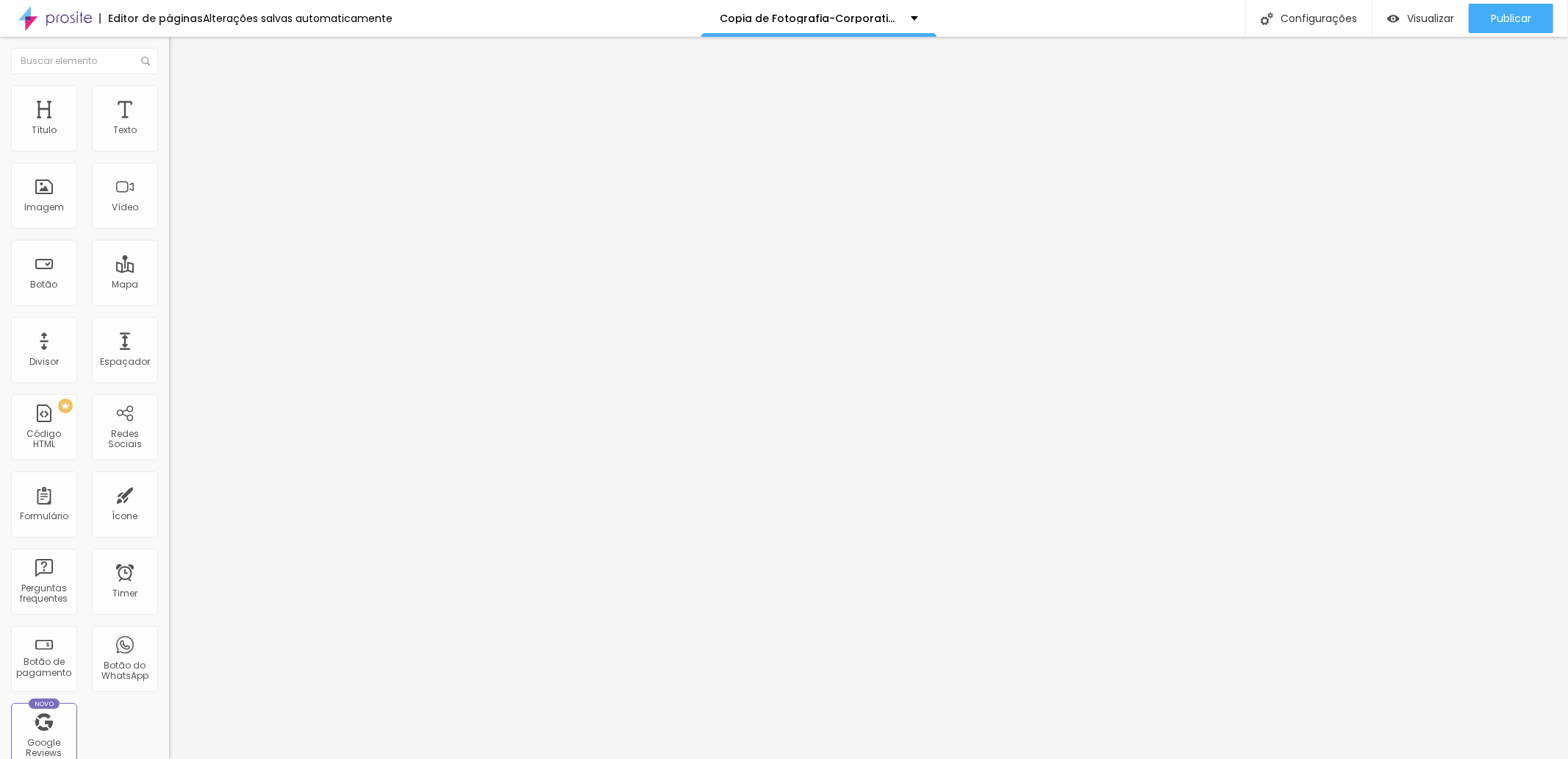
click at [169, 97] on li "Estilo" at bounding box center [254, 92] width 169 height 14
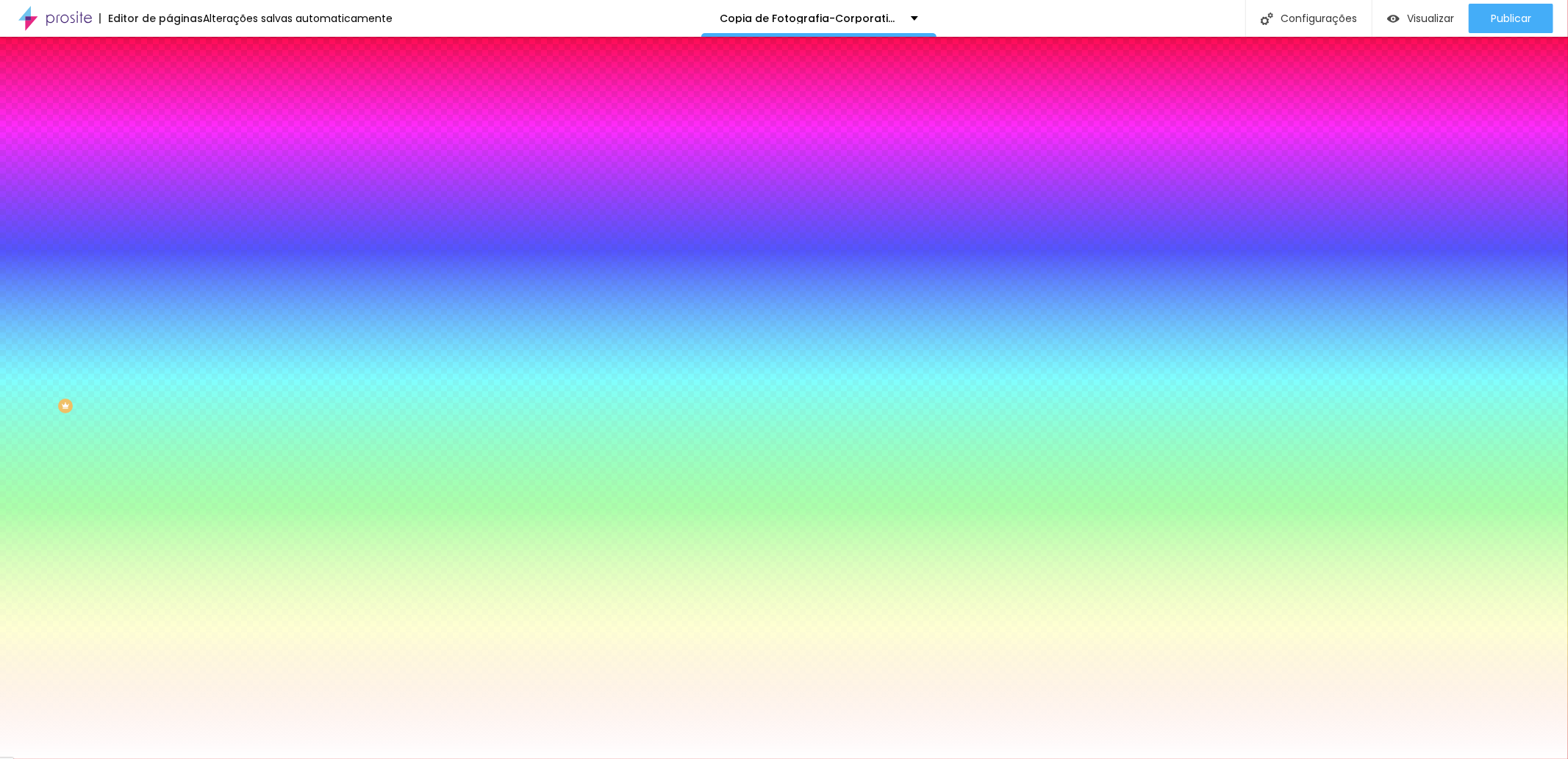
click at [169, 180] on button "button" at bounding box center [179, 188] width 20 height 15
type input "25"
type input "32"
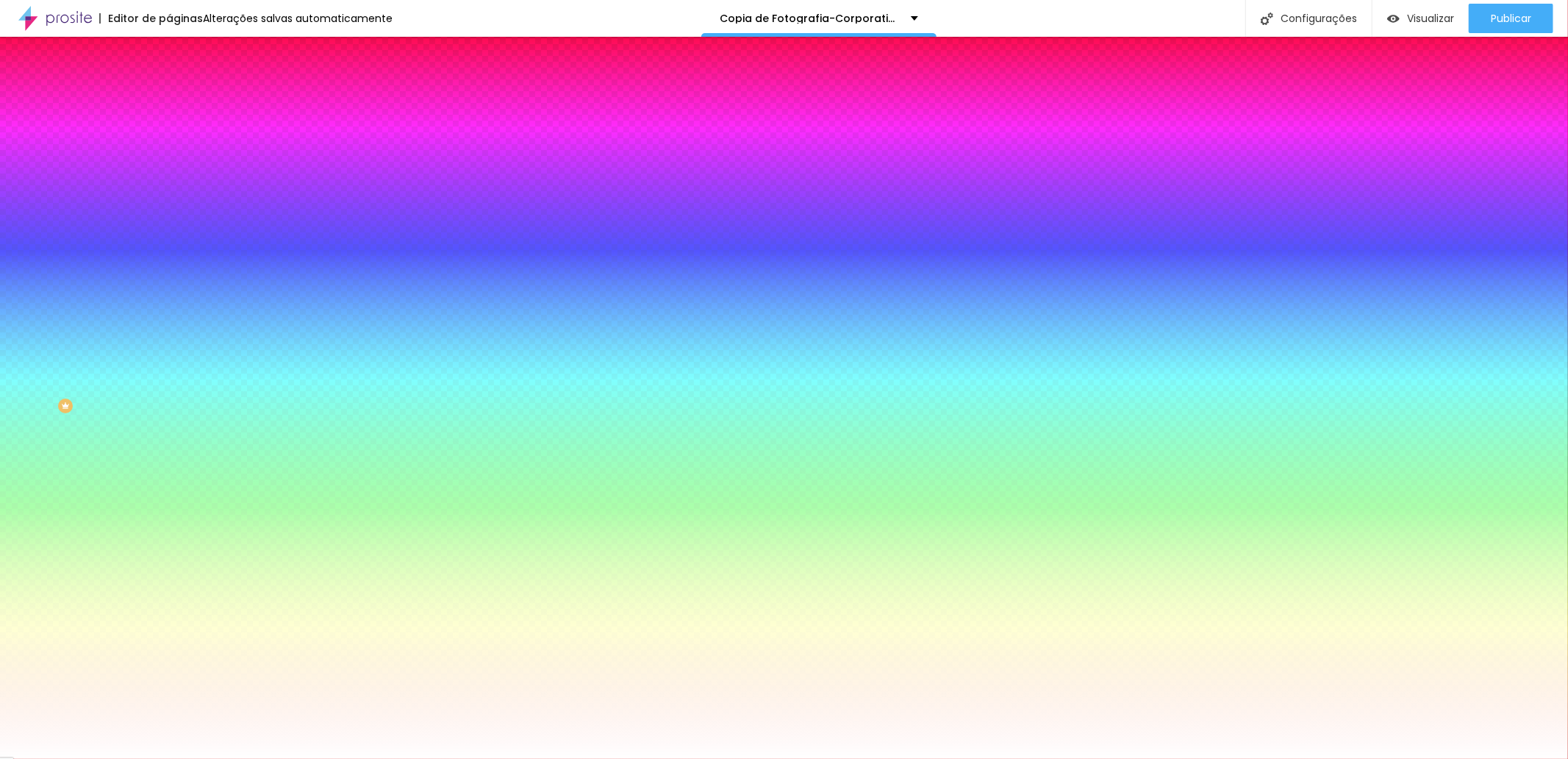
drag, startPoint x: 262, startPoint y: 280, endPoint x: 323, endPoint y: 280, distance: 61.0
type input "32"
click at [1158, 758] on div at bounding box center [784, 759] width 1568 height 0
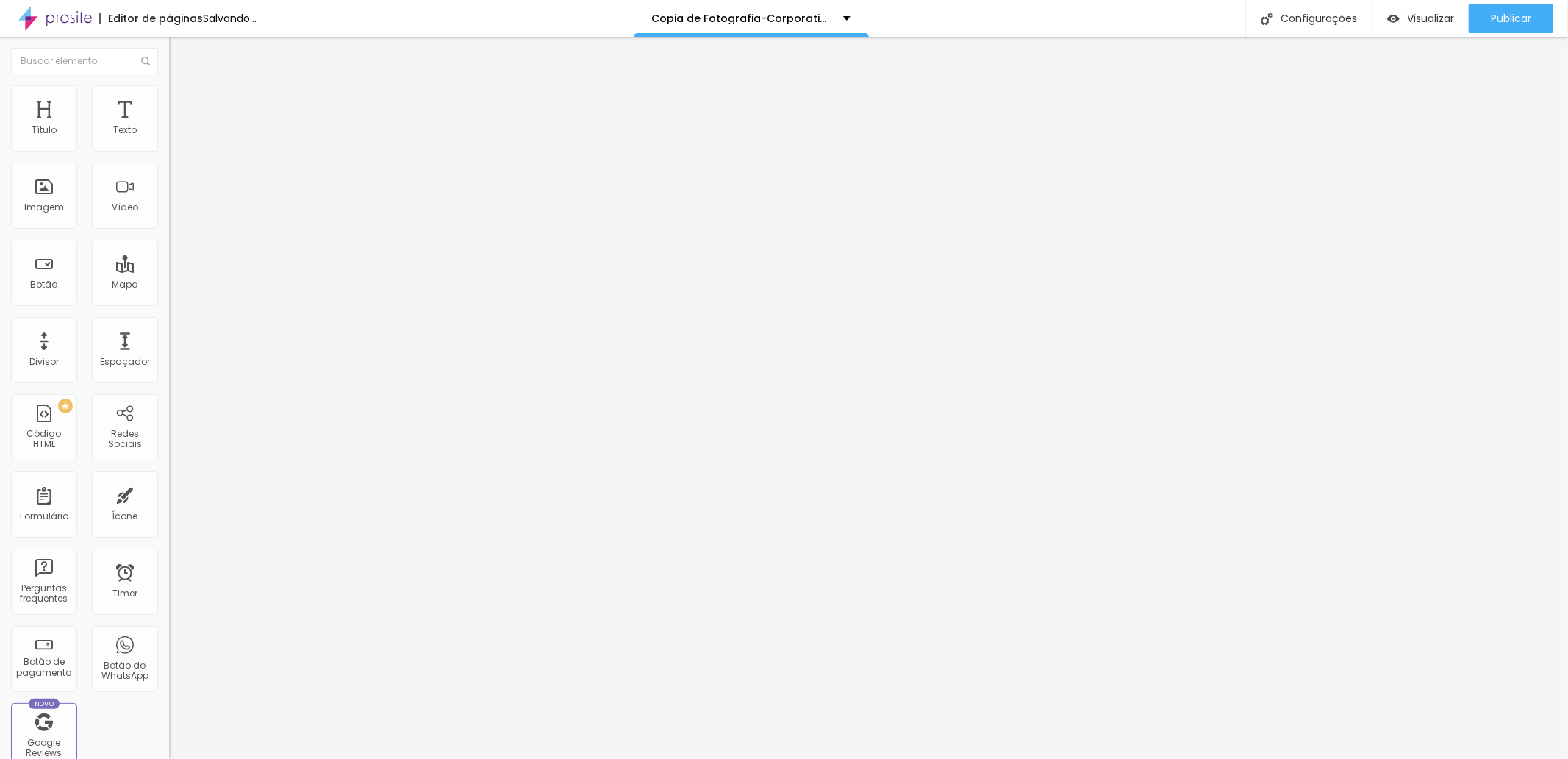
click at [182, 98] on span "Estilo" at bounding box center [193, 95] width 23 height 13
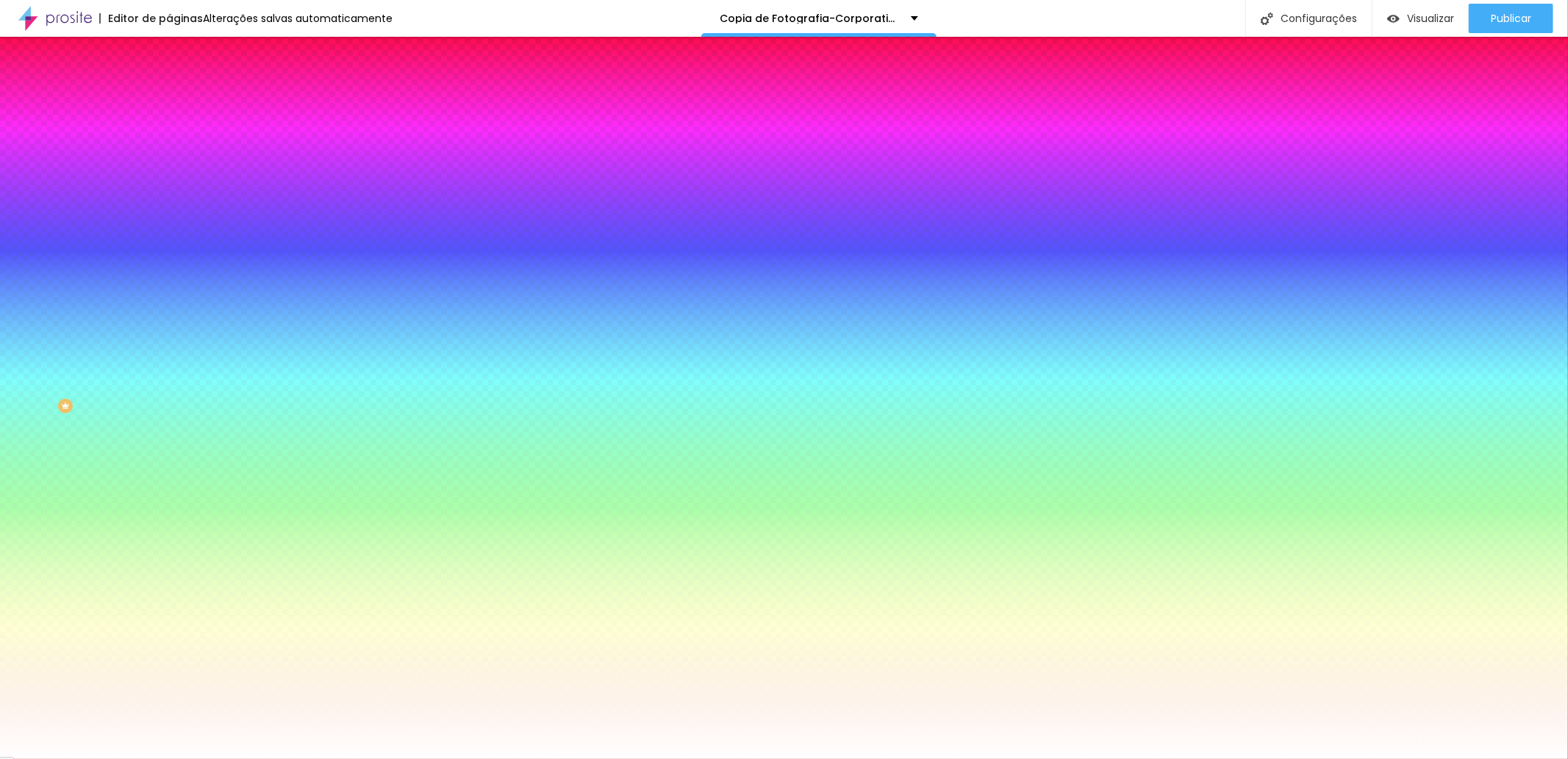
click at [169, 181] on button "button" at bounding box center [179, 188] width 20 height 15
type input "24"
type input "32"
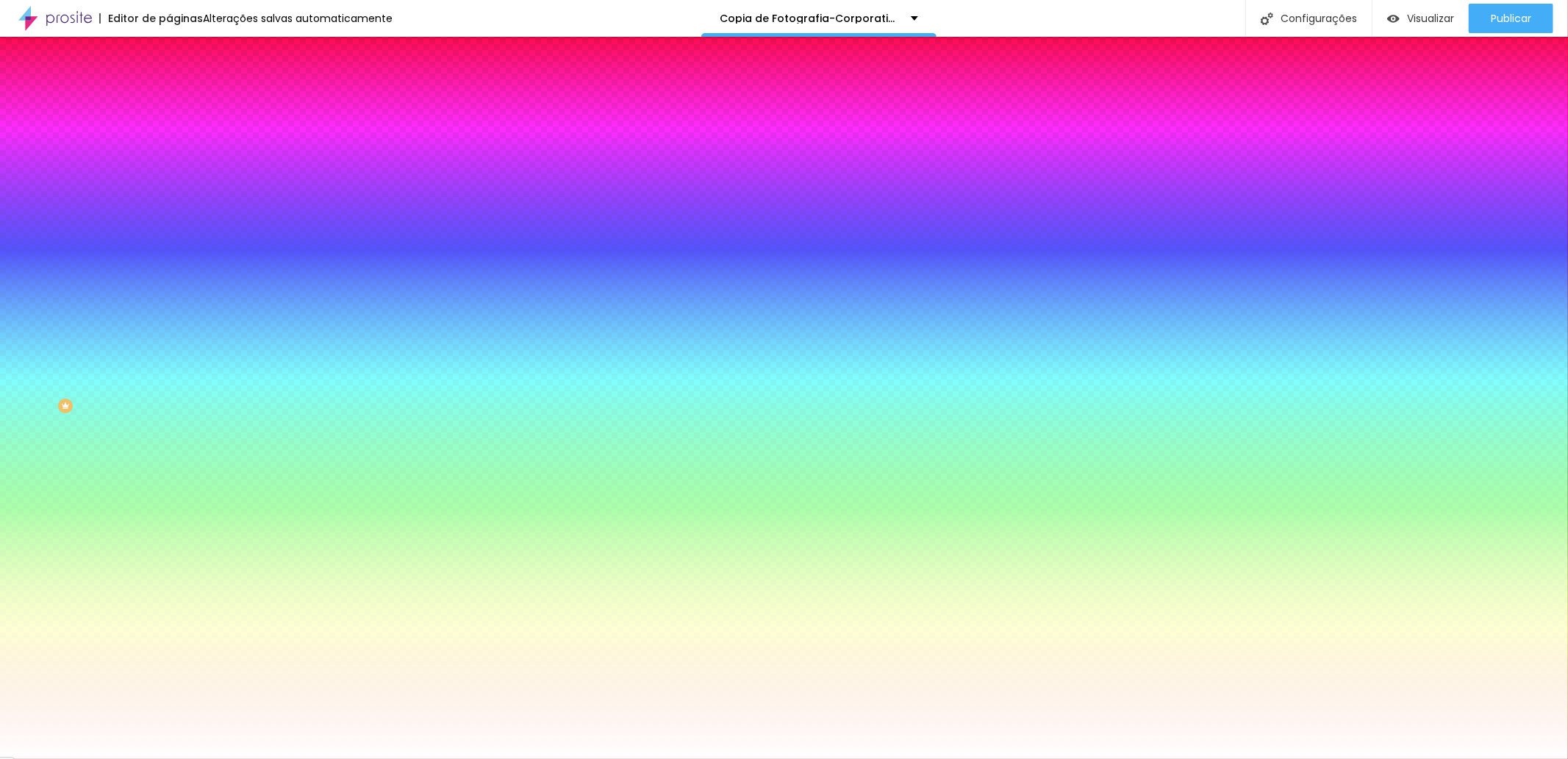
drag, startPoint x: 260, startPoint y: 283, endPoint x: 372, endPoint y: 288, distance: 112.1
type input "32"
click at [1349, 758] on div at bounding box center [784, 759] width 1568 height 0
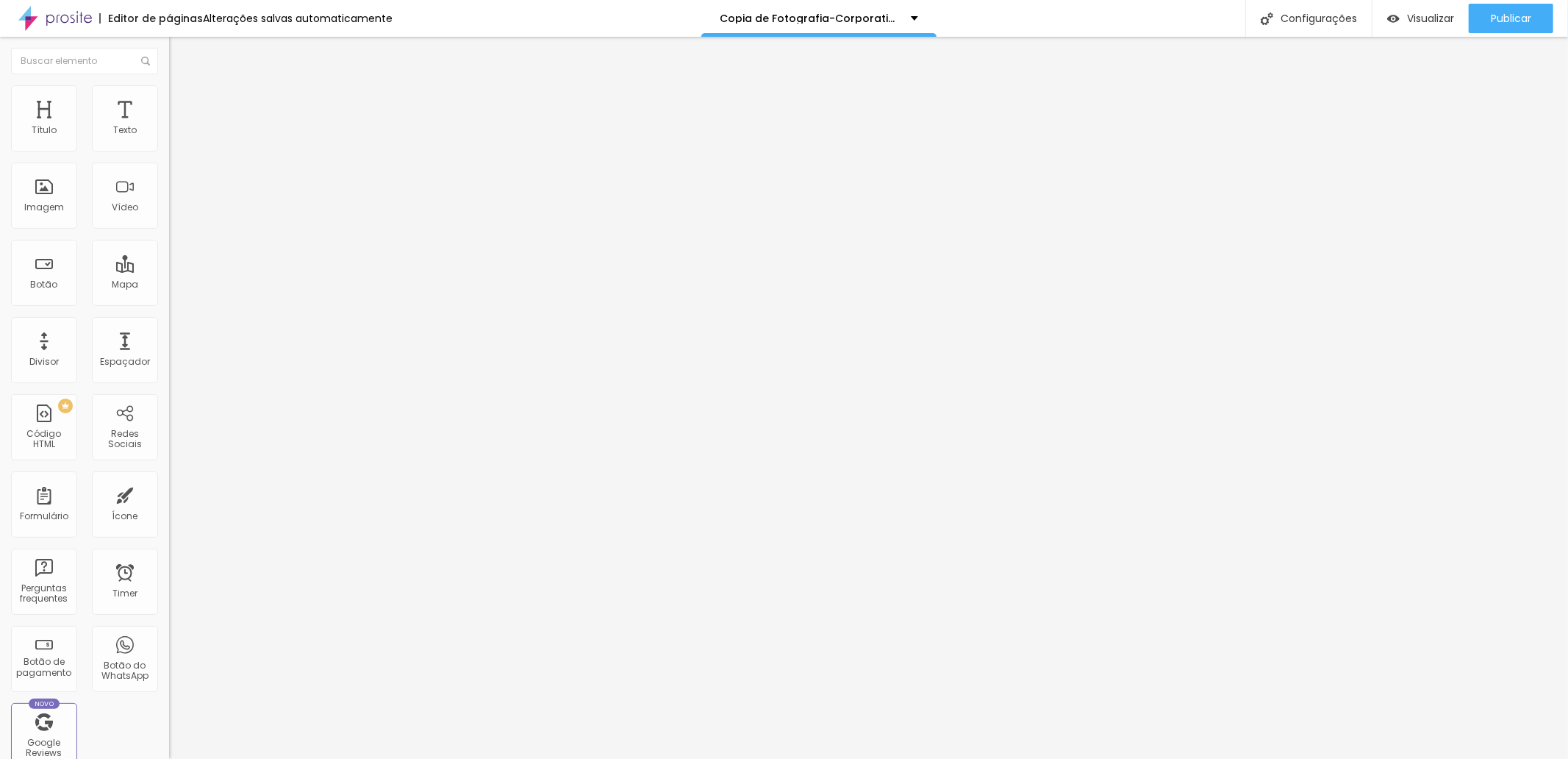
click at [169, 138] on input "1.690," at bounding box center [257, 130] width 176 height 14
type input "1.490,"
click at [169, 138] on input "1.490," at bounding box center [257, 130] width 176 height 14
type input "1.590,"
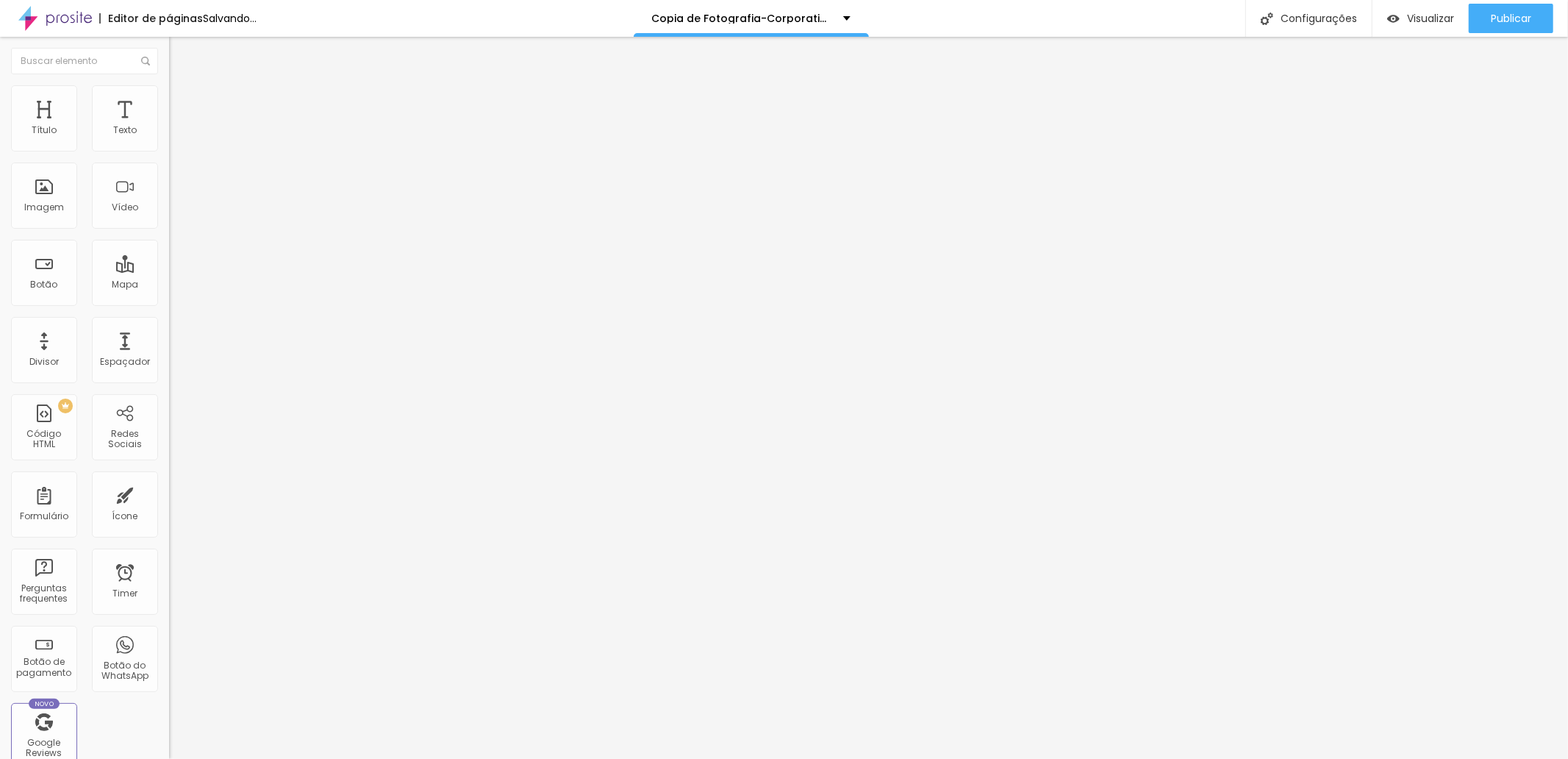
drag, startPoint x: 54, startPoint y: 167, endPoint x: -8, endPoint y: 177, distance: 62.8
click at [0, 177] on html "Editor de páginas Salvando... Copia de Fotografia-Corporativo-Estudio Configura…" at bounding box center [784, 380] width 1568 height 759
type input "150,"
click at [169, 97] on li "Estilo" at bounding box center [254, 92] width 169 height 14
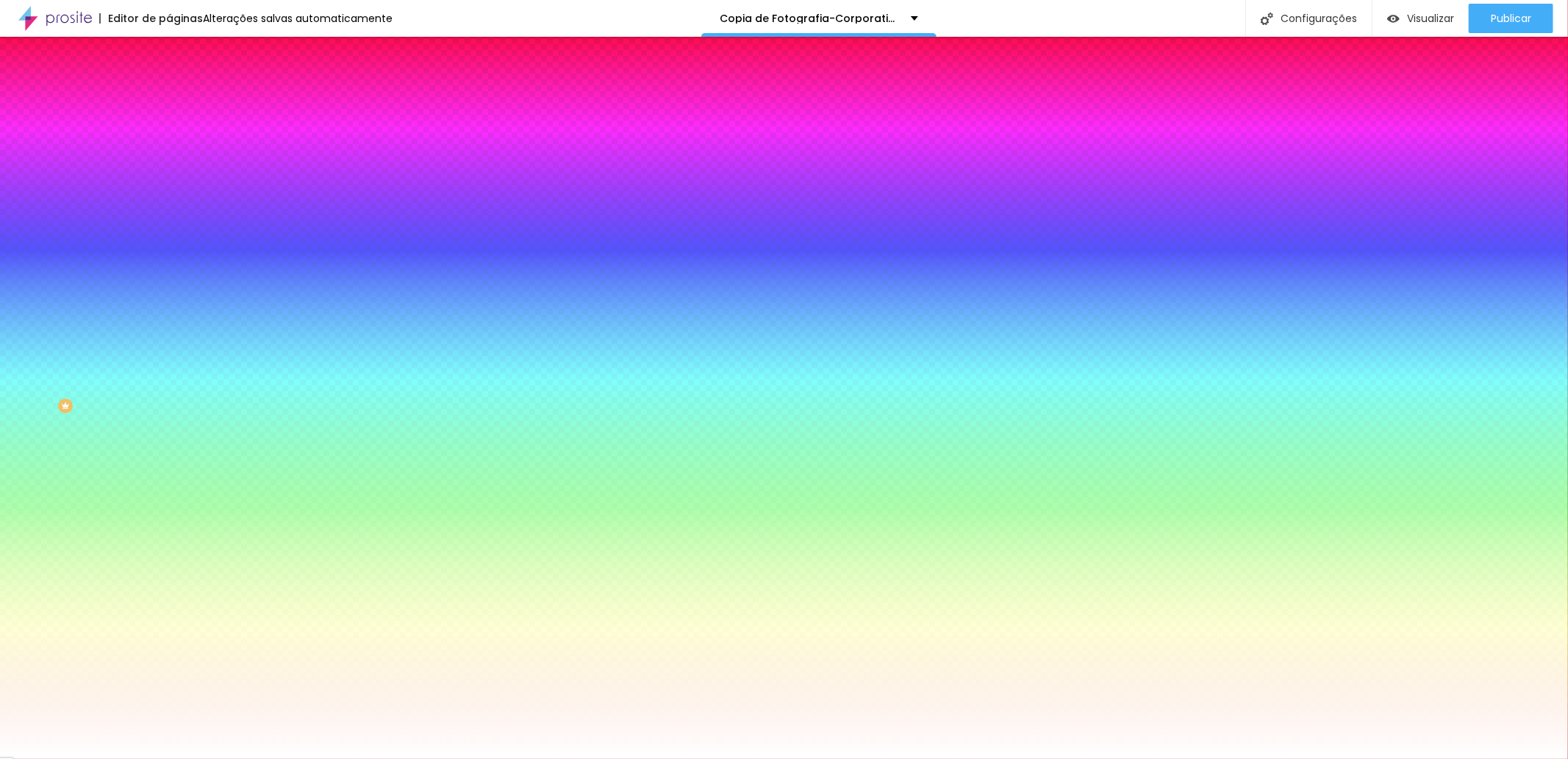
click at [169, 141] on div at bounding box center [254, 141] width 169 height 0
type input "#111111"
drag, startPoint x: 41, startPoint y: 252, endPoint x: 14, endPoint y: 270, distance: 32.4
click at [169, 270] on div "Cor de fundo Voltar ao padrão #111111 Tipografia Voltar ao padrão Borda Voltar …" at bounding box center [254, 355] width 169 height 481
click at [169, 501] on div at bounding box center [254, 501] width 169 height 0
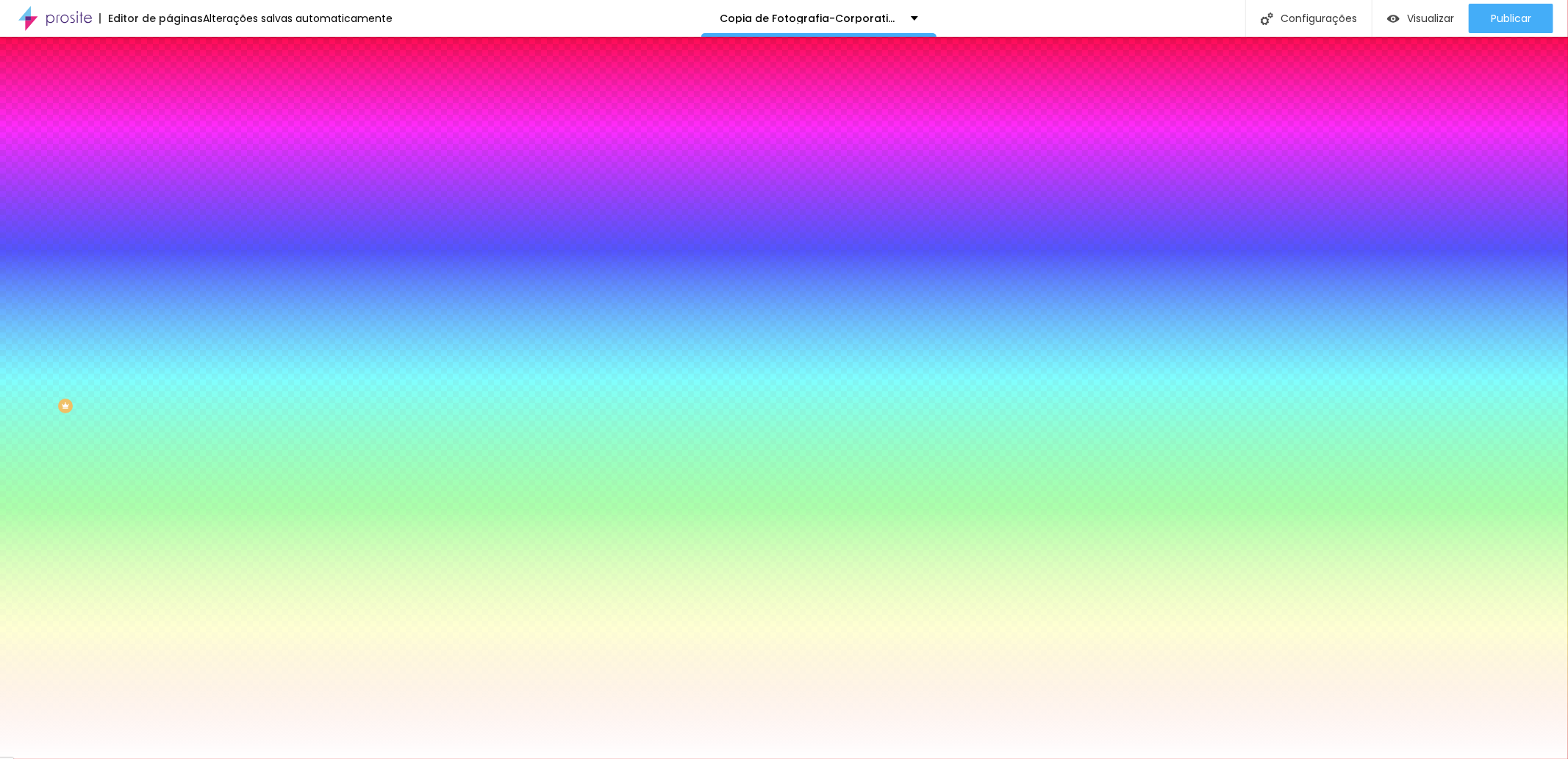
type input "#2E2E2E"
click at [169, 420] on div "Editar Botão Conteúdo Estilo Avançado Cor de fundo Voltar ao padrão #111111 Tip…" at bounding box center [254, 397] width 169 height 723
click at [169, 453] on div "Editar Botão Conteúdo Estilo Avançado Cor de fundo Voltar ao padrão #111111 Tip…" at bounding box center [254, 397] width 169 height 723
click at [175, 182] on icon "button" at bounding box center [179, 186] width 8 height 8
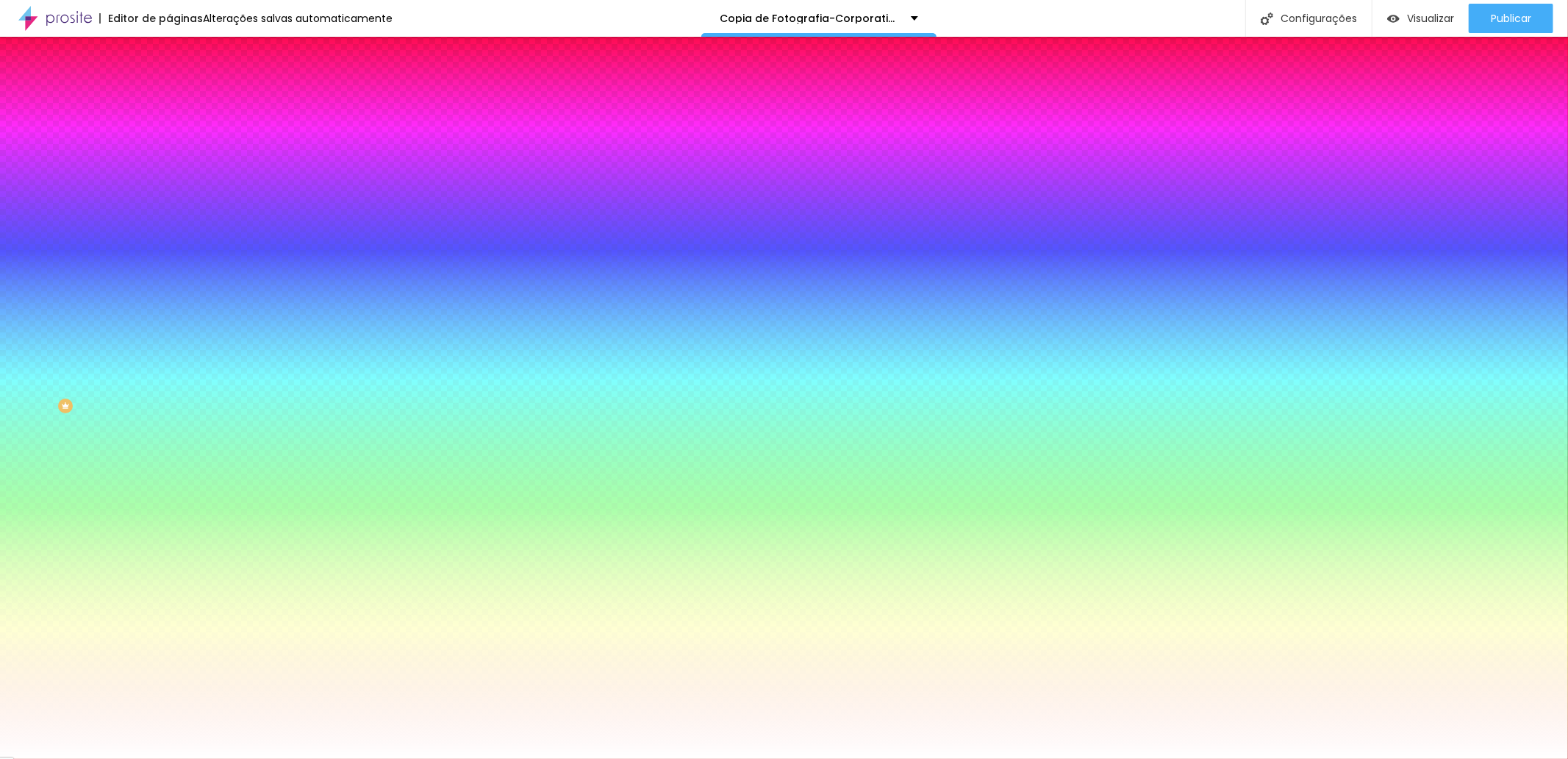
type input "#FFFFFF"
drag, startPoint x: 232, startPoint y: 378, endPoint x: 200, endPoint y: 365, distance: 34.5
click at [78, 758] on div at bounding box center [784, 759] width 1568 height 0
click at [175, 182] on icon "button" at bounding box center [179, 186] width 8 height 8
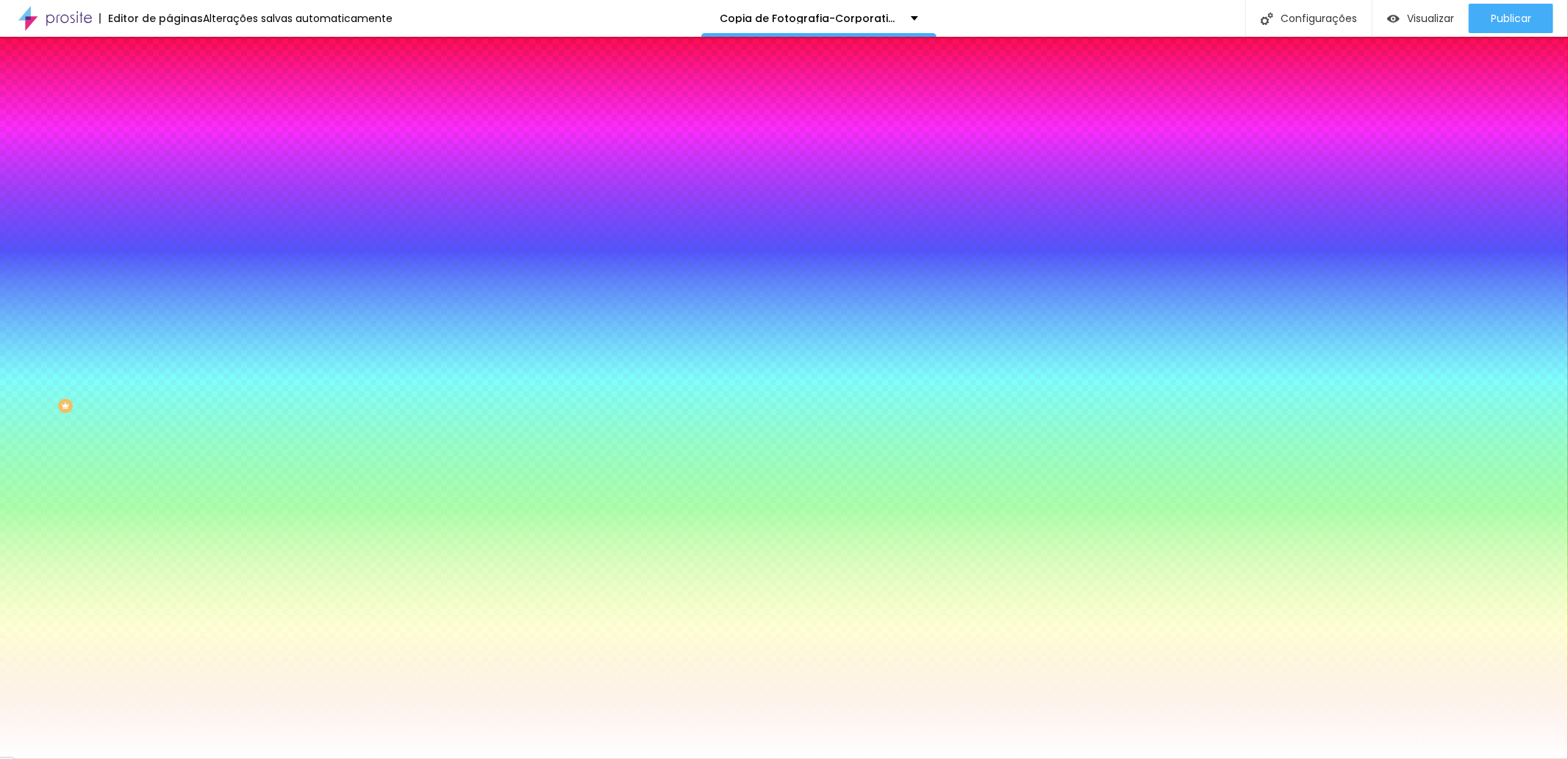
type input "32"
drag, startPoint x: 243, startPoint y: 278, endPoint x: 329, endPoint y: 282, distance: 86.1
type input "32"
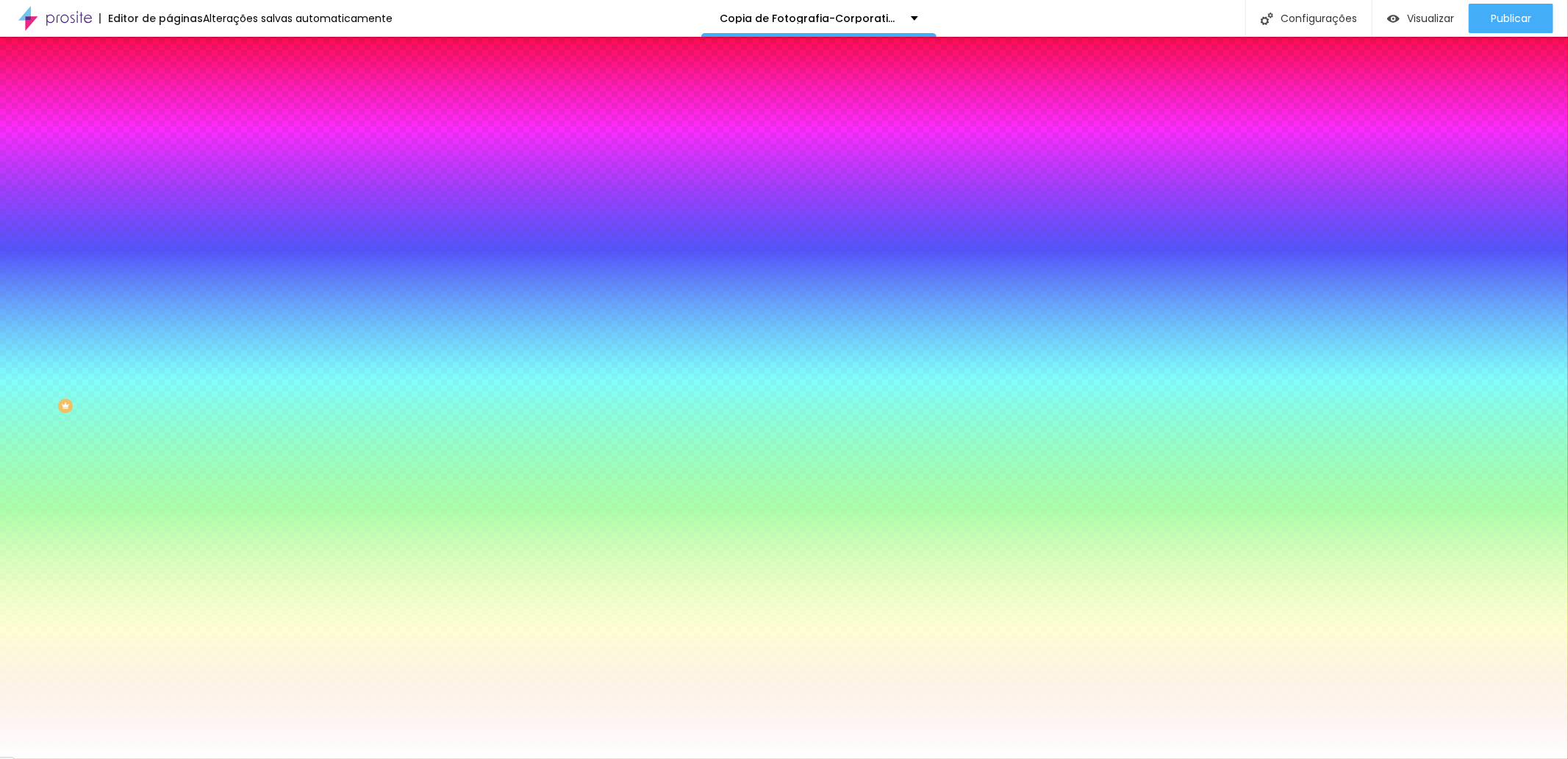
click at [25, 758] on div at bounding box center [784, 759] width 1568 height 0
click at [169, 84] on img at bounding box center [176, 77] width 14 height 14
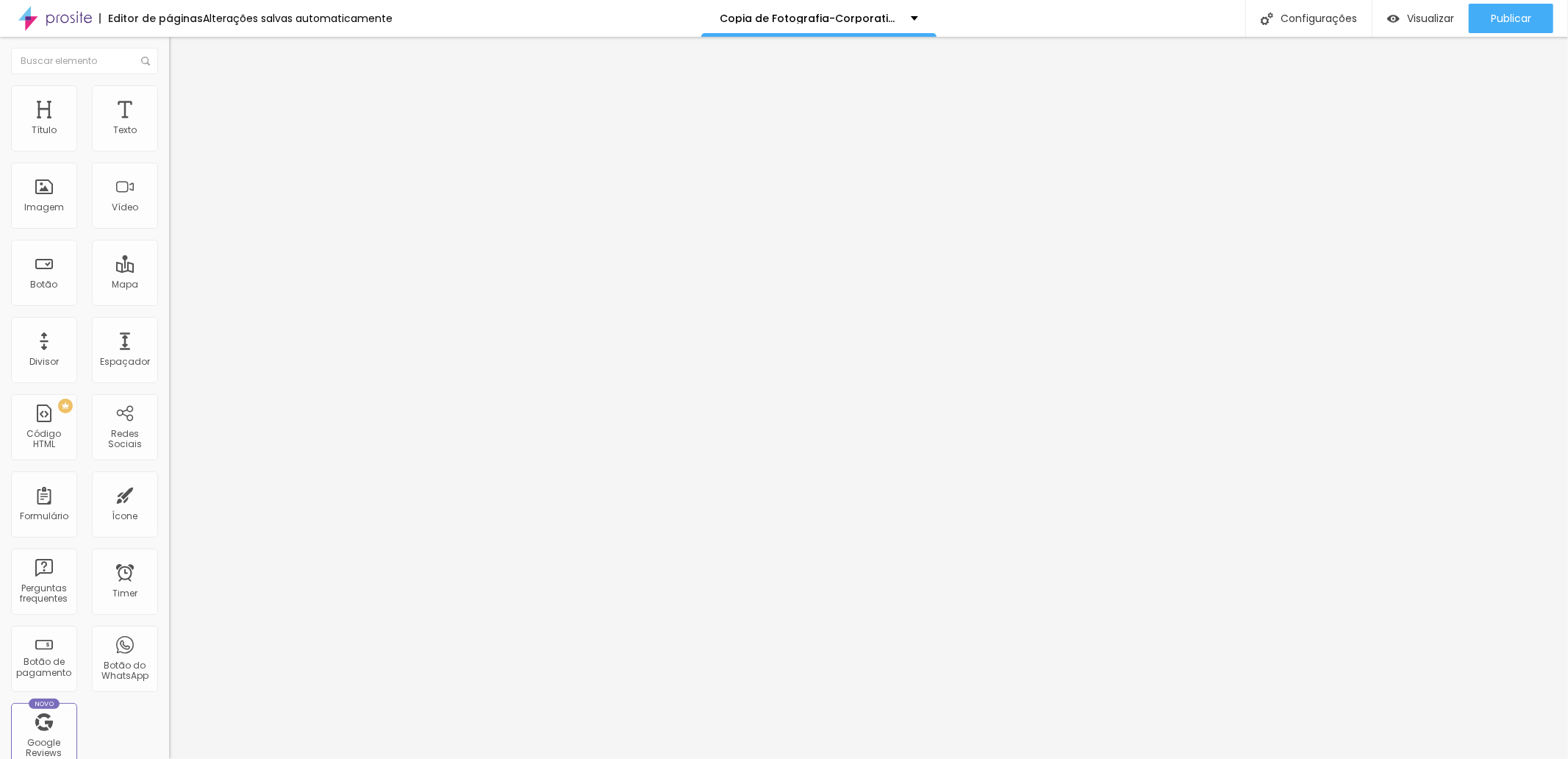
click at [169, 138] on input "150," at bounding box center [257, 130] width 176 height 14
click at [169, 187] on img at bounding box center [174, 182] width 10 height 10
click at [169, 230] on span "Normal" at bounding box center [185, 225] width 33 height 13
click at [169, 263] on span "Grande" at bounding box center [186, 257] width 35 height 13
click at [169, 230] on span "Original" at bounding box center [187, 224] width 36 height 13
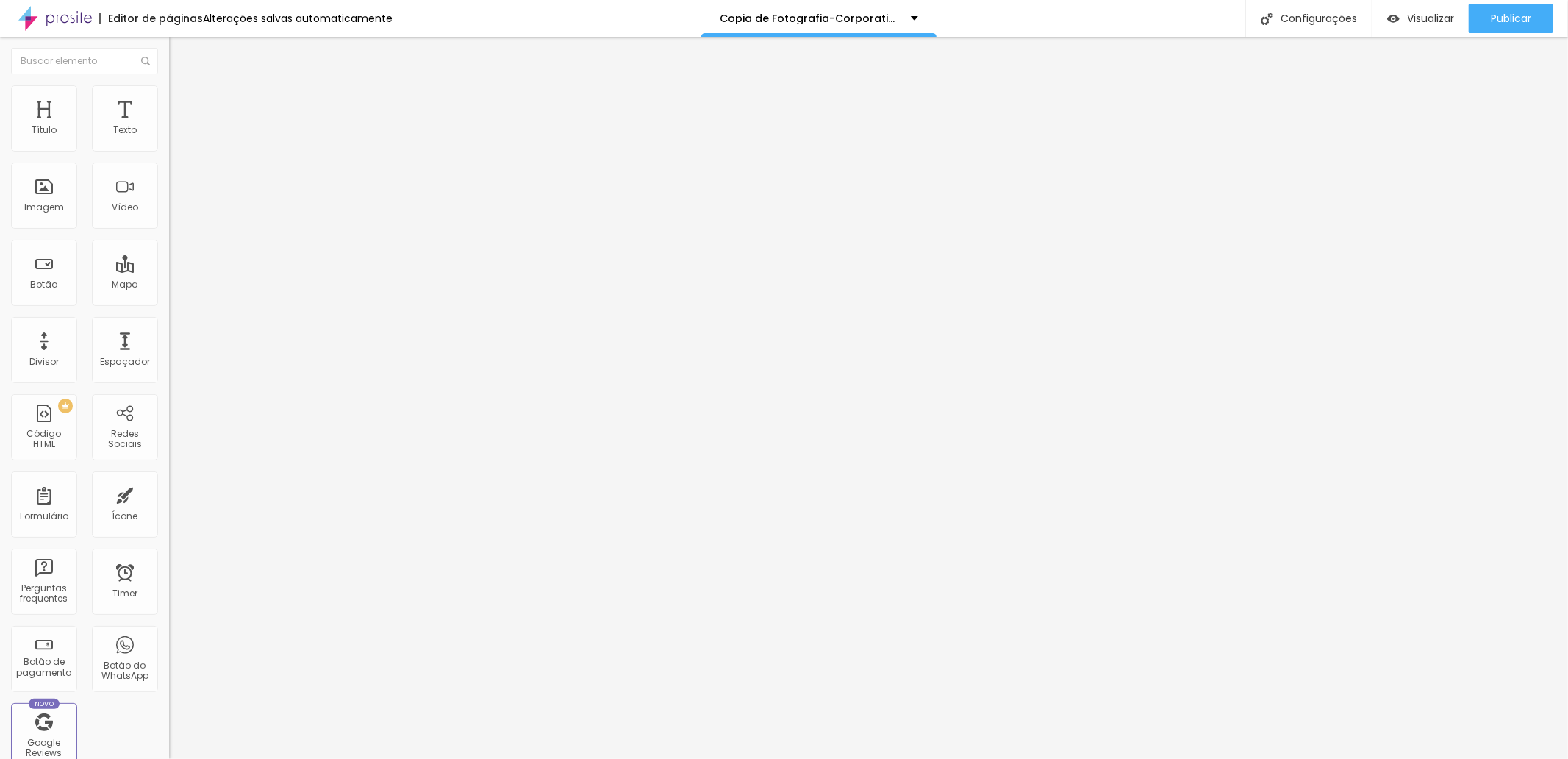
click at [169, 91] on img at bounding box center [176, 92] width 14 height 14
type input "20"
type input "32"
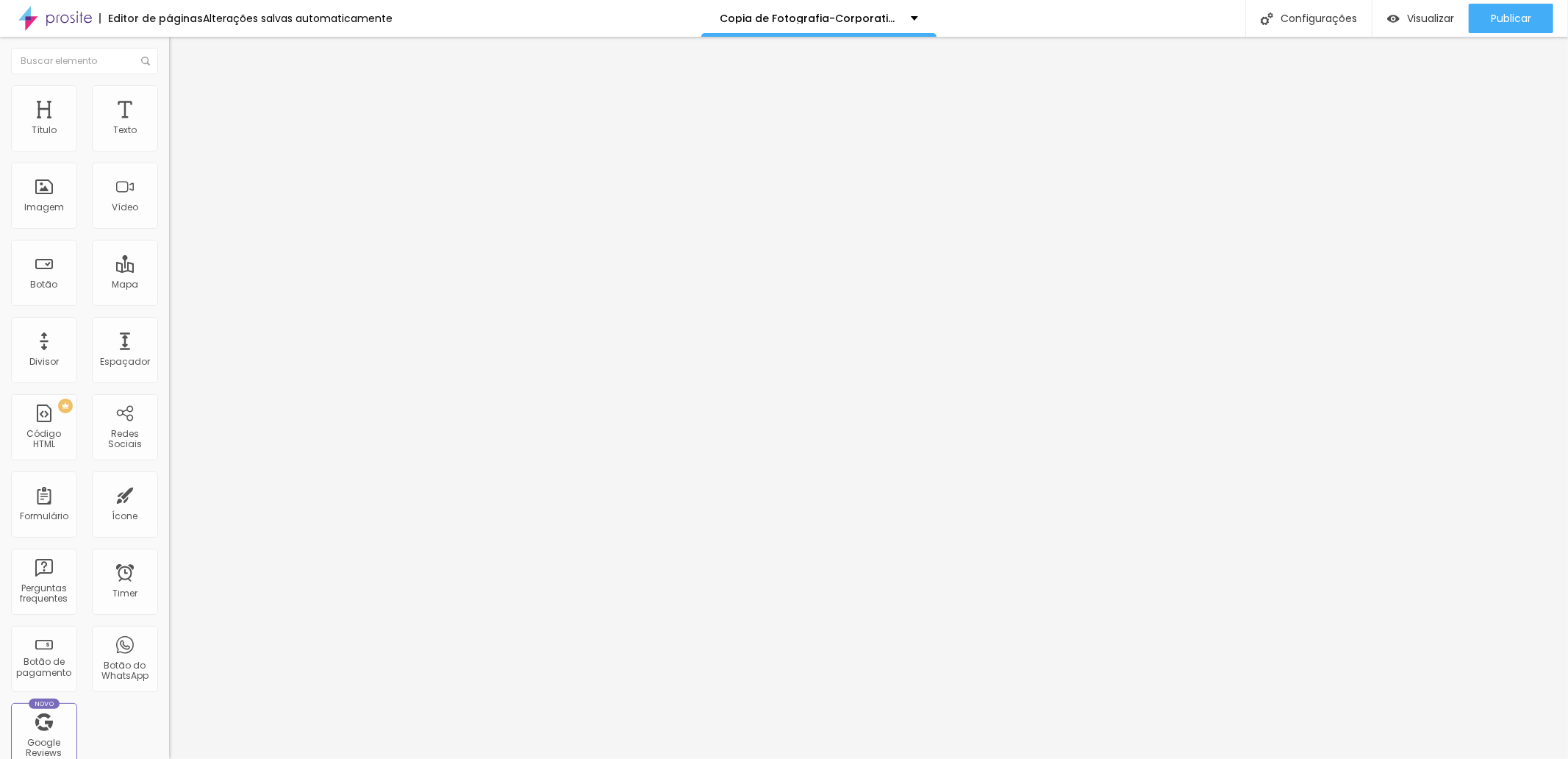
type input "34"
type input "36"
type input "40"
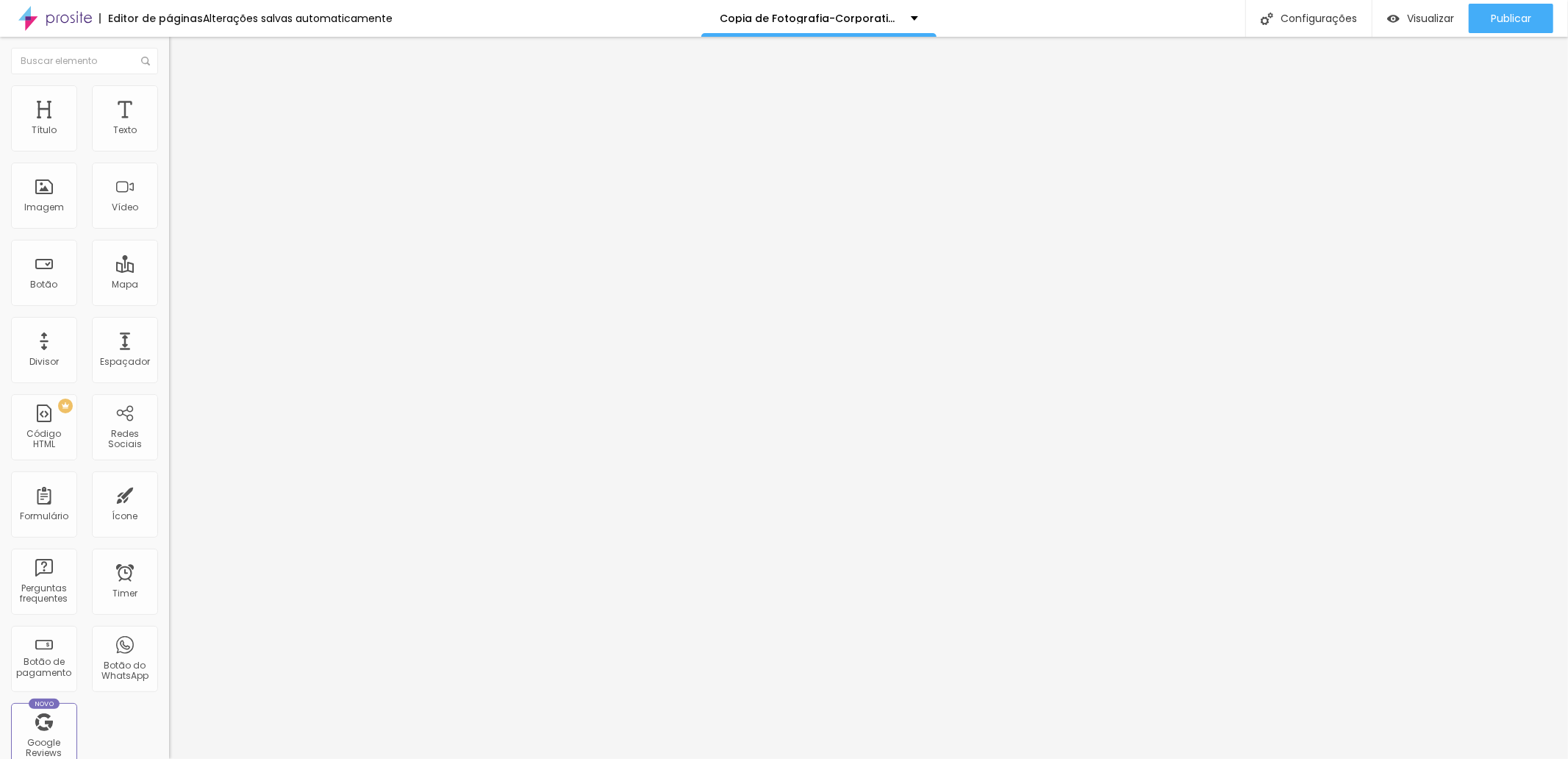
type input "40"
type input "45"
type input "49"
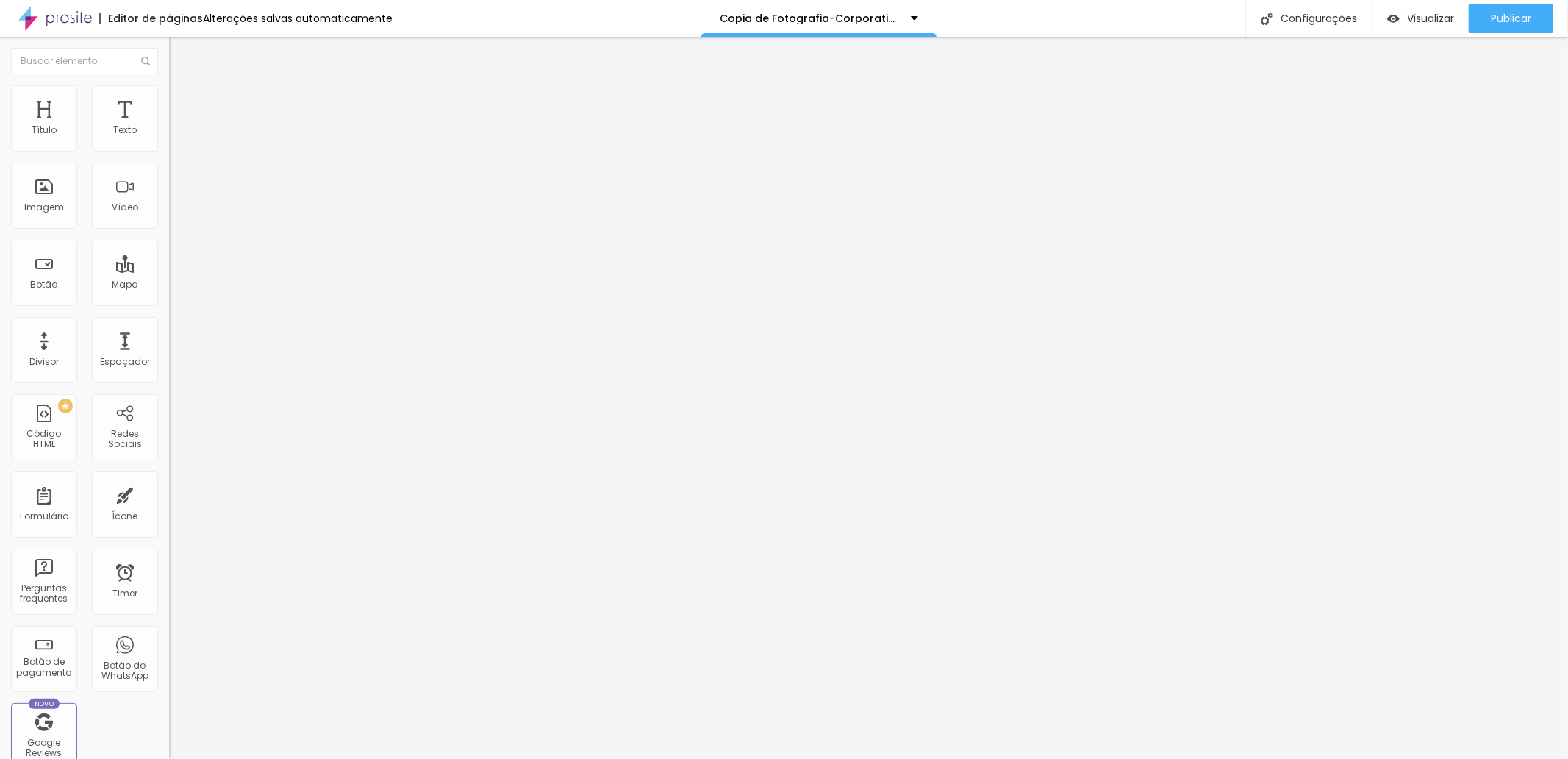
type input "54"
type input "58"
type input "62"
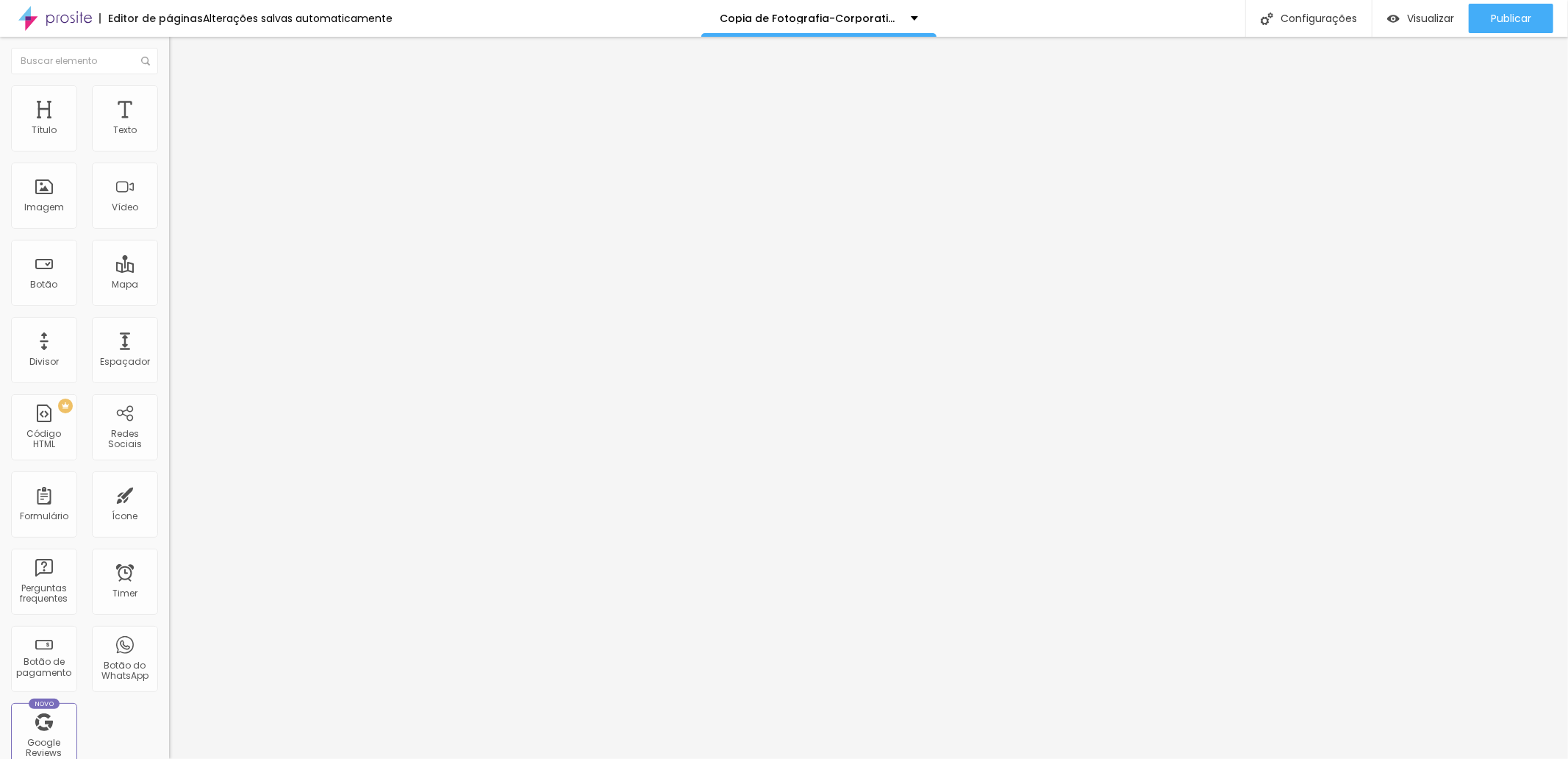
type input "62"
type input "65"
type input "67"
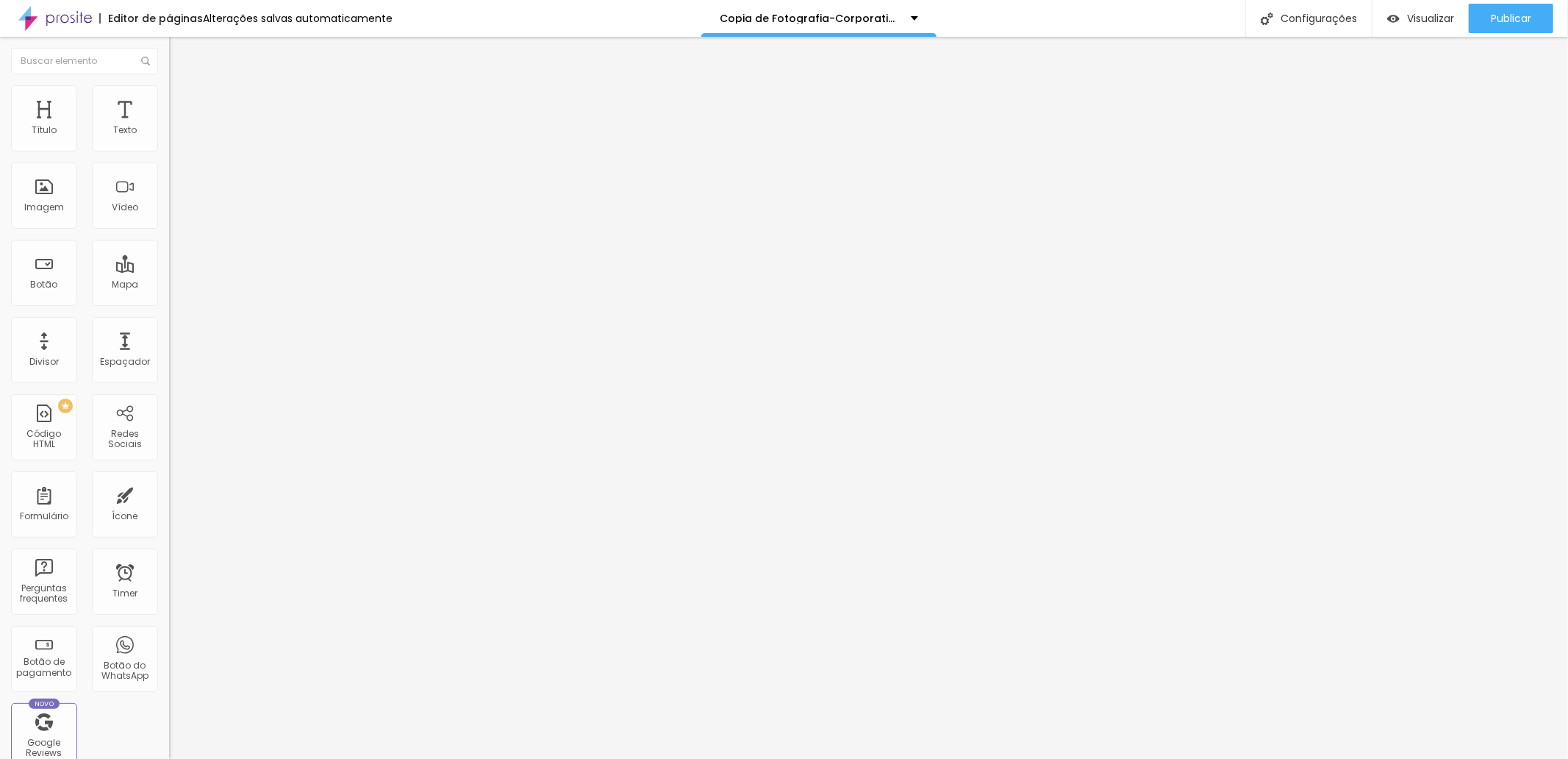
type input "69"
type input "73"
type input "84"
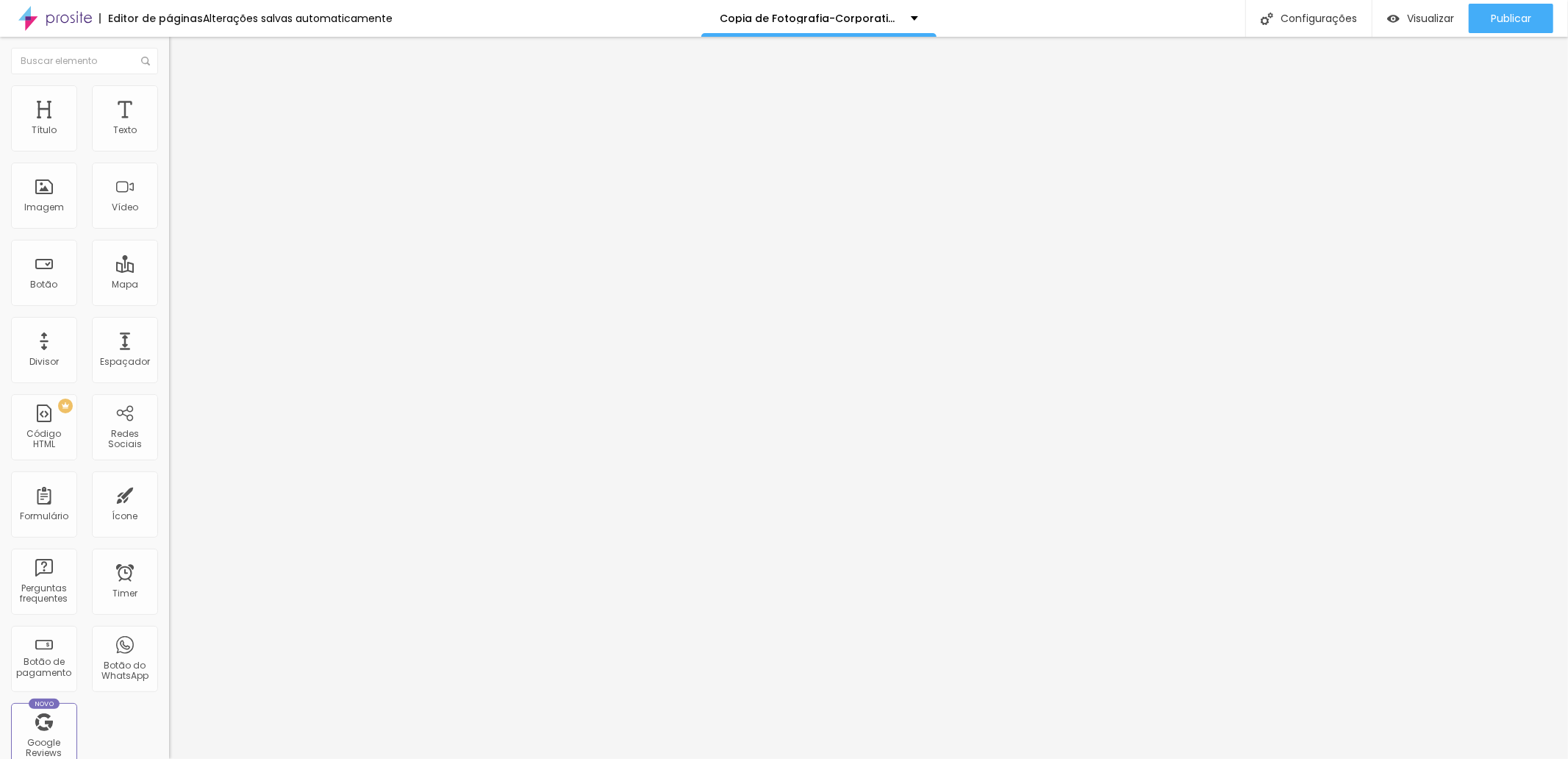
type input "84"
type input "89"
type input "96"
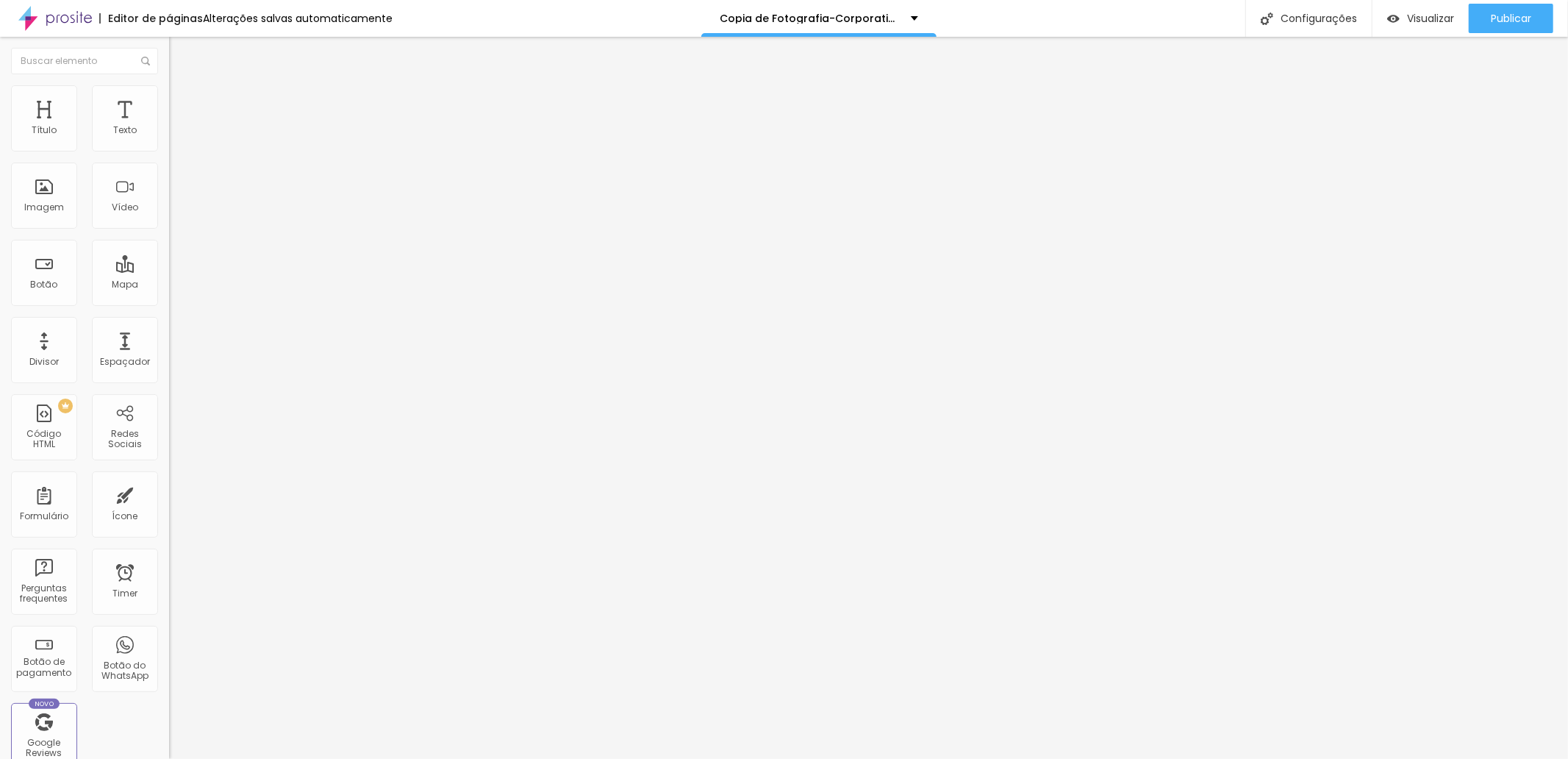
type input "102"
type input "118"
type input "151"
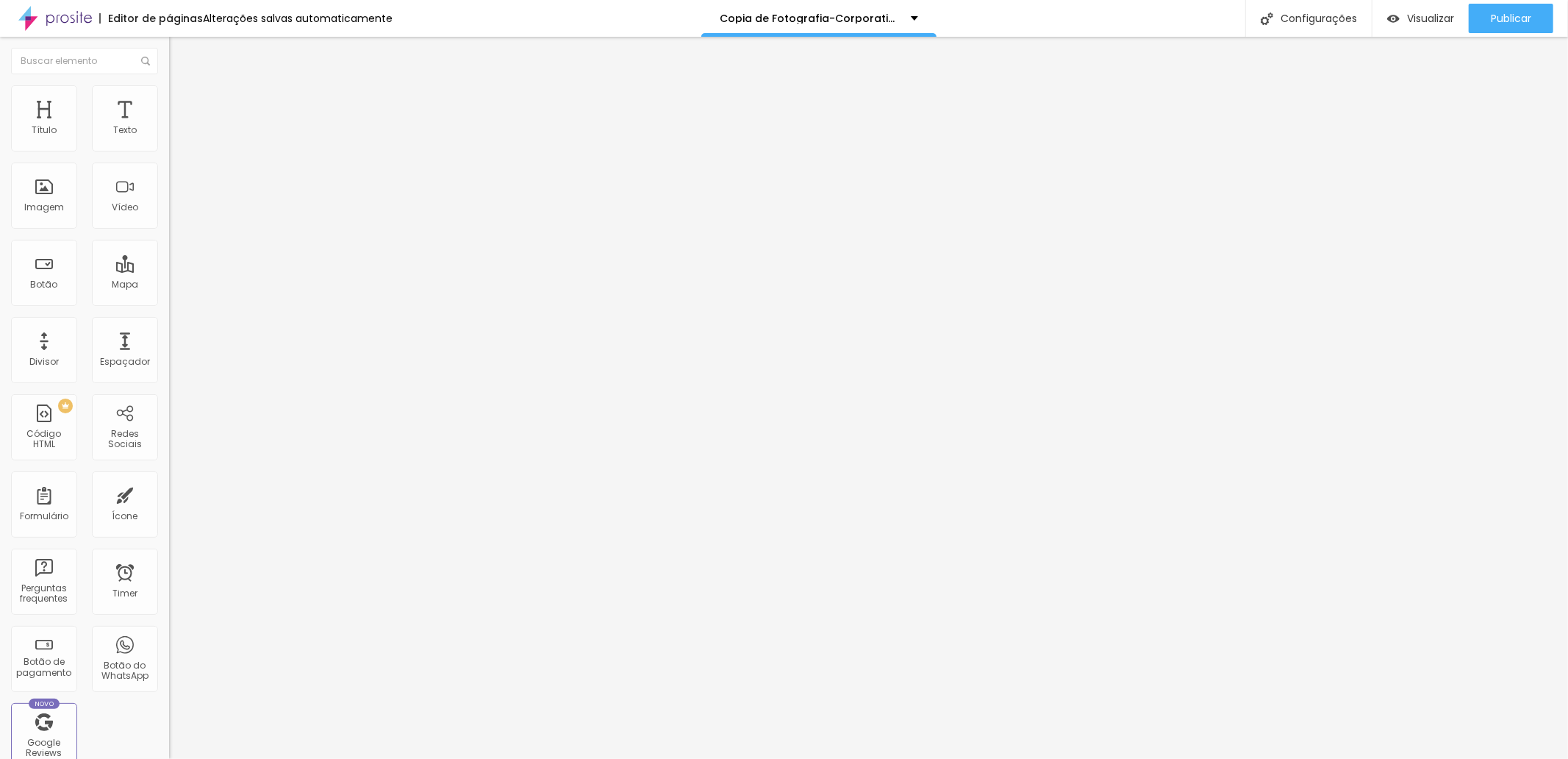
type input "151"
type input "162"
type input "166"
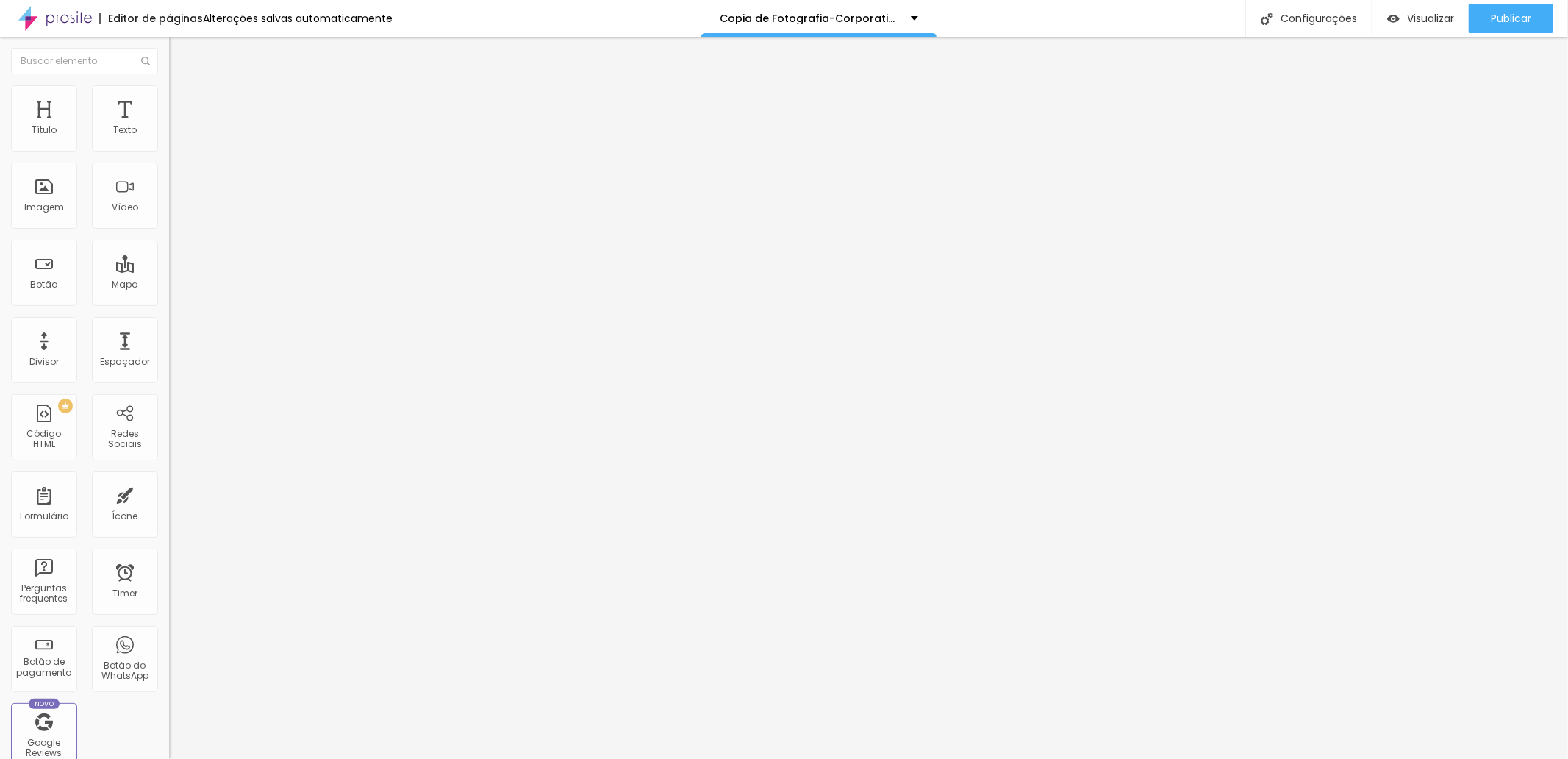
type input "168"
type input "175"
type input "179"
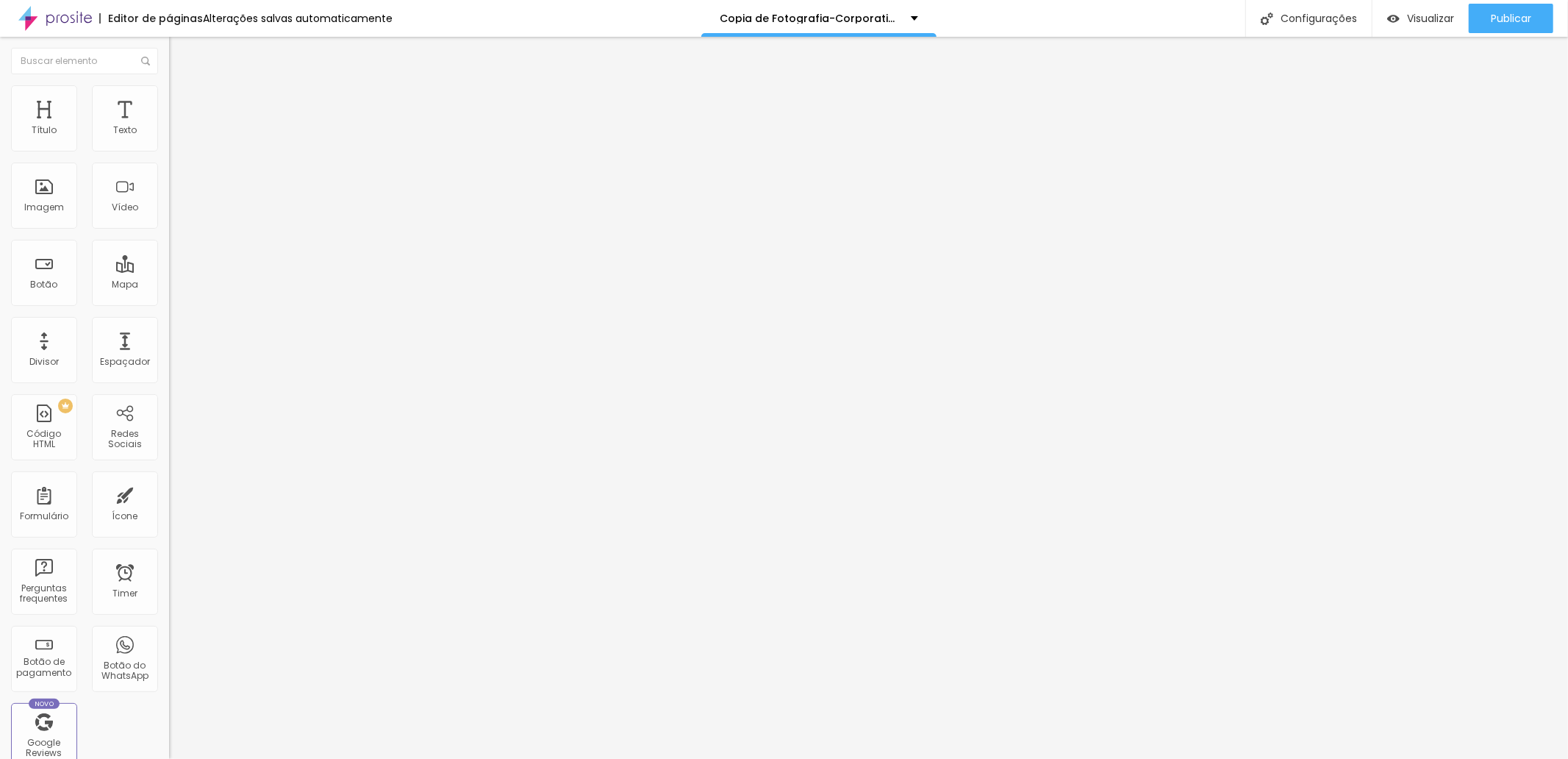
type input "179"
type input "186"
type input "192"
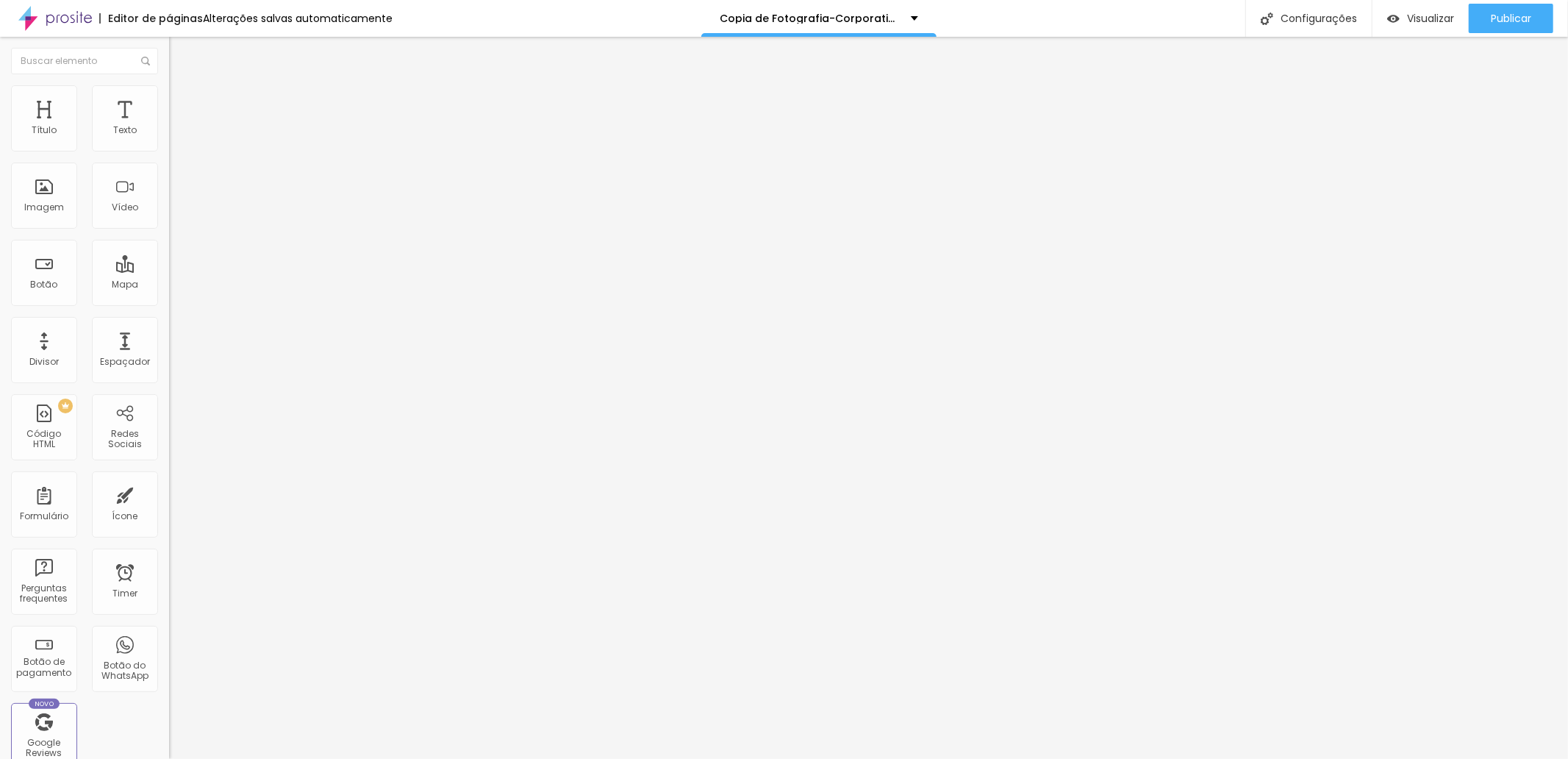
type input "200"
type input "195"
type input "168"
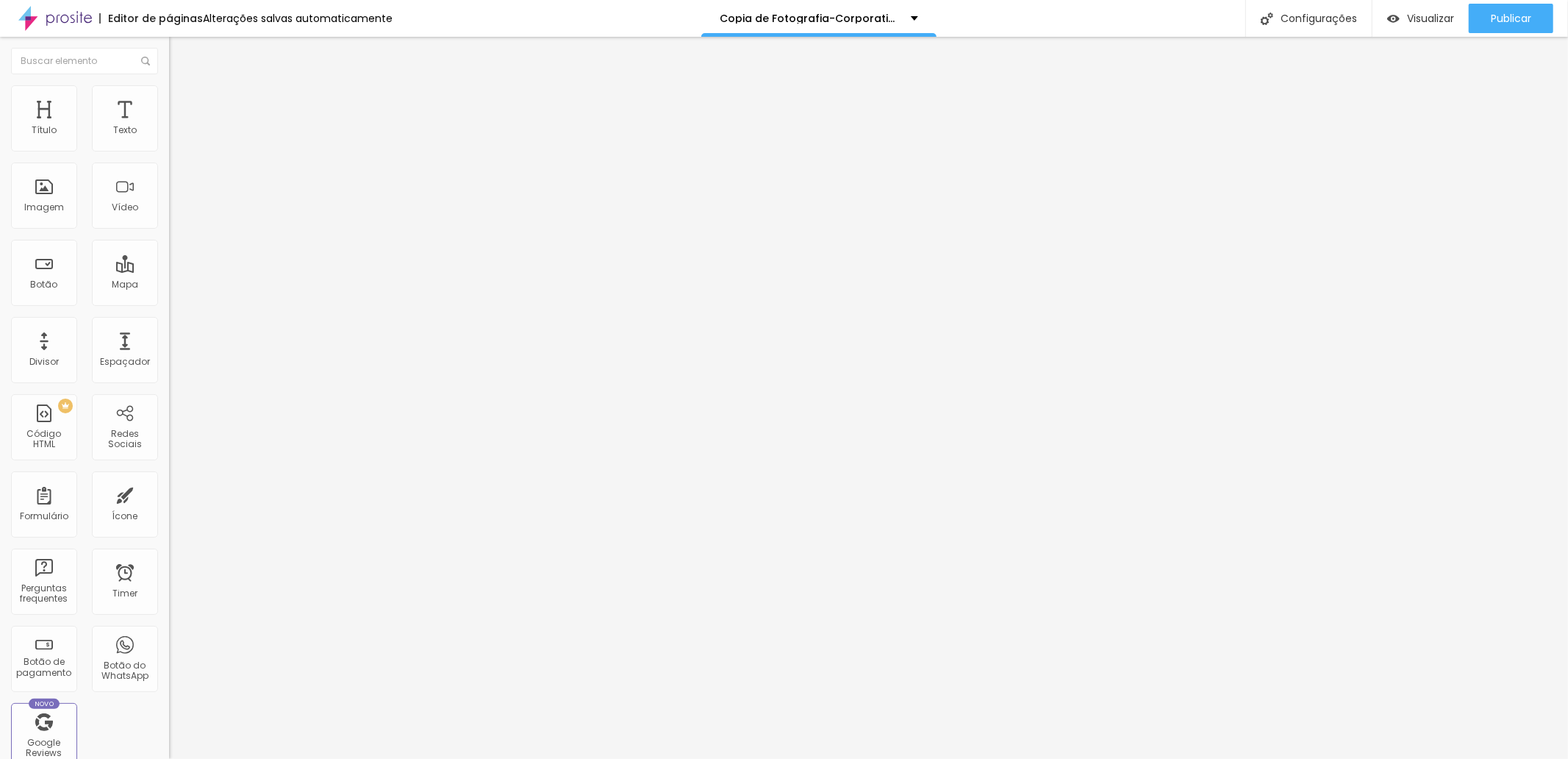
type input "168"
type input "162"
type input "160"
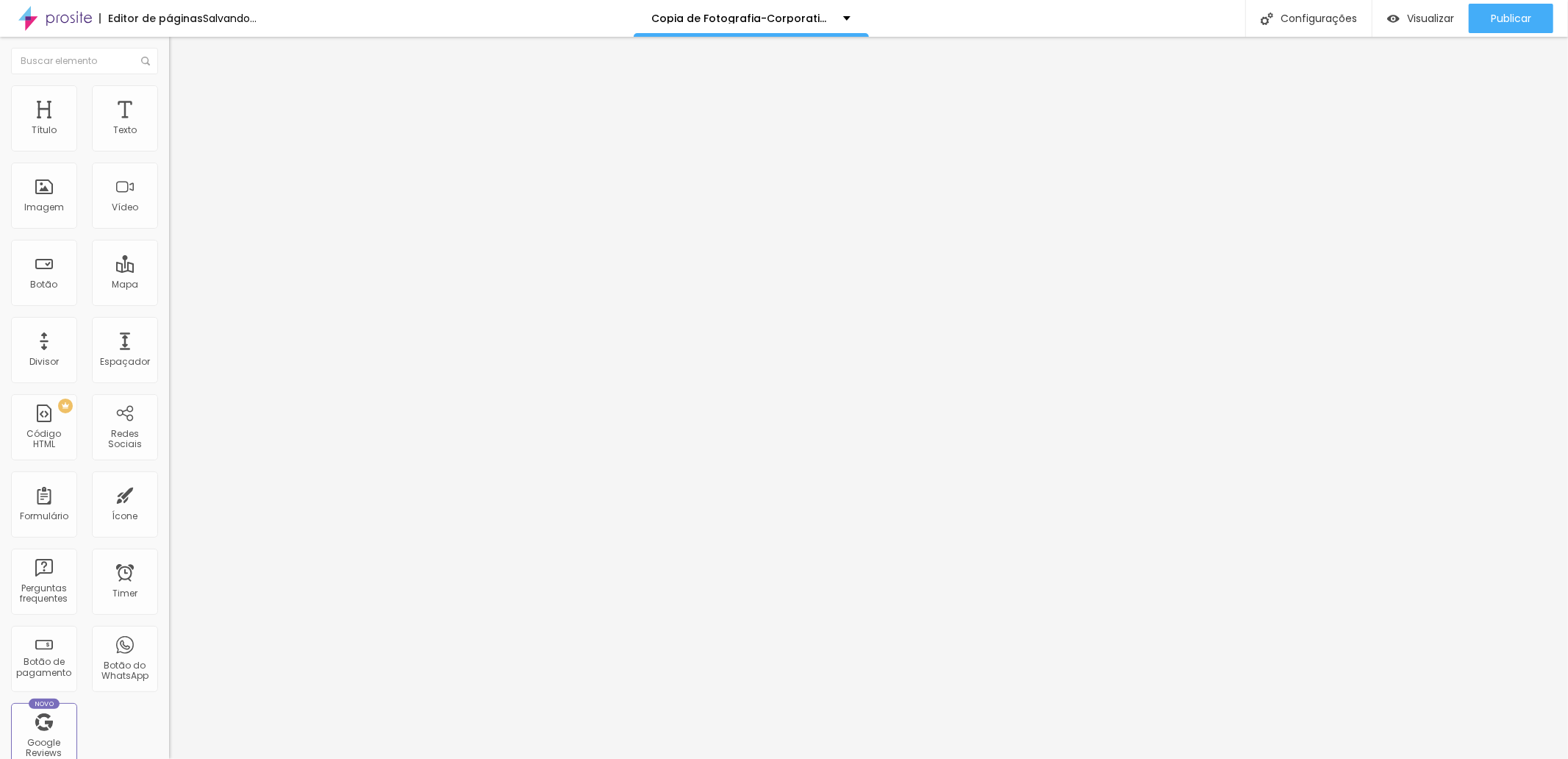
type input "144"
type input "135"
drag, startPoint x: 37, startPoint y: 188, endPoint x: 49, endPoint y: 197, distance: 15.0
click at [169, 323] on input "range" at bounding box center [217, 329] width 95 height 12
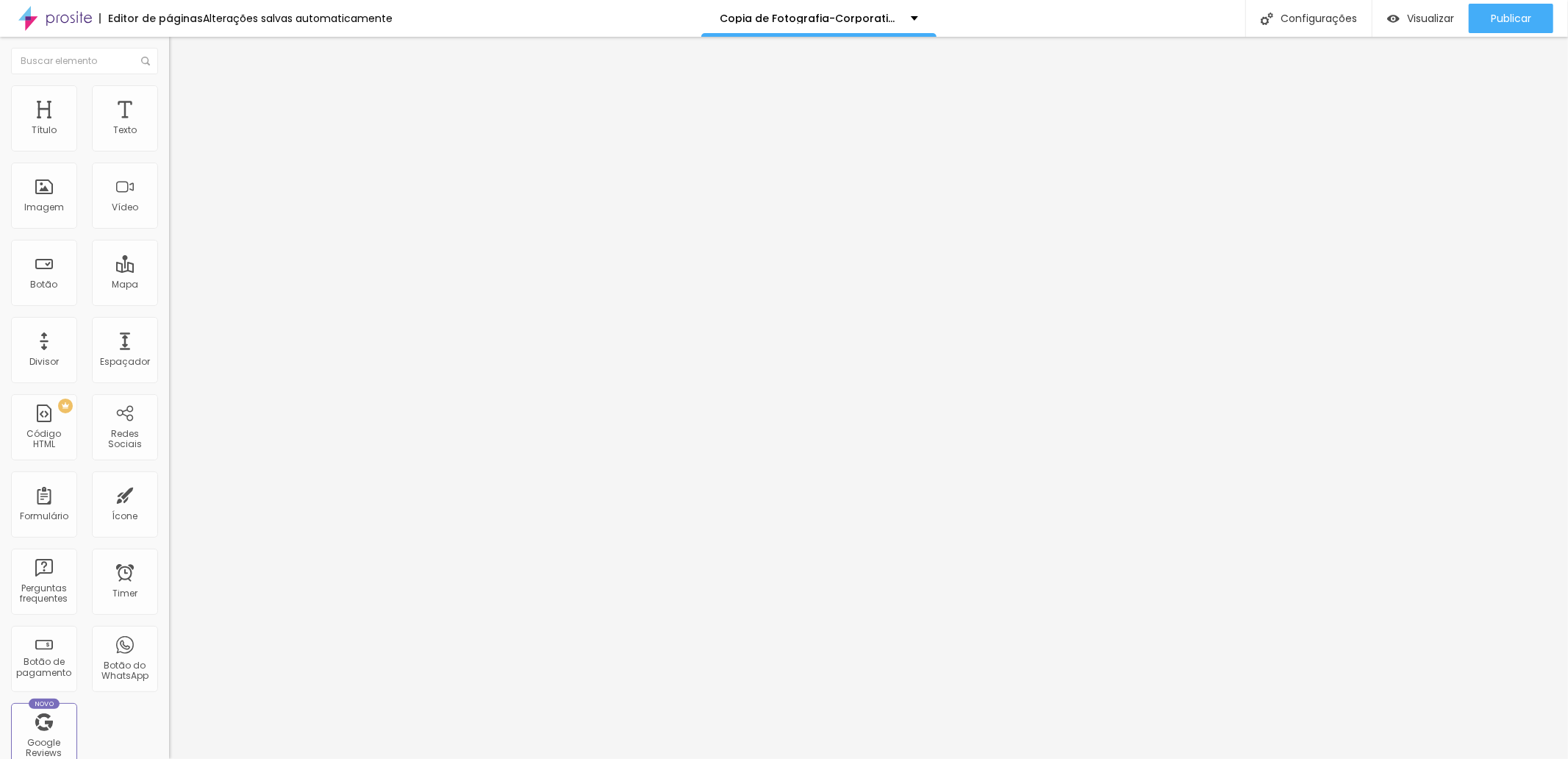
drag, startPoint x: 63, startPoint y: 157, endPoint x: 54, endPoint y: 156, distance: 9.1
click at [169, 151] on input "range" at bounding box center [217, 145] width 95 height 12
click at [169, 96] on li "Estilo" at bounding box center [254, 92] width 169 height 14
click at [180, 58] on img "button" at bounding box center [186, 53] width 12 height 12
click at [169, 138] on input "text" at bounding box center [257, 130] width 176 height 14
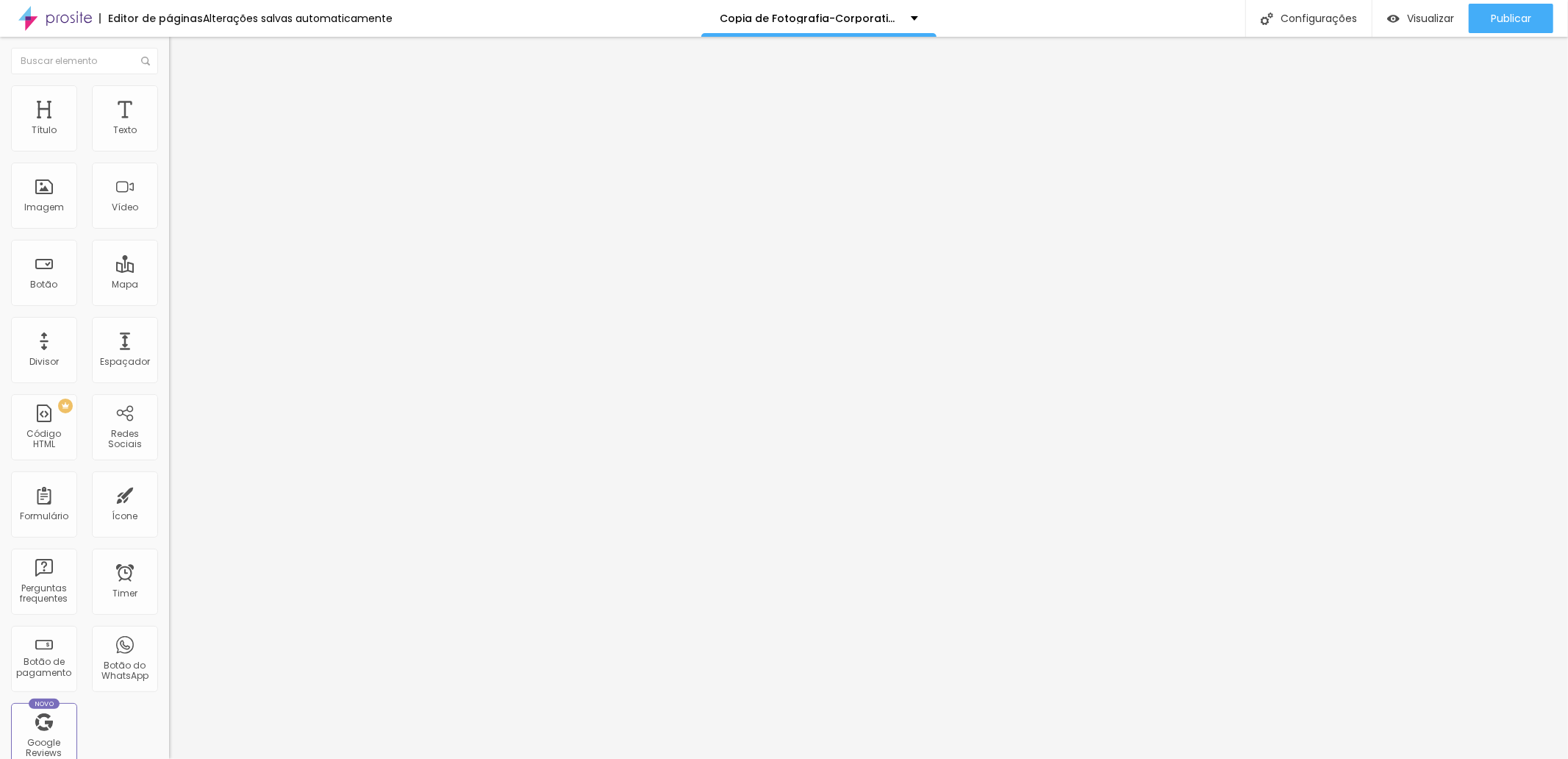
paste input "https://youtube.com/shorts/opzToOSBe98?feature=share"
click at [169, 399] on div "Editar Vídeo Conteúdo Estilo Avançado URL do vídeo https://youtube.com/shorts/o…" at bounding box center [254, 397] width 169 height 723
click at [169, 277] on div at bounding box center [254, 277] width 169 height 0
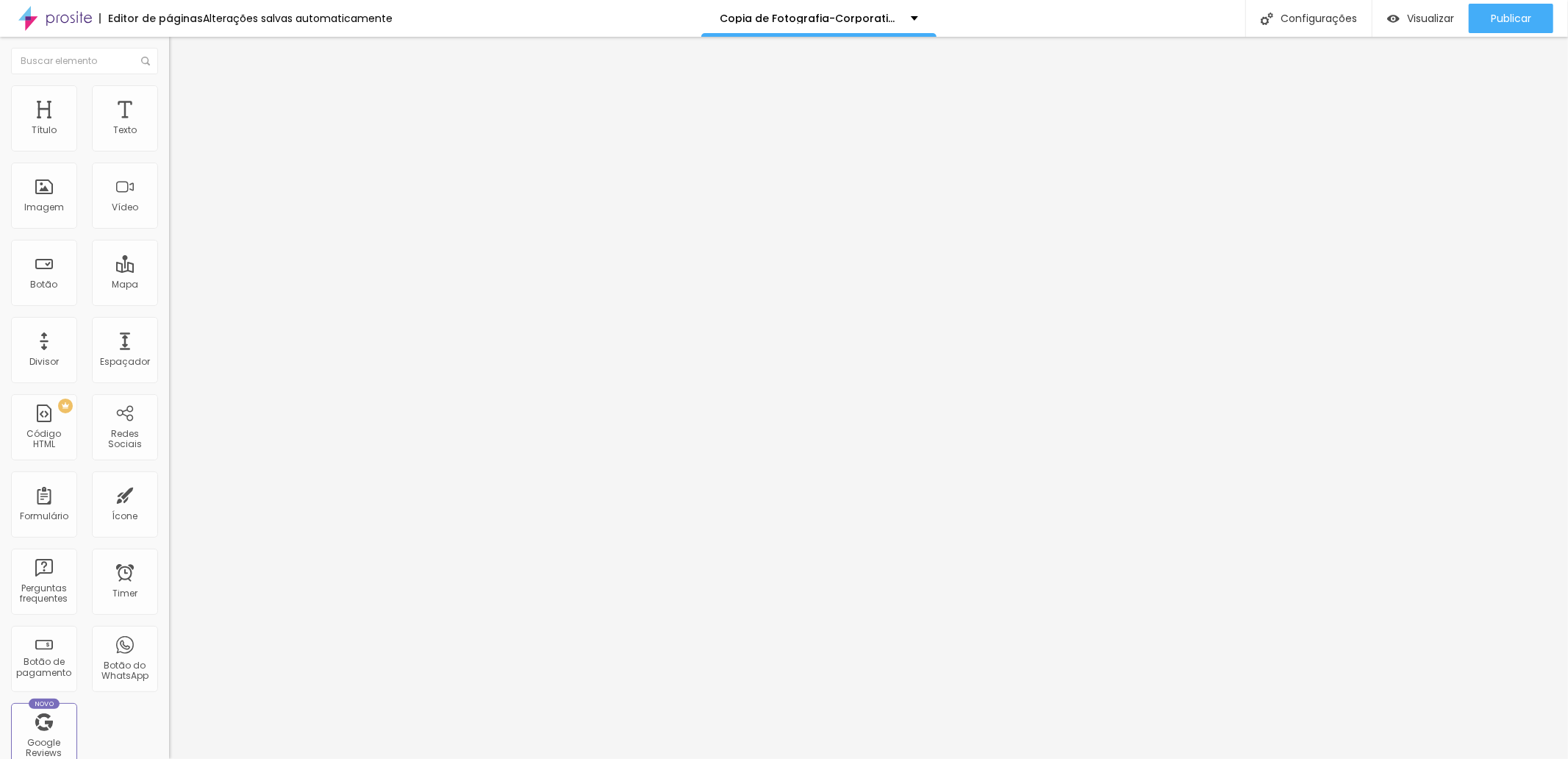
click at [169, 277] on div at bounding box center [254, 277] width 169 height 0
click at [1505, 13] on span "Publicar" at bounding box center [1511, 19] width 41 height 12
click at [1475, 108] on link "Visualizar página" at bounding box center [1471, 113] width 132 height 9
click at [169, 138] on input "https://youtube.com/shorts/opzToOSBe98?feature=share" at bounding box center [257, 130] width 176 height 14
paste input "2-N76bAjyxg"
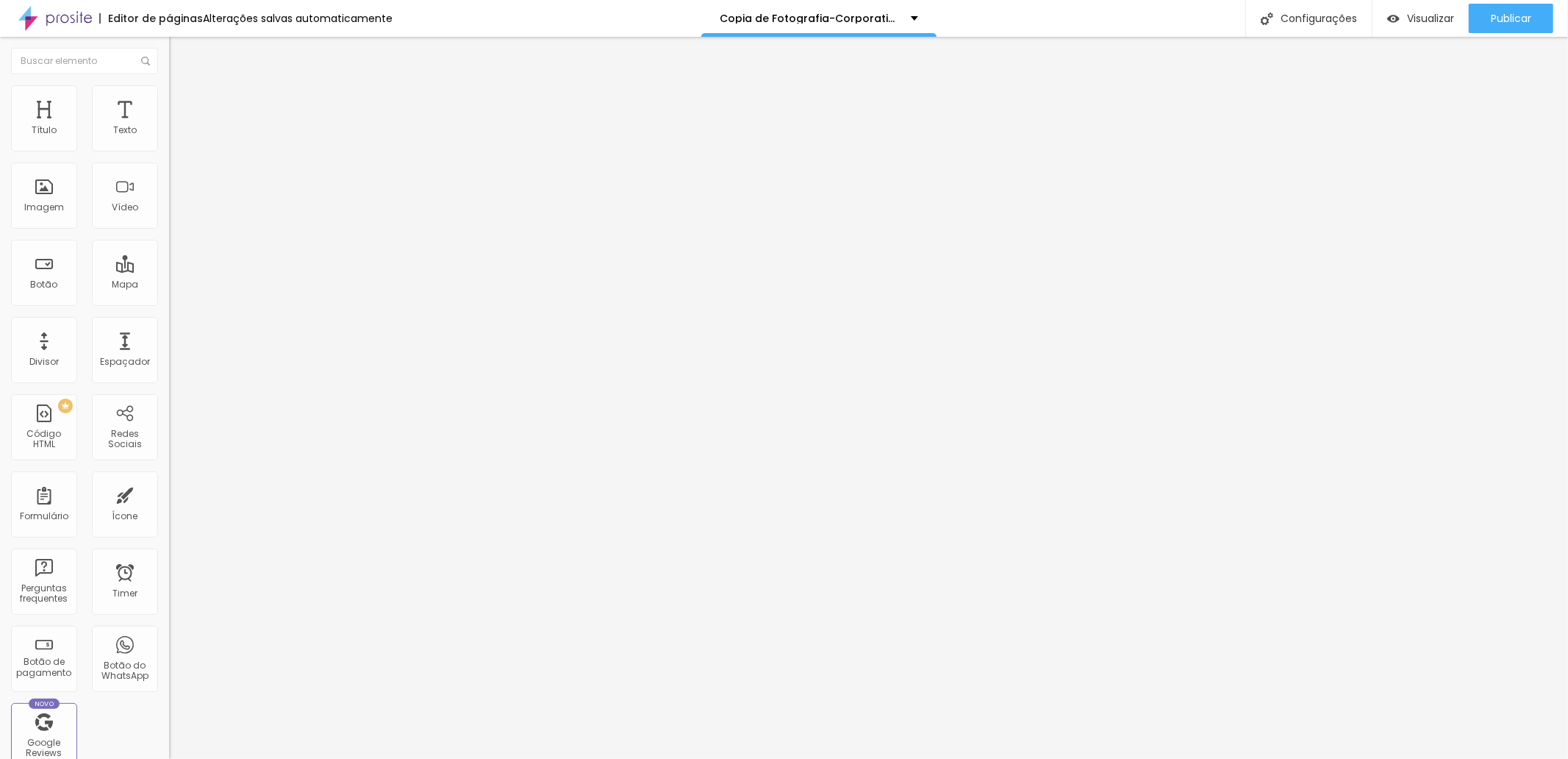
scroll to position [0, 119]
click at [169, 359] on div "Editar Vídeo Conteúdo Estilo Avançado URL do vídeo https://youtube.com/shorts/2…" at bounding box center [254, 397] width 169 height 723
click at [182, 105] on span "Avançado" at bounding box center [206, 109] width 48 height 13
click at [169, 97] on li "Estilo" at bounding box center [254, 92] width 169 height 14
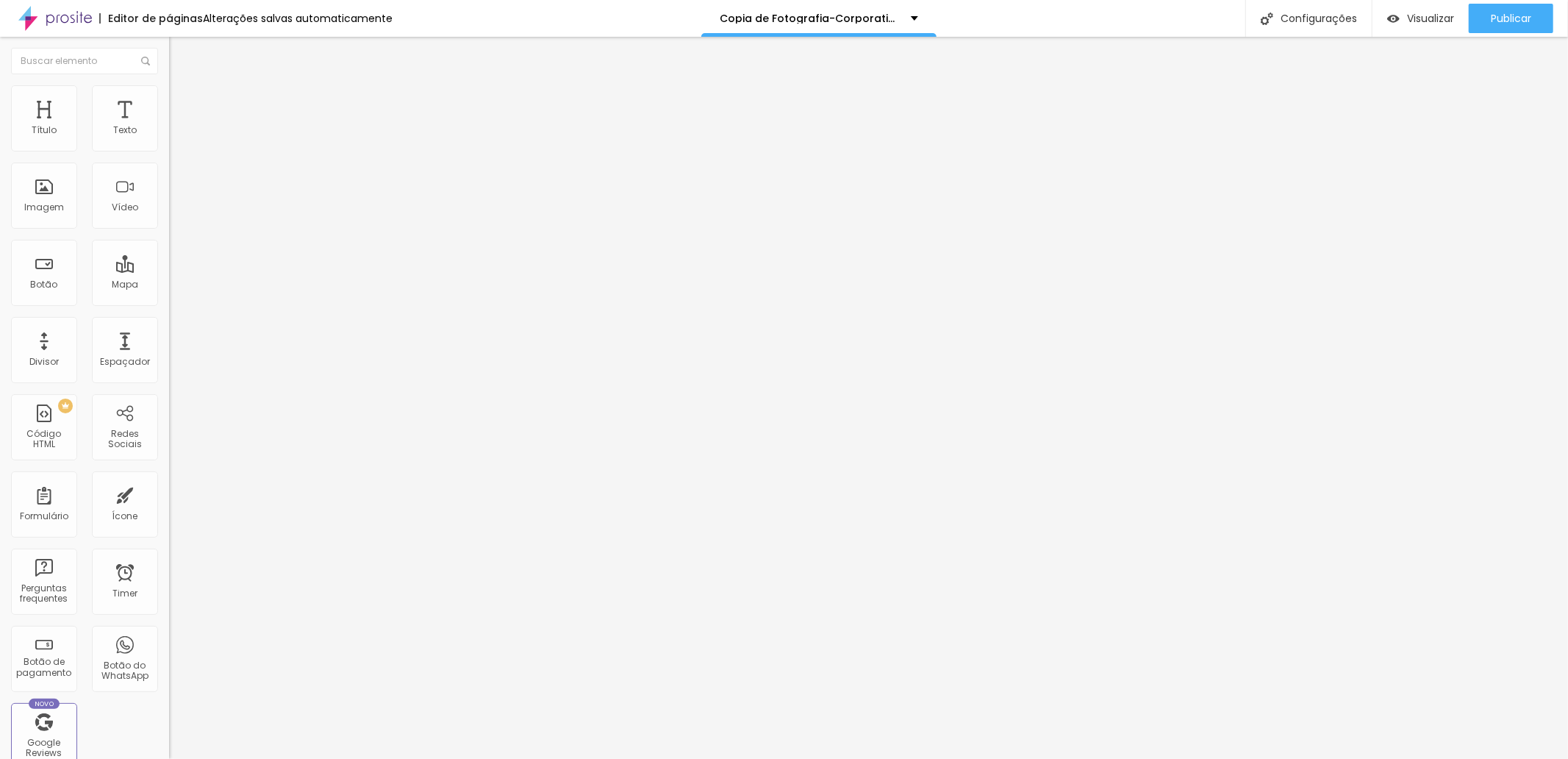
click at [182, 86] on span "Conteúdo" at bounding box center [205, 80] width 46 height 13
click at [169, 220] on span "4:3 Standard" at bounding box center [199, 213] width 59 height 13
click at [169, 269] on span "Vertical 2" at bounding box center [190, 263] width 41 height 13
click at [1519, 13] on span "Publicar" at bounding box center [1511, 19] width 41 height 12
click at [169, 138] on input "https://youtube.com/shorts/2-N76bAjyxg?feature=share" at bounding box center [257, 130] width 176 height 14
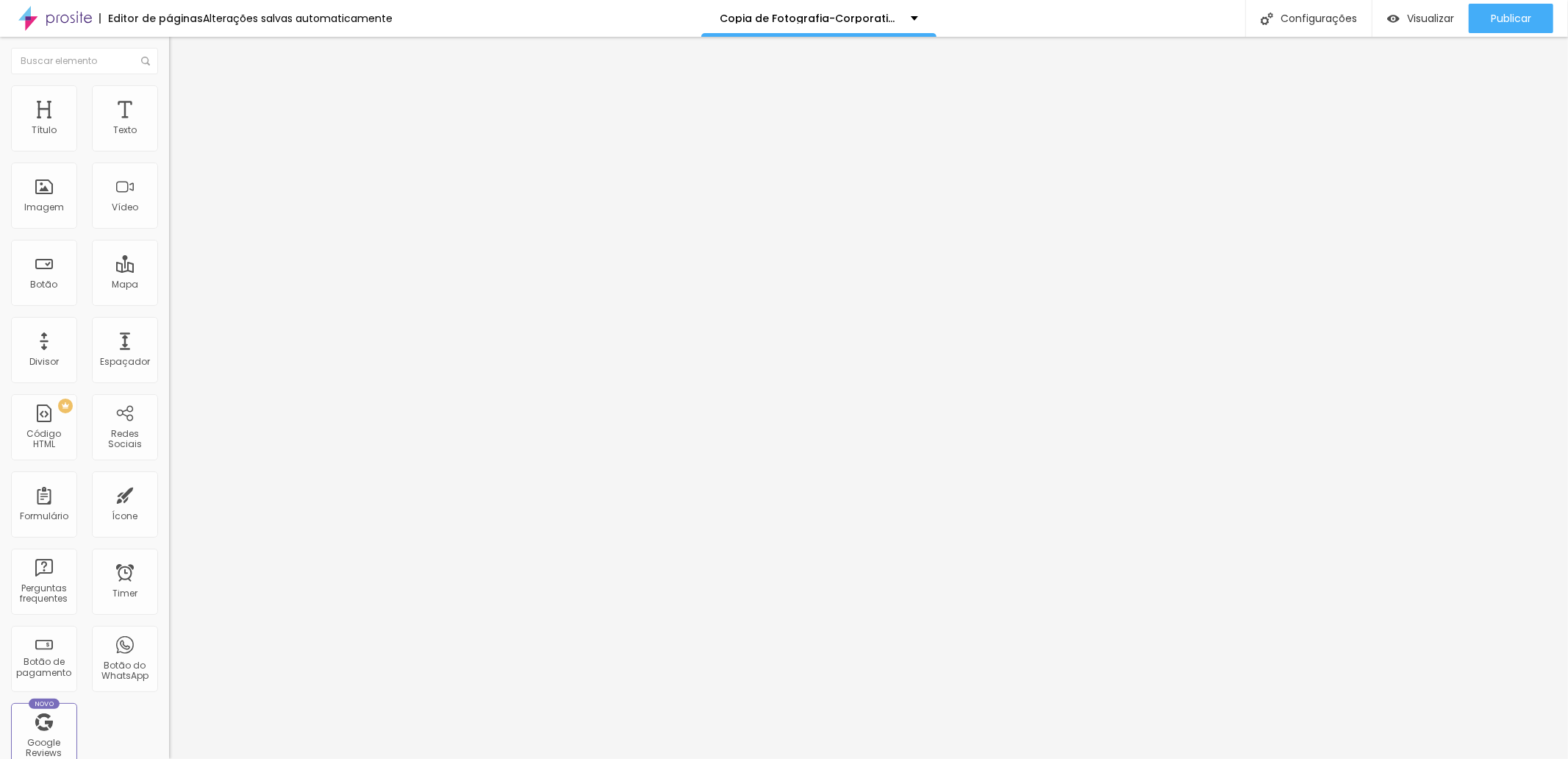
paste input "<iframe width="469" height="833" src="https://www.youtube.com/embed/2-N76bAjyxg…"
click at [169, 138] on input "<iframe width="469" height="833" src="https://www.youtube.com/embed/2-N76bAjyxg…" at bounding box center [257, 130] width 176 height 14
paste input "F_dFKhQgGHw" title="CRIANÇA INTERIOR - RENATO TROG"
click at [169, 138] on input "<iframe width="469" height="833" src="https://www.youtube.com/embed/2-N76bAjyxg…" at bounding box center [257, 130] width 176 height 14
paste input "https://www.youtube.com/watch?v=YUO8Ly1gGTI"
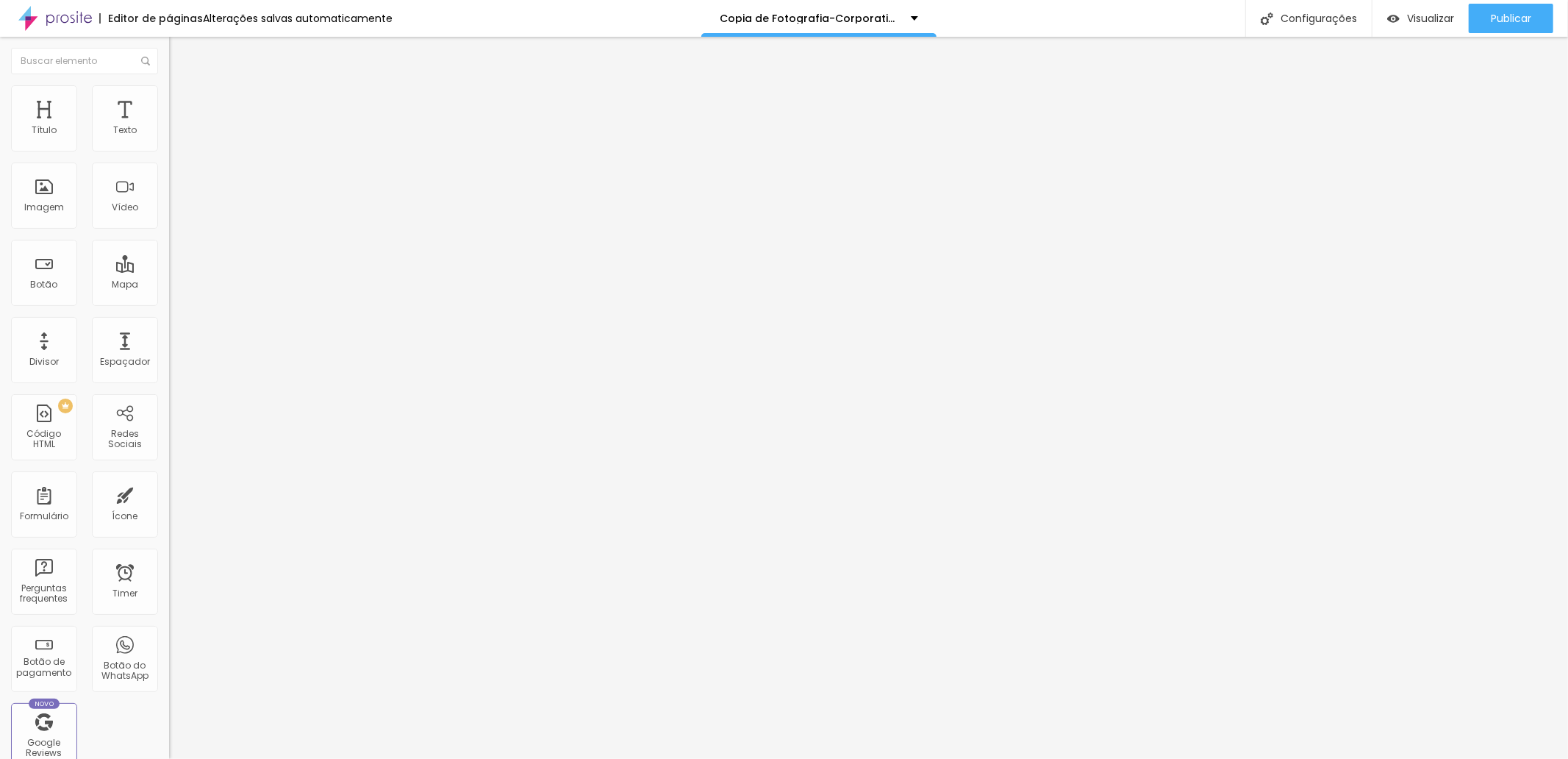
click at [169, 138] on input "https://www.youtube.com/watch?v=YUO8Ly1gGTI" at bounding box center [257, 130] width 176 height 14
click at [1499, 15] on span "Publicar" at bounding box center [1511, 19] width 41 height 12
click at [1508, 17] on span "Publicar" at bounding box center [1511, 19] width 41 height 12
click at [1321, 18] on div "Configurações" at bounding box center [1295, 18] width 126 height 36
drag, startPoint x: 568, startPoint y: 216, endPoint x: 541, endPoint y: 214, distance: 27.1
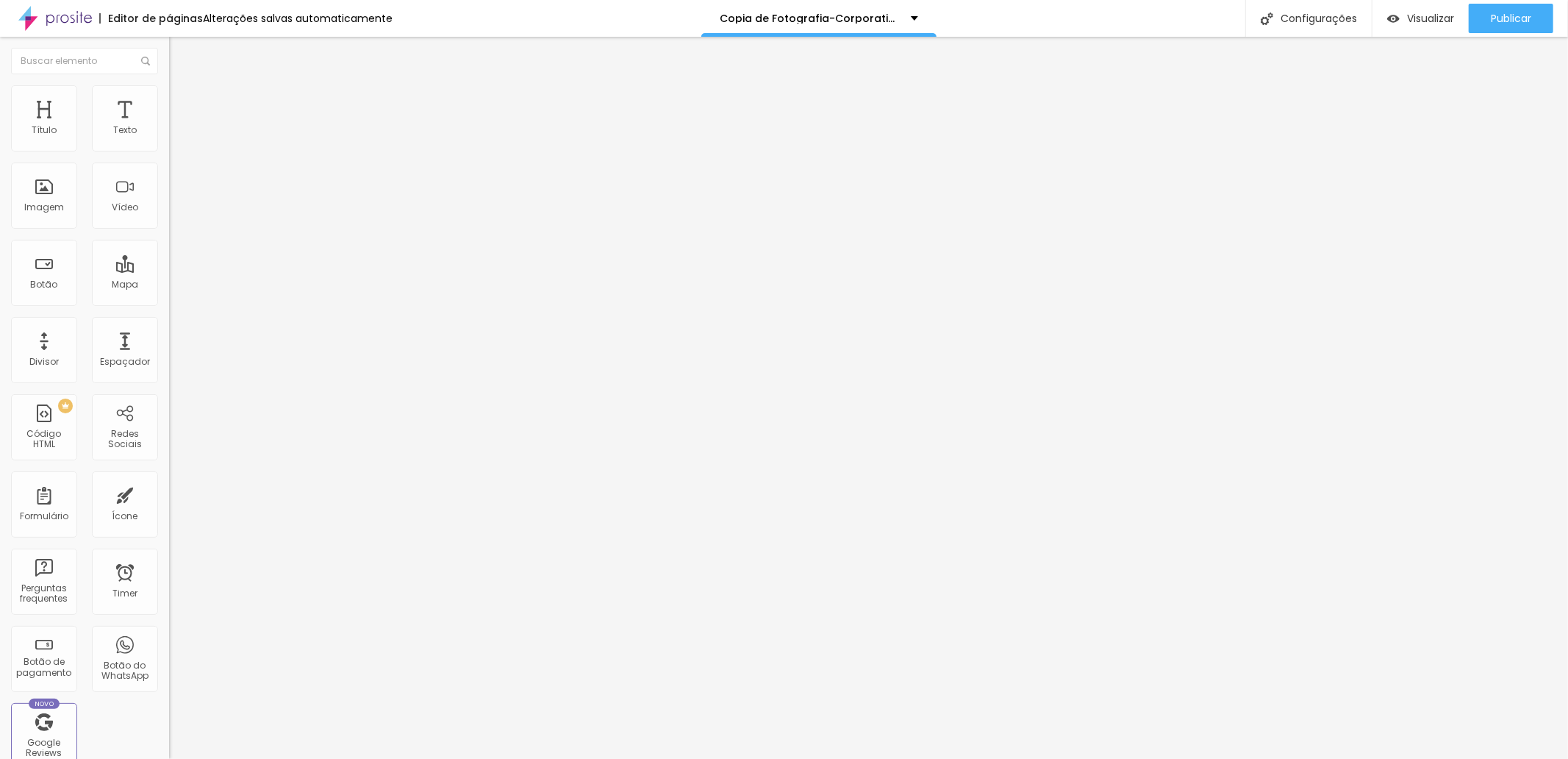
type input "PRODUÇÃO DE CONTEÚDO - [PERSON_NAME]"
drag, startPoint x: 655, startPoint y: 285, endPoint x: 875, endPoint y: 281, distance: 220.0
type input "/PRODUCAO-DE-CONTEUDOS"
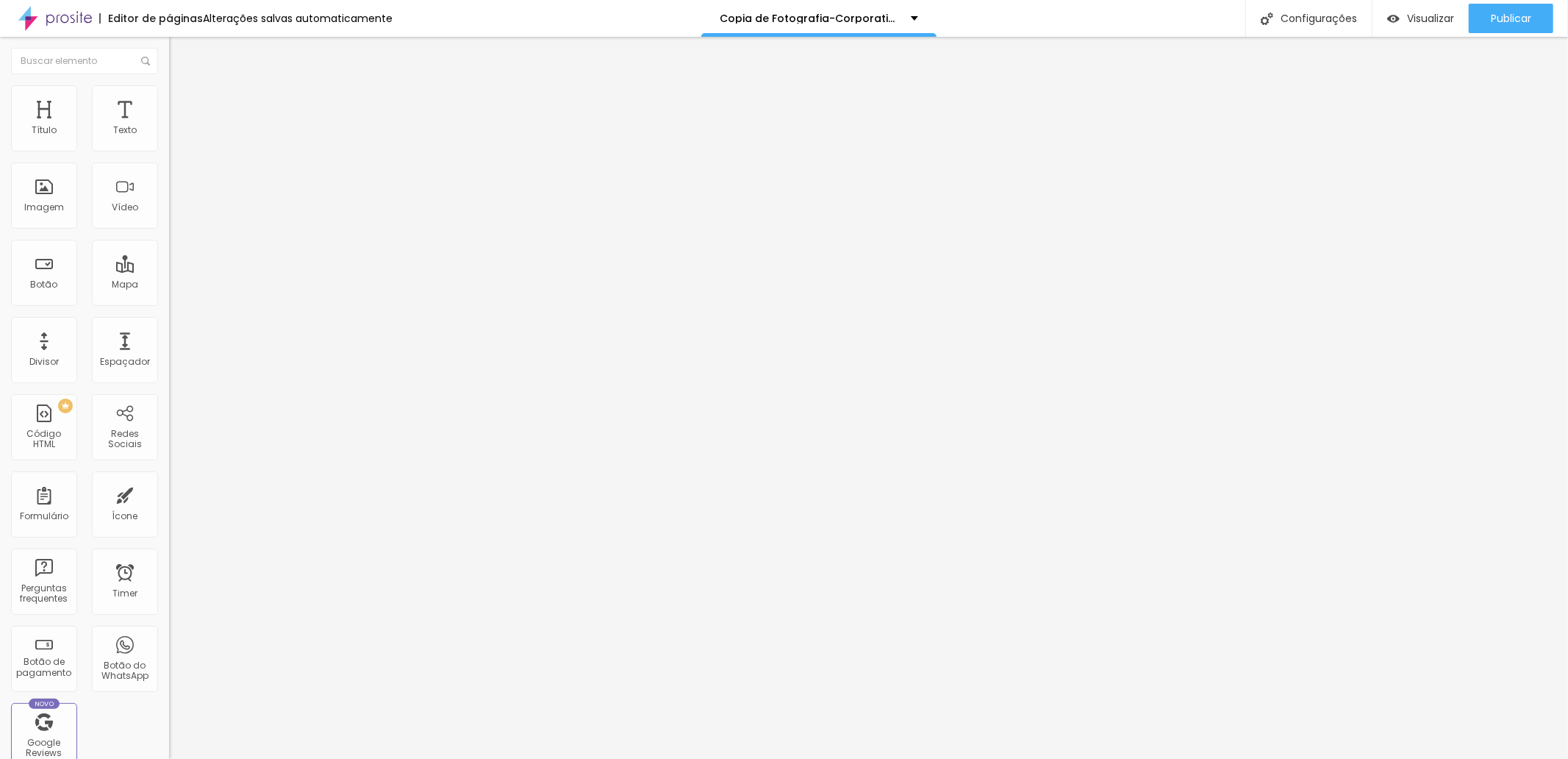
click at [1502, 18] on span "Publicar" at bounding box center [1511, 19] width 41 height 12
click at [1424, 19] on span "Visualizar" at bounding box center [1417, 19] width 47 height 12
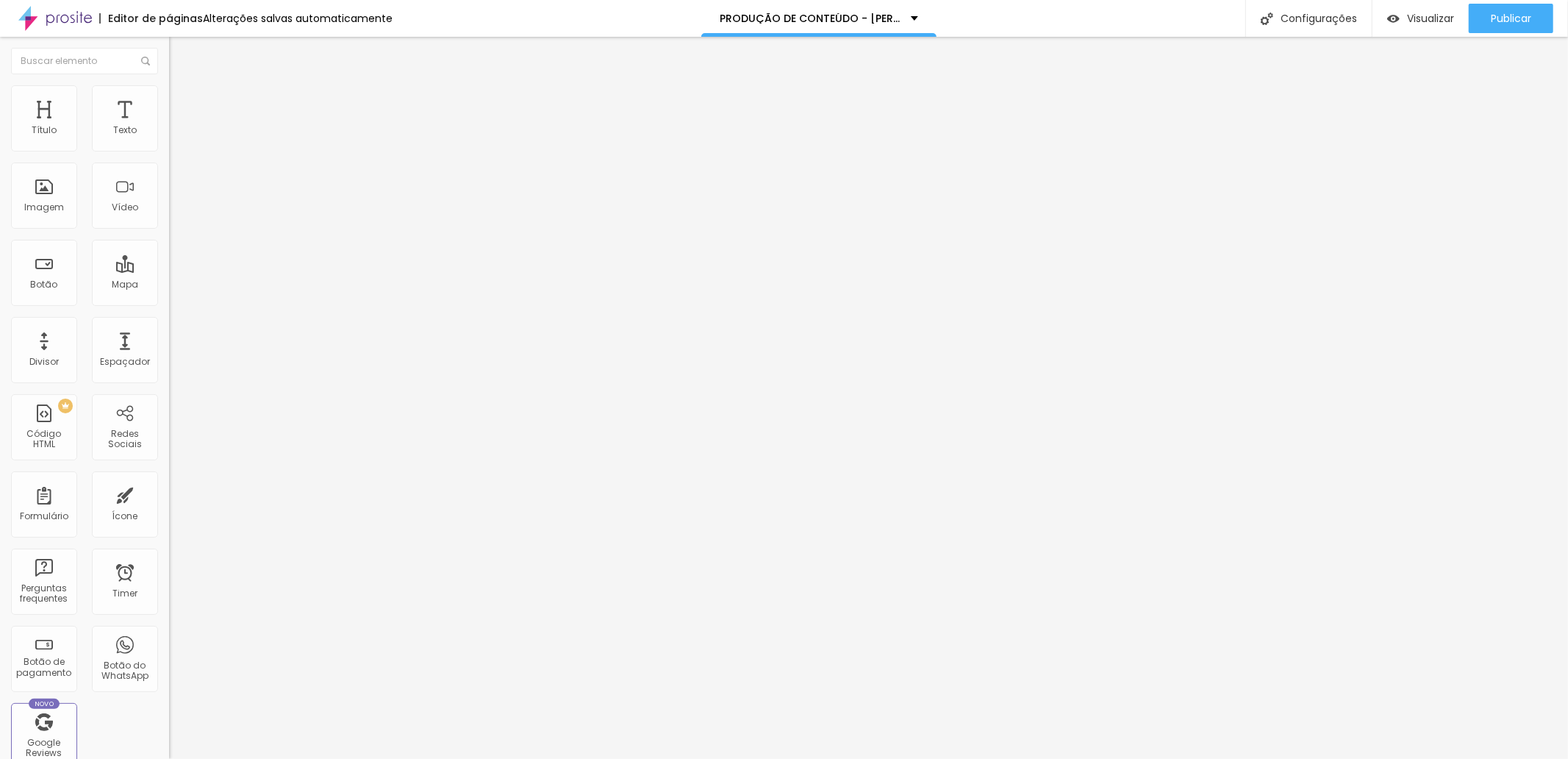
click at [169, 91] on li "Avançado" at bounding box center [254, 92] width 169 height 14
type input "2"
type input "0"
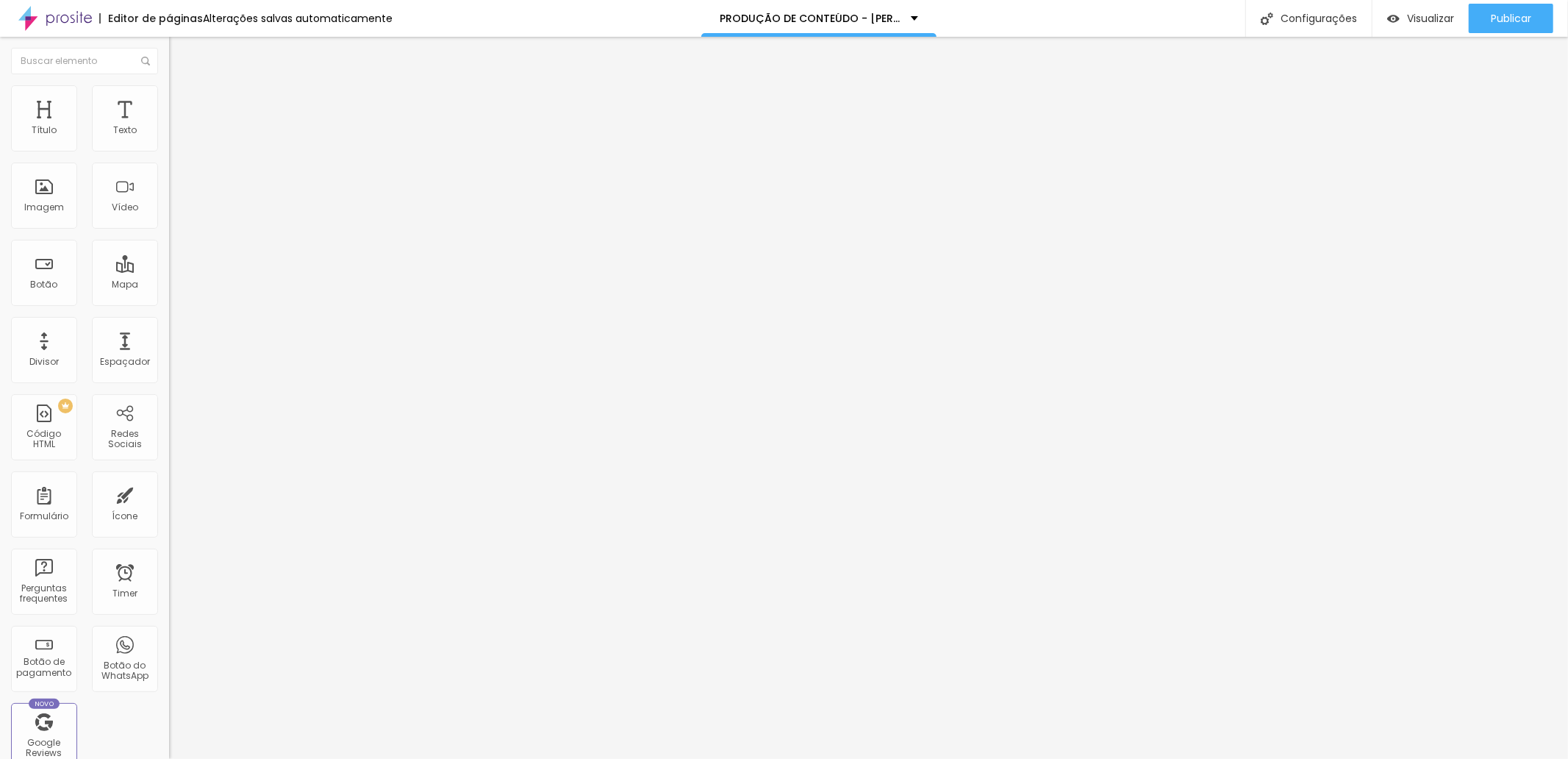
type input "2"
type input "3"
type input "4"
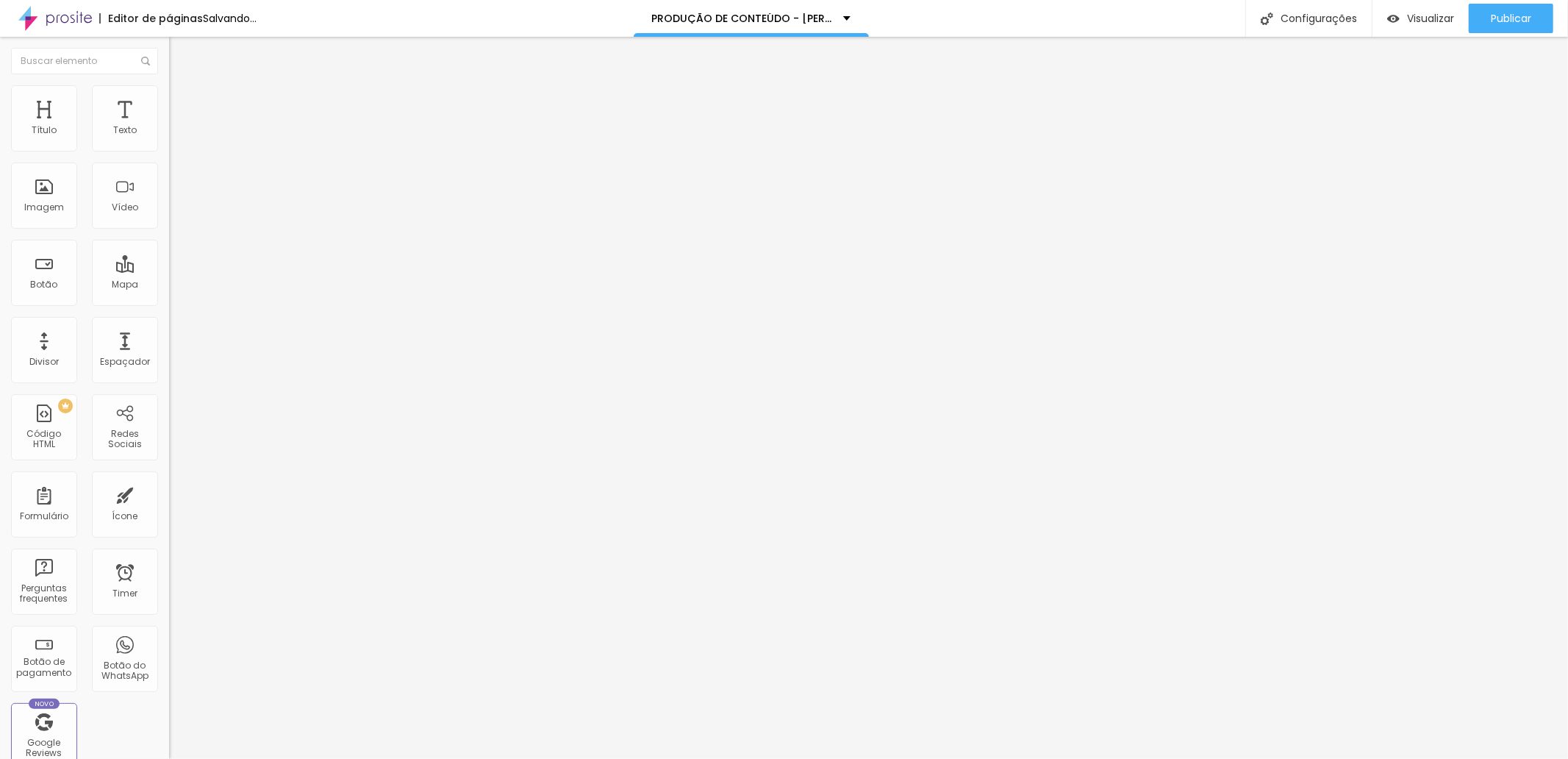
type input "4"
type input "6"
click at [169, 479] on input "range" at bounding box center [217, 485] width 95 height 12
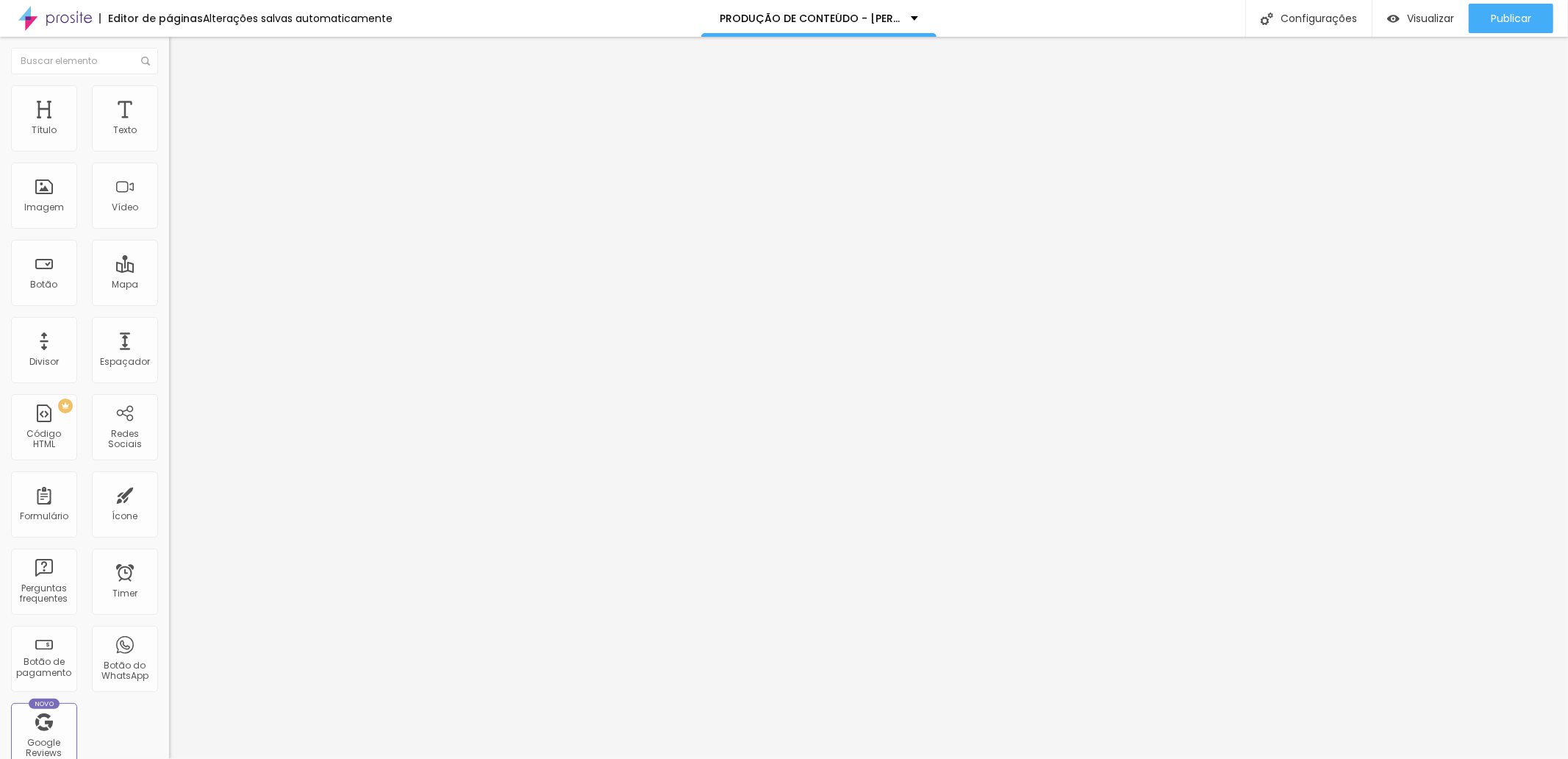
click at [169, 148] on div "Tipografia Voltar ao padrão Sombra DESATIVADO Voltar ao padrão" at bounding box center [254, 145] width 169 height 91
click at [169, 141] on button "button" at bounding box center [179, 133] width 20 height 15
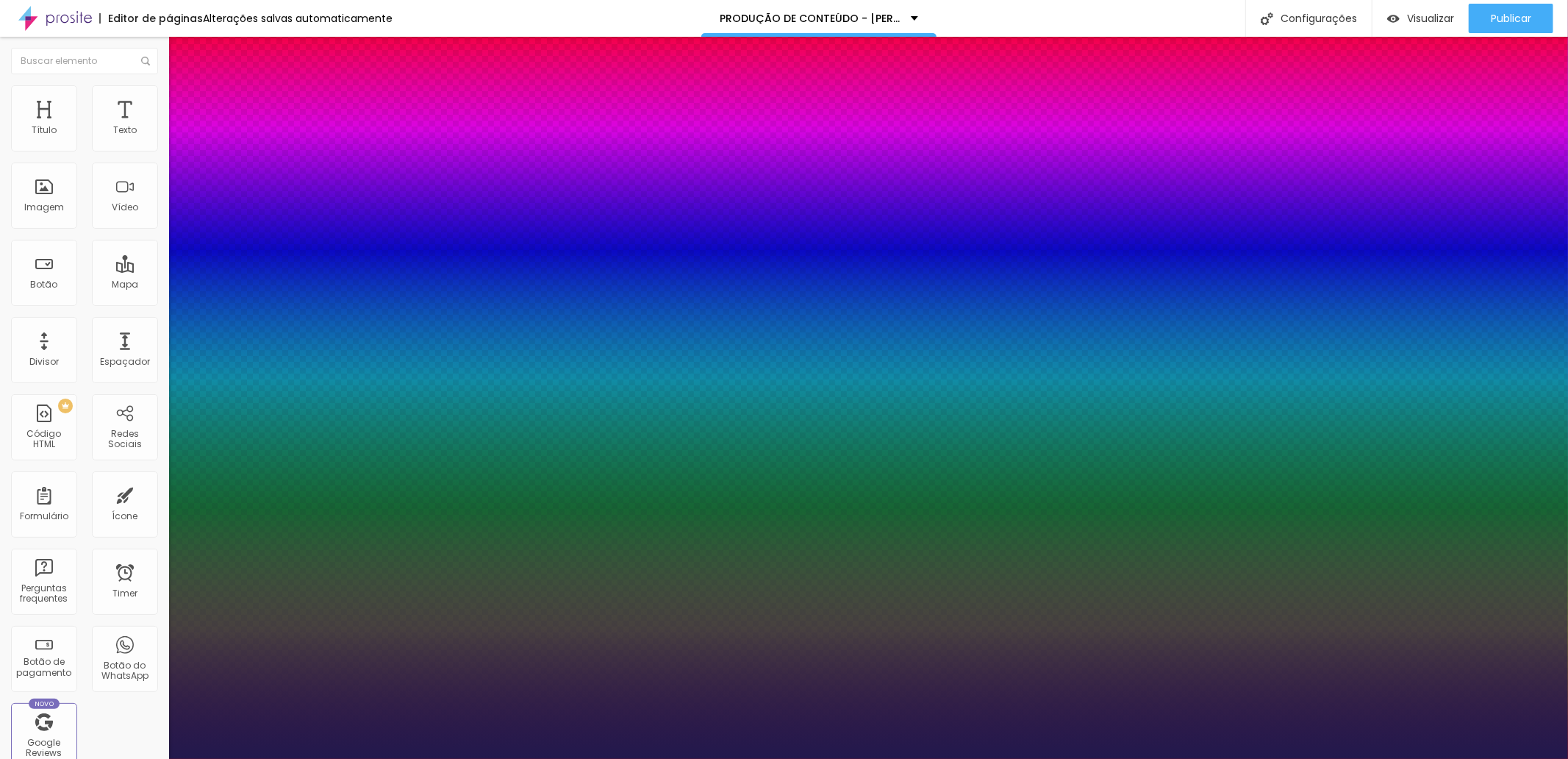
type input "1"
type input "15"
type input "1"
type input "16"
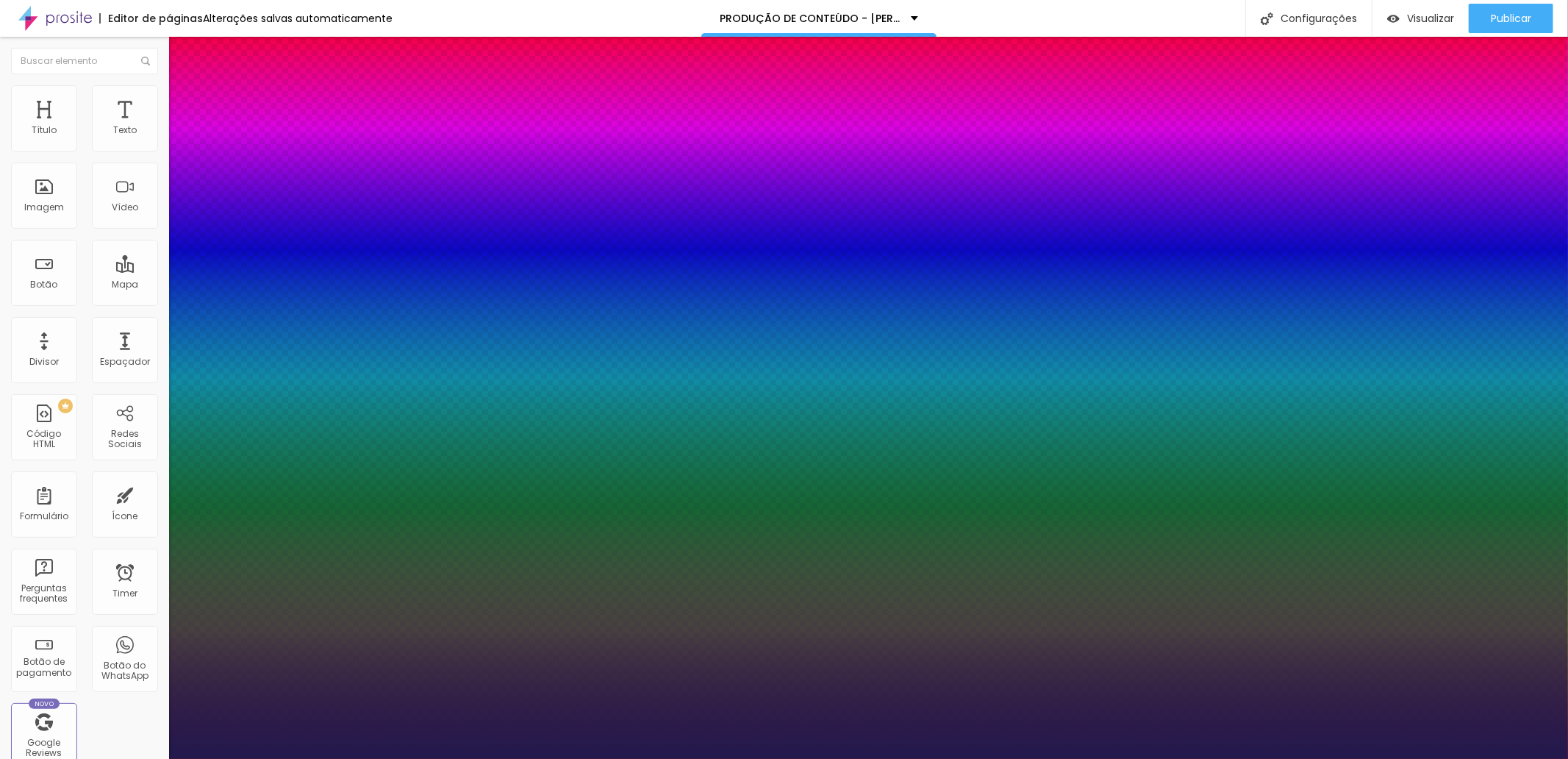
type input "16"
type input "1"
type input "15"
type input "1"
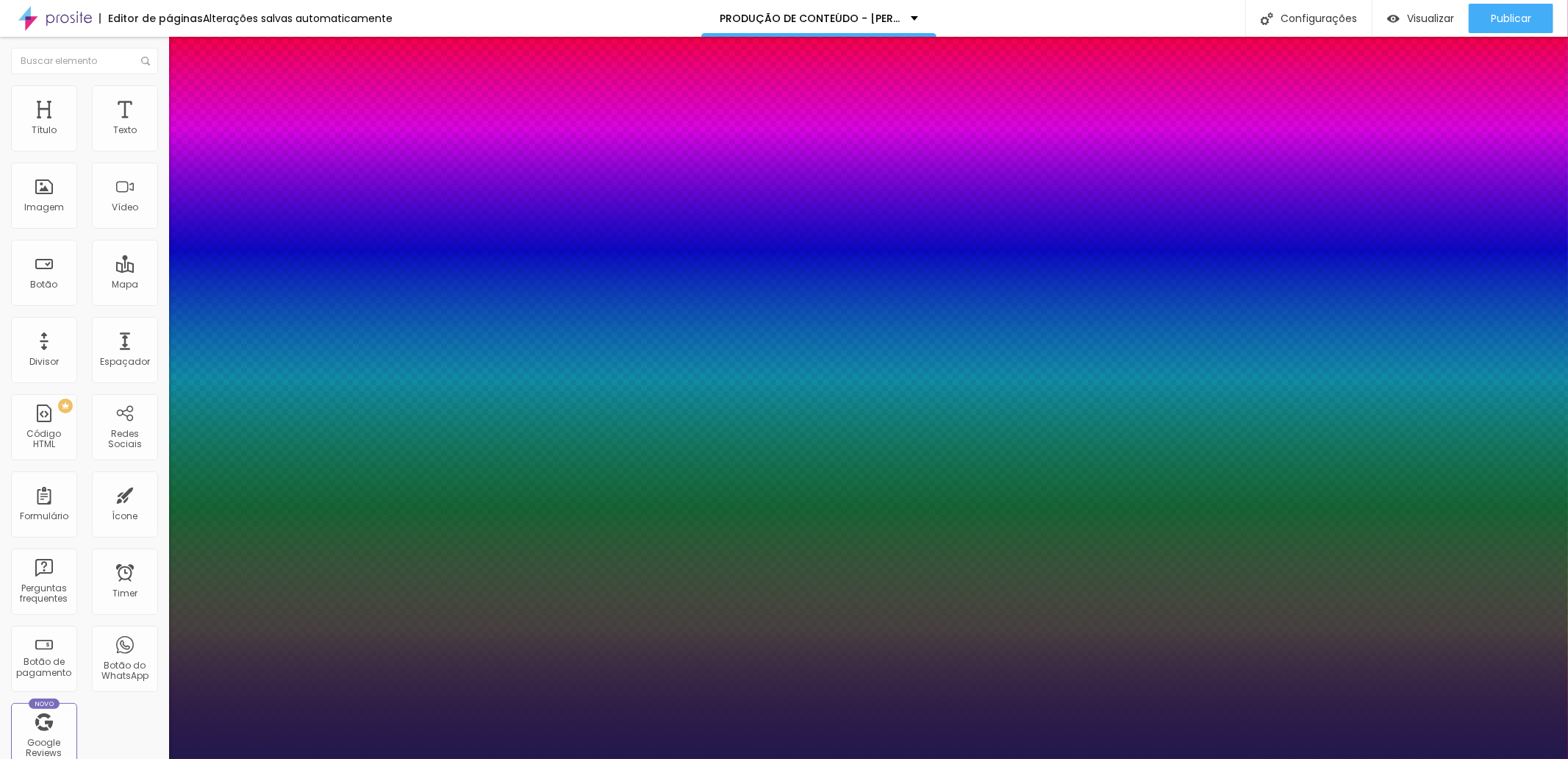
type input "18"
type input "1"
type input "19"
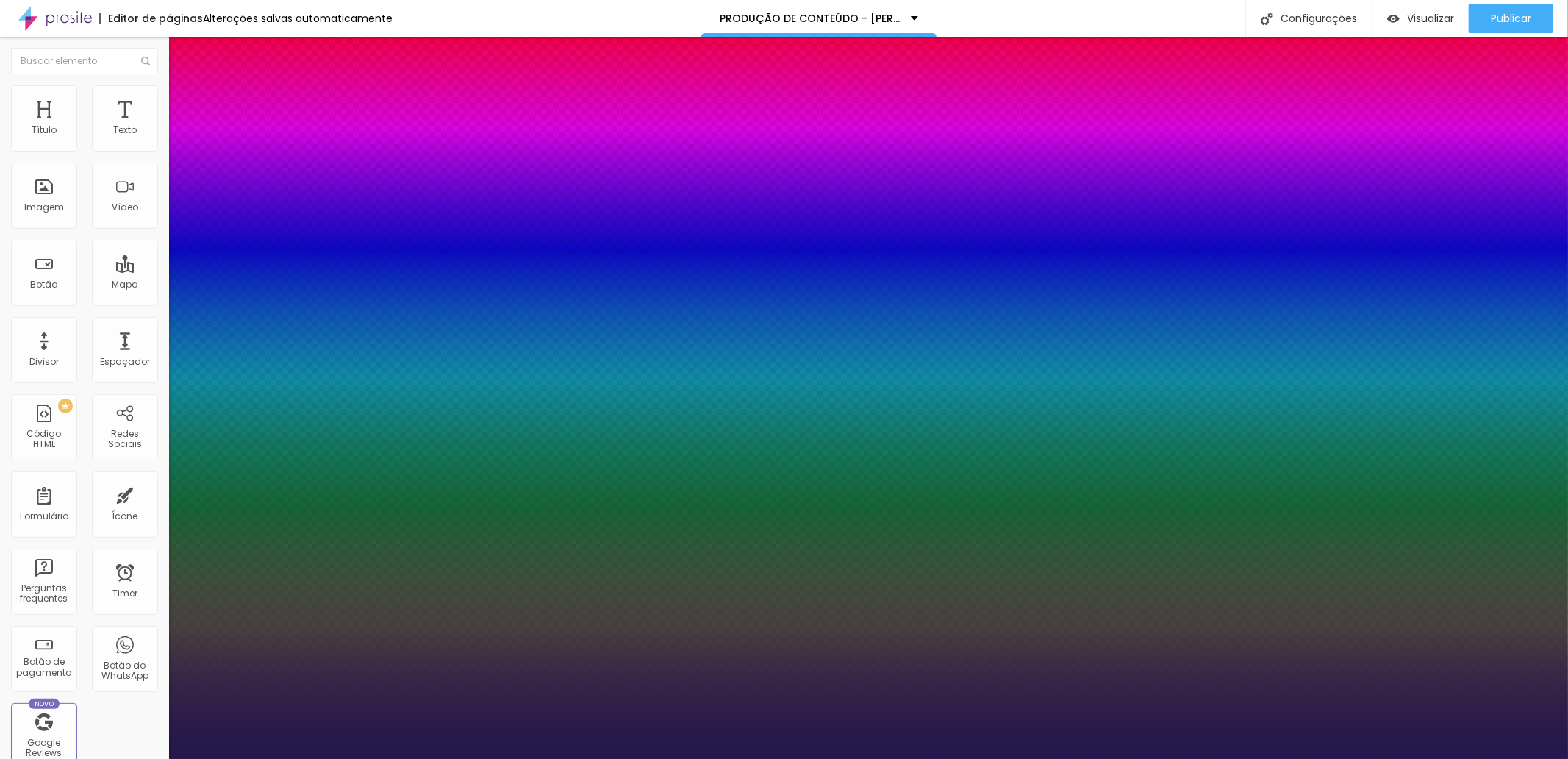
type input "1"
type input "20"
type input "1"
type input "19"
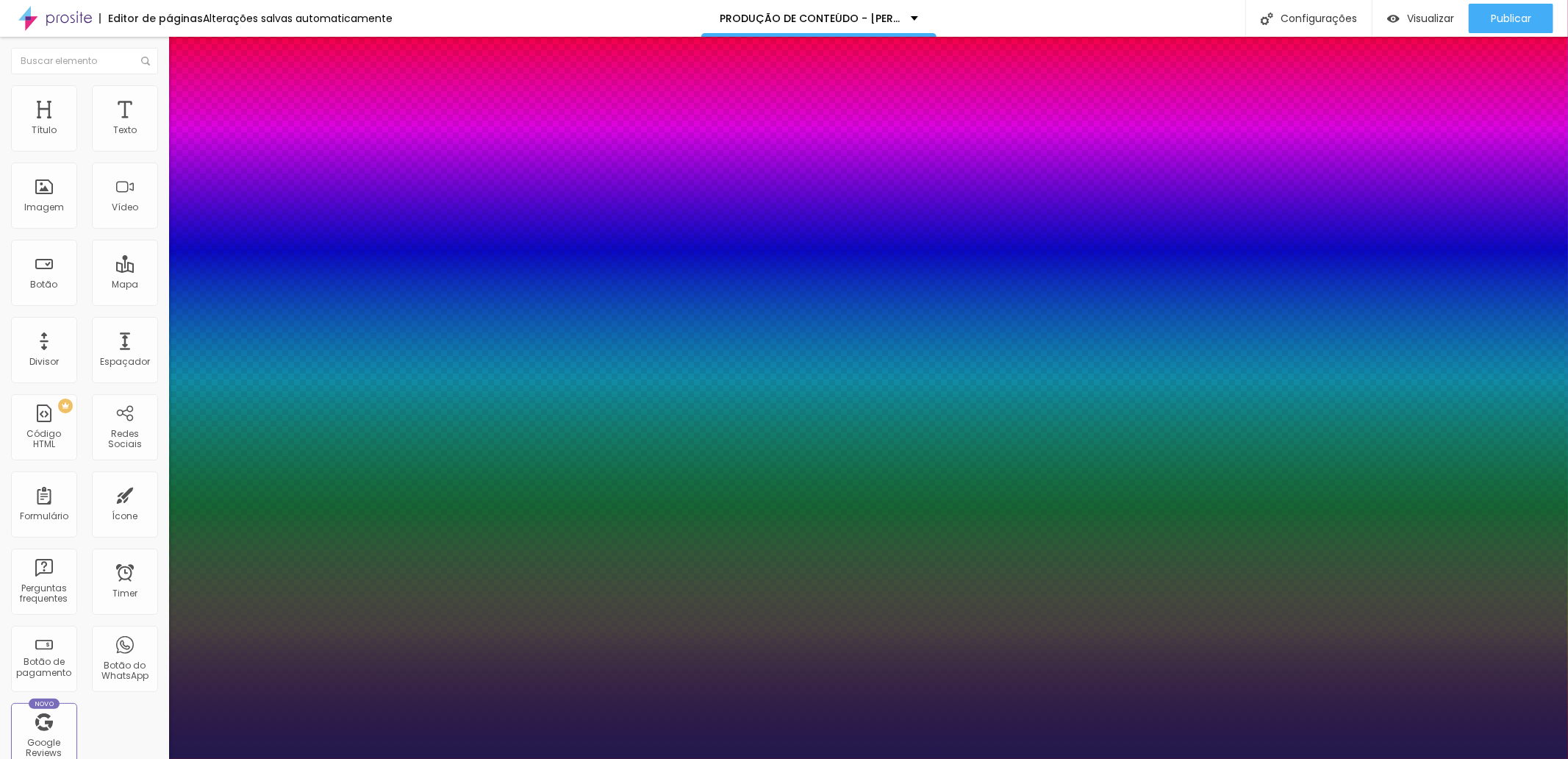
type input "19"
type input "1"
type input "18"
type input "1"
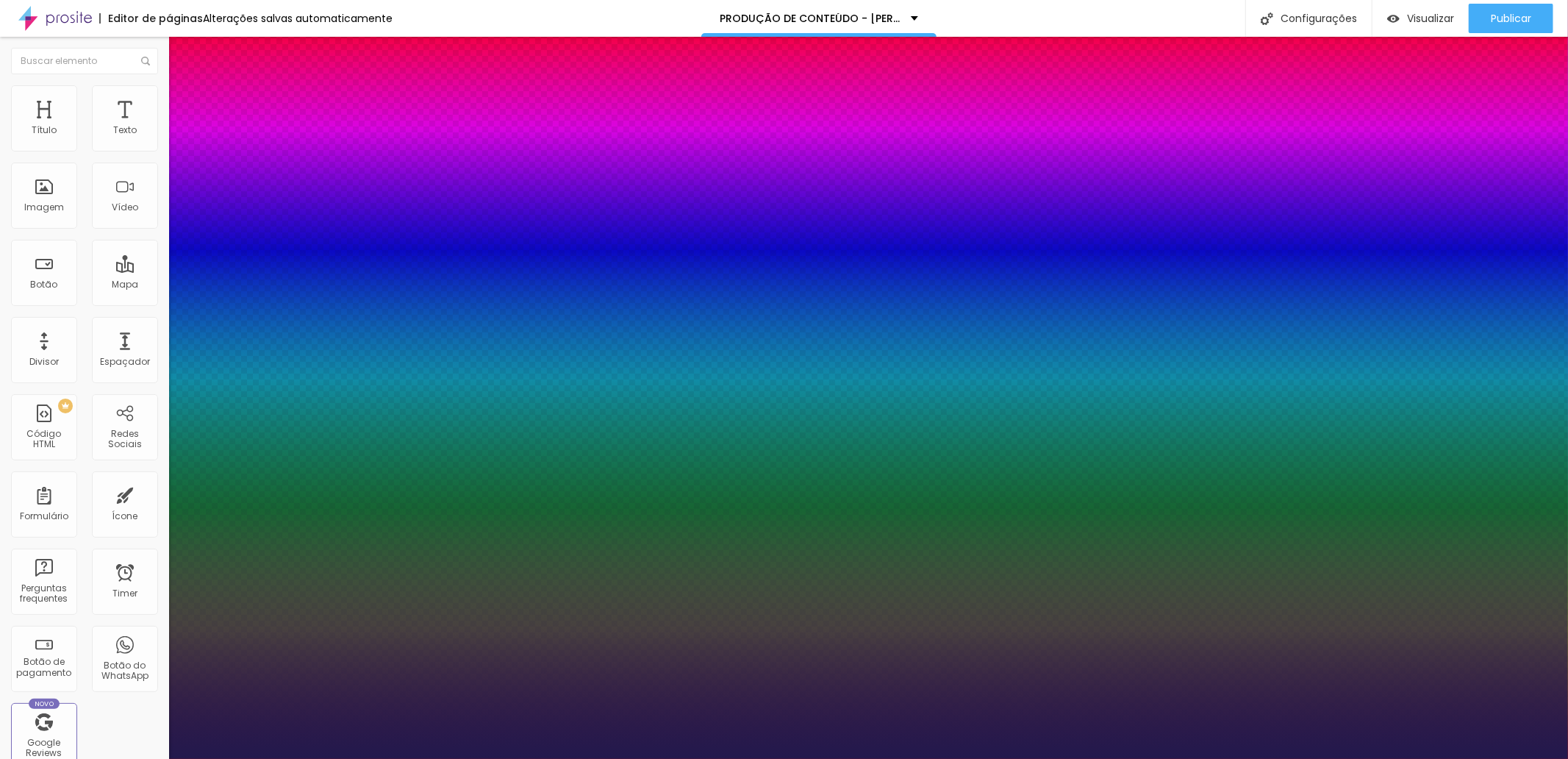
type input "18"
click at [718, 758] on div at bounding box center [784, 759] width 1568 height 0
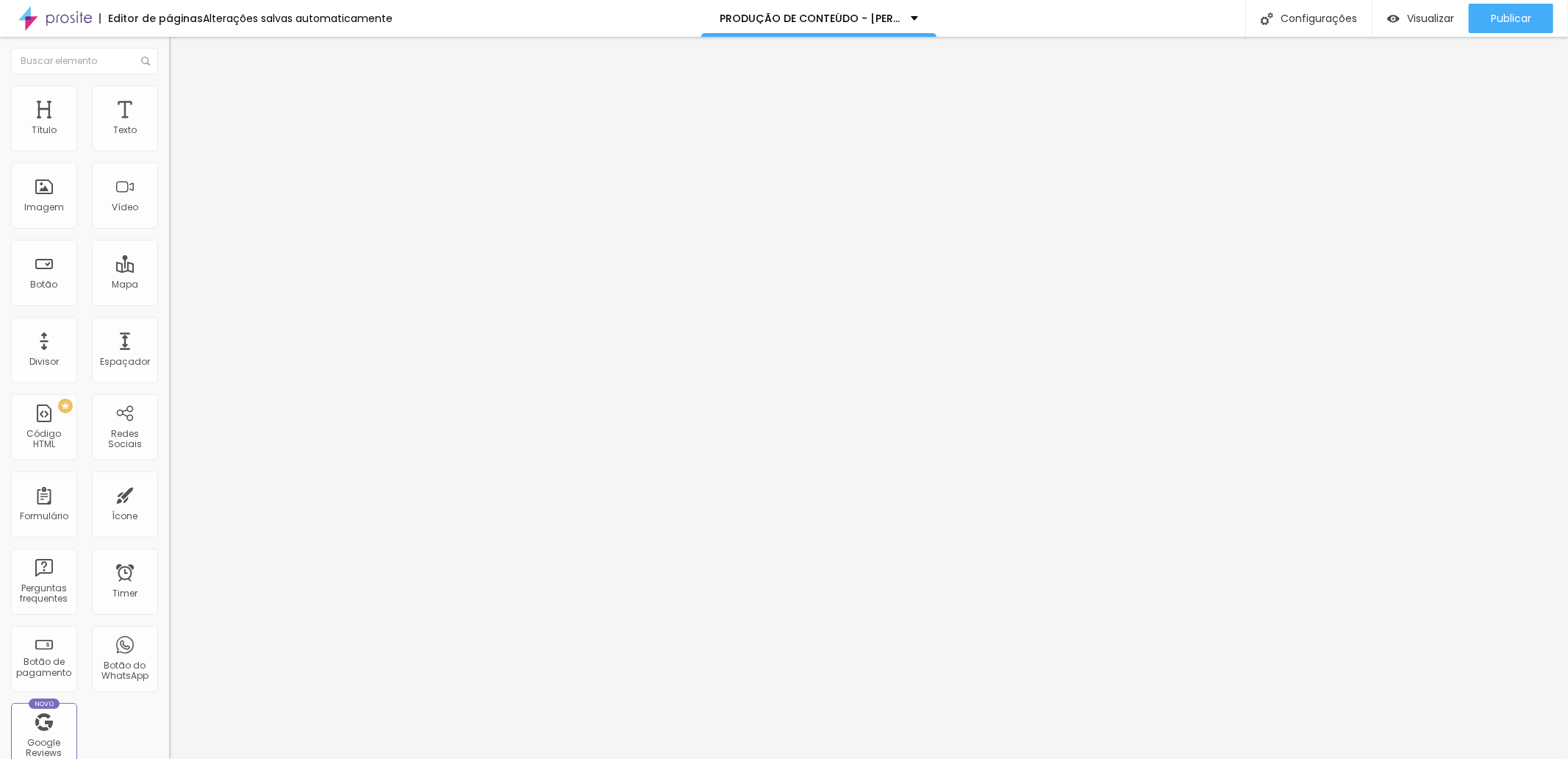
click at [176, 181] on icon "button" at bounding box center [179, 181] width 6 height 6
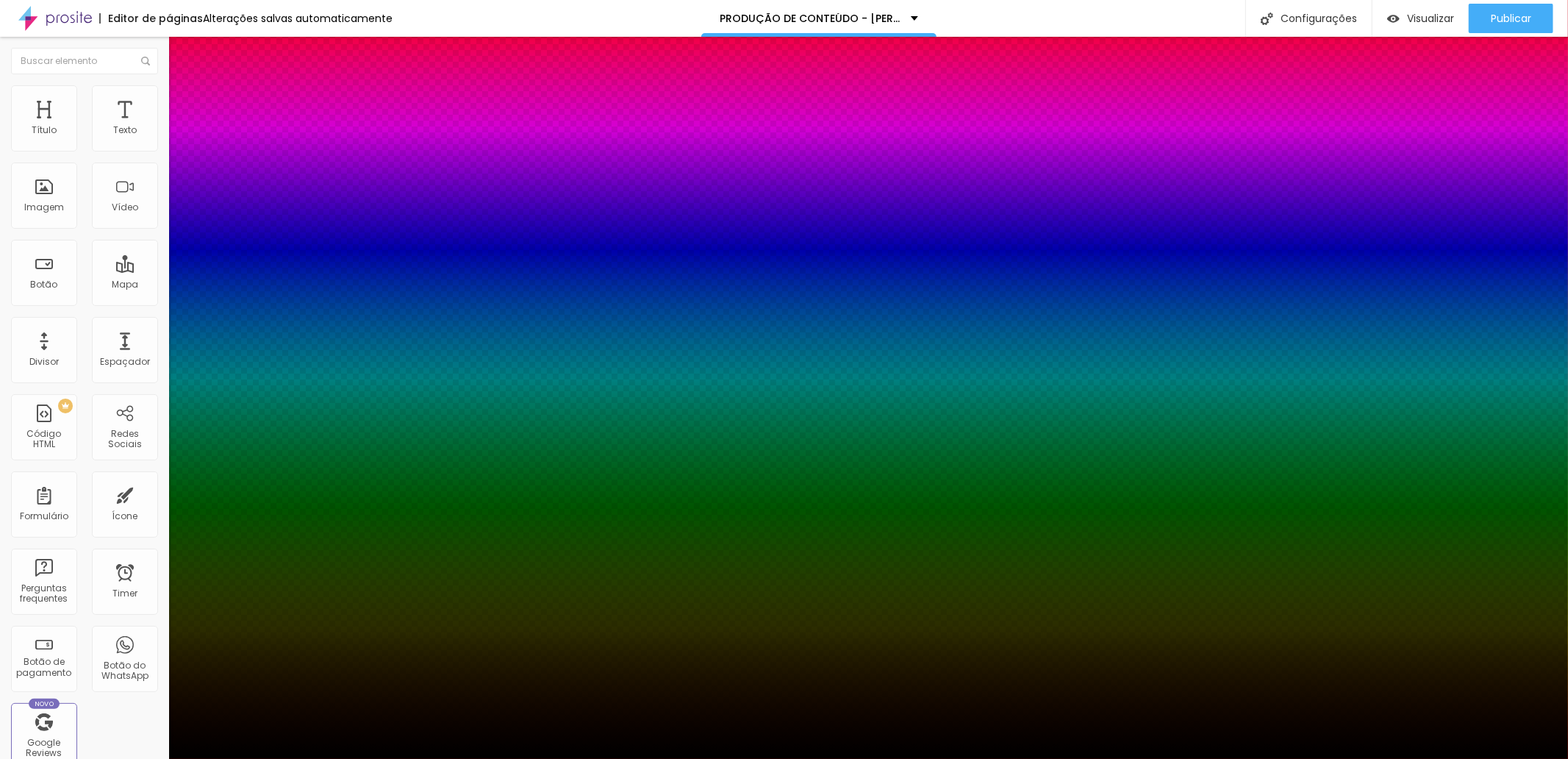
click at [147, 758] on div at bounding box center [784, 759] width 1568 height 0
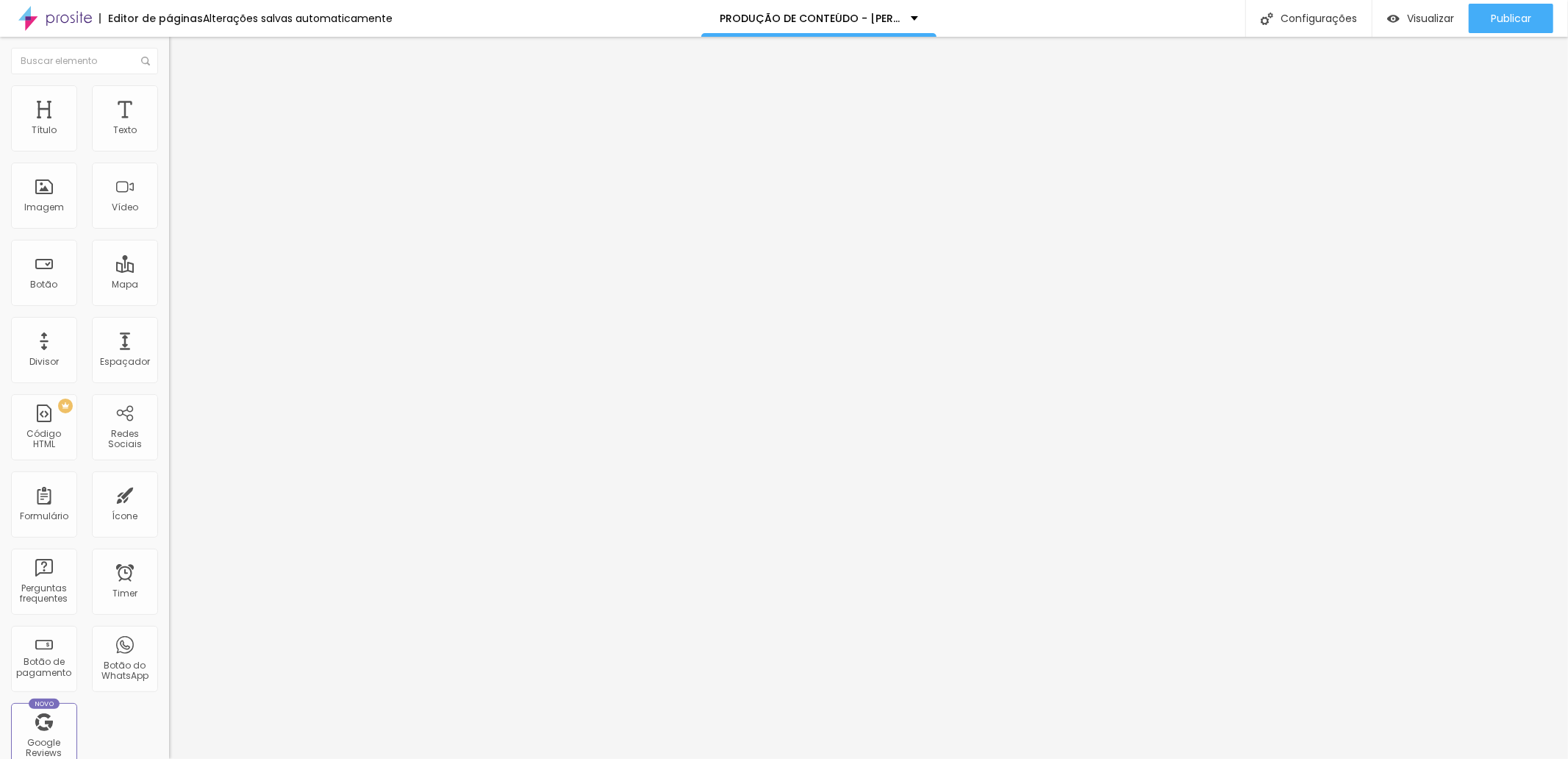
click at [175, 171] on icon "button" at bounding box center [180, 166] width 10 height 10
click at [180, 53] on img "button" at bounding box center [186, 53] width 12 height 12
click at [180, 52] on img "button" at bounding box center [186, 53] width 12 height 12
click at [169, 138] on input "Click me" at bounding box center [257, 130] width 176 height 14
paste input "ARÊNCIA MÍNIMA 3 MESES"
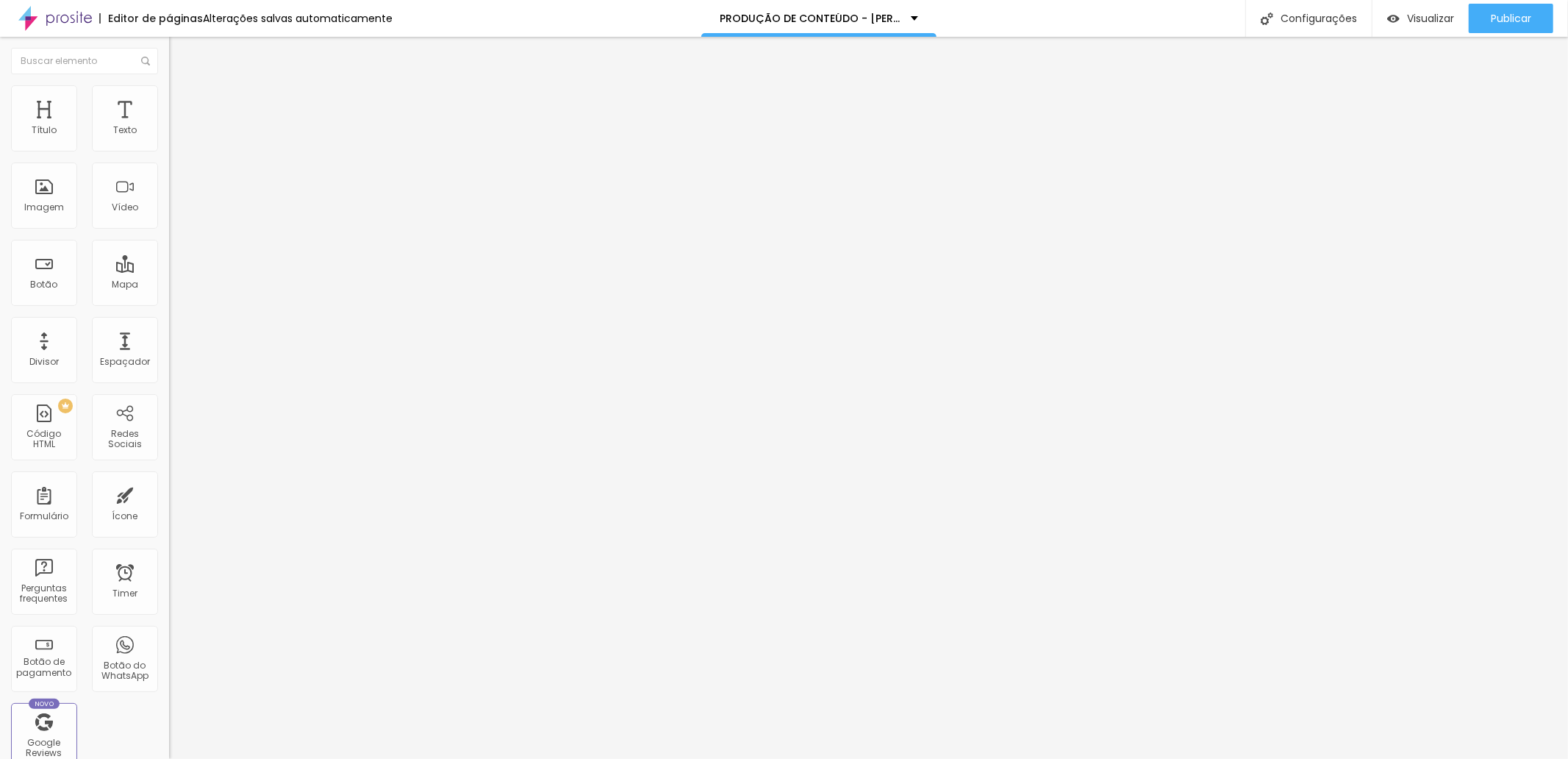
type input "CARÊNCIA MÍNIMA 3 MESES"
click at [169, 90] on img at bounding box center [176, 92] width 14 height 14
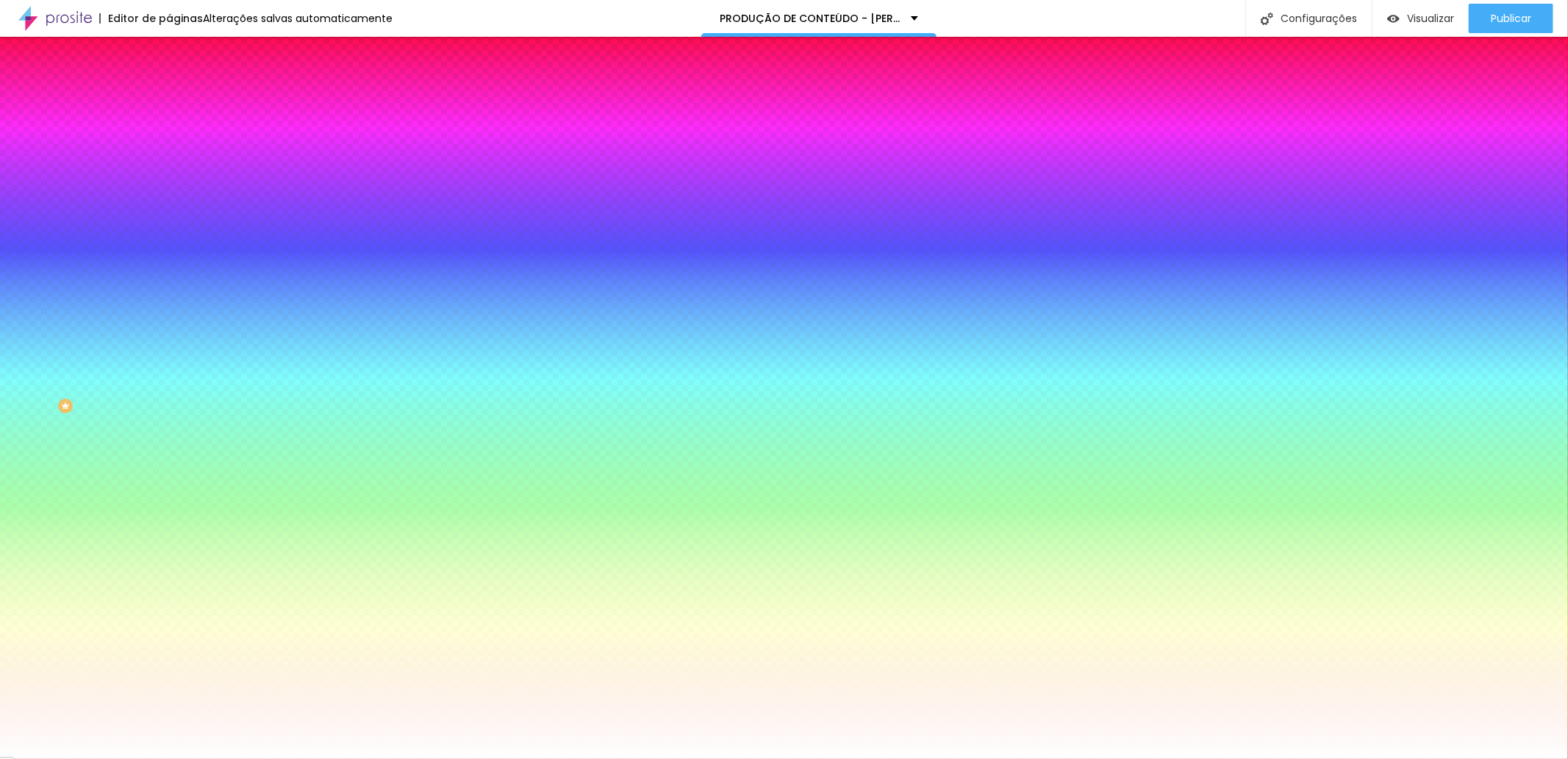
click at [169, 501] on div at bounding box center [254, 501] width 169 height 0
drag, startPoint x: 41, startPoint y: 407, endPoint x: 19, endPoint y: 435, distance: 35.6
click at [169, 515] on div at bounding box center [254, 515] width 169 height 0
click at [169, 501] on div at bounding box center [254, 501] width 169 height 0
click at [169, 437] on div "Editar Botão Conteúdo Estilo Avançado Cor de fundo Voltar ao padrão #FFFFFF Tip…" at bounding box center [254, 397] width 169 height 723
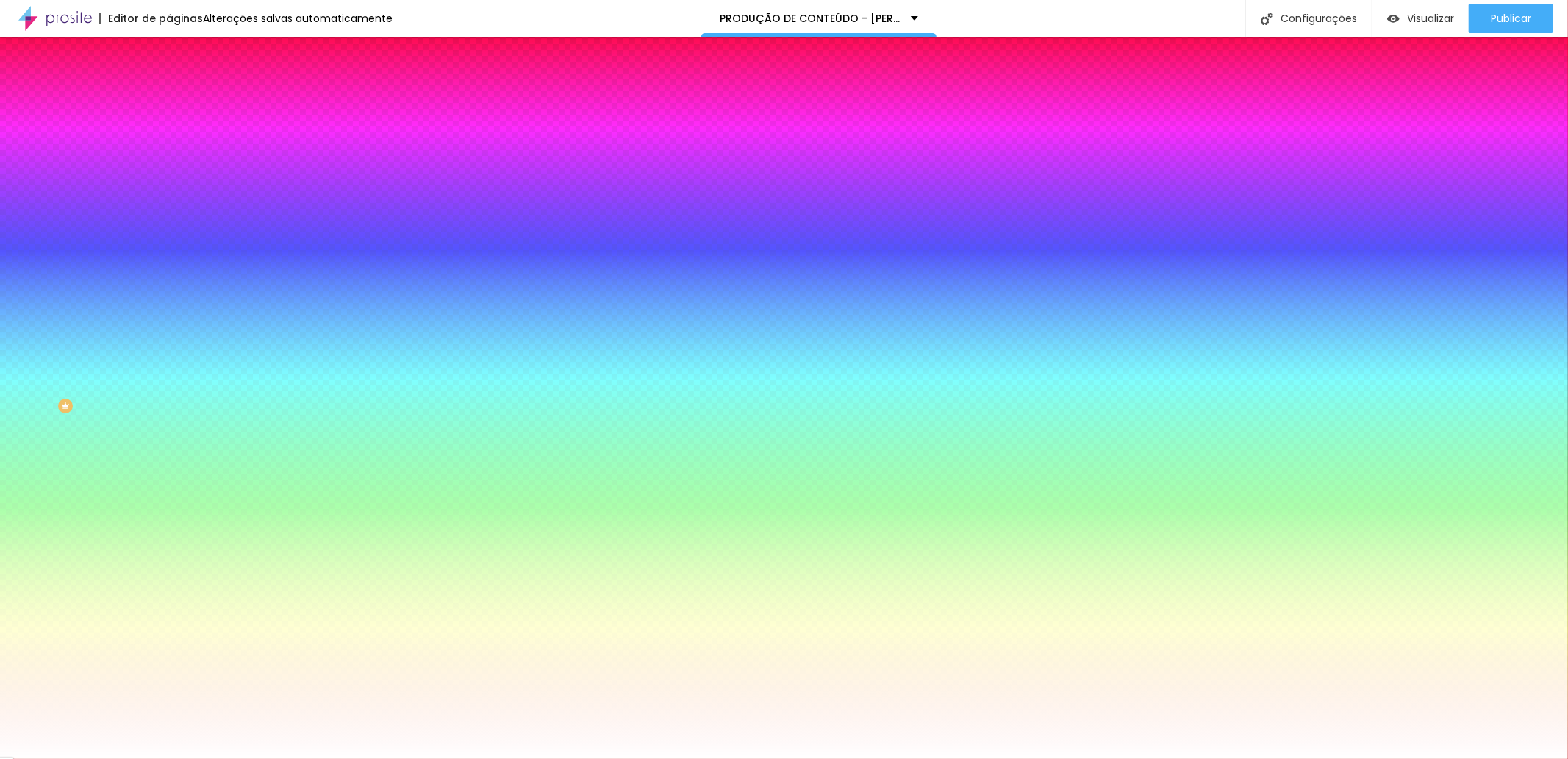
click at [169, 501] on div at bounding box center [254, 501] width 169 height 0
type input "#1A1919"
click at [25, 428] on div at bounding box center [784, 380] width 1568 height 759
click at [169, 141] on div at bounding box center [254, 141] width 169 height 0
type input "#111111"
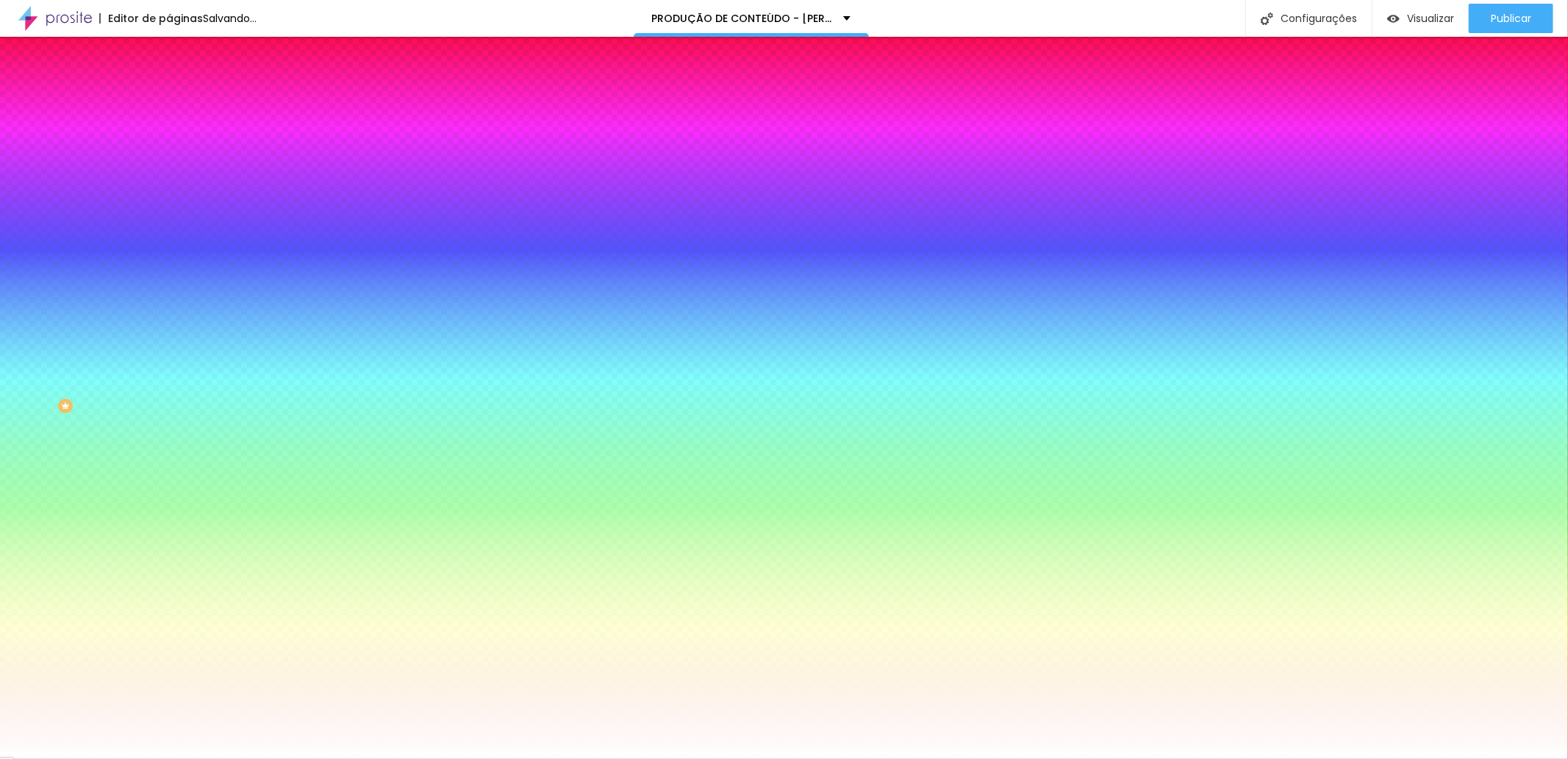
drag, startPoint x: 52, startPoint y: 203, endPoint x: 19, endPoint y: 269, distance: 73.8
click at [169, 155] on div at bounding box center [254, 155] width 169 height 0
click at [169, 501] on div at bounding box center [254, 501] width 169 height 0
type input "#3F3F3F"
drag, startPoint x: 23, startPoint y: 429, endPoint x: 23, endPoint y: 409, distance: 20.0
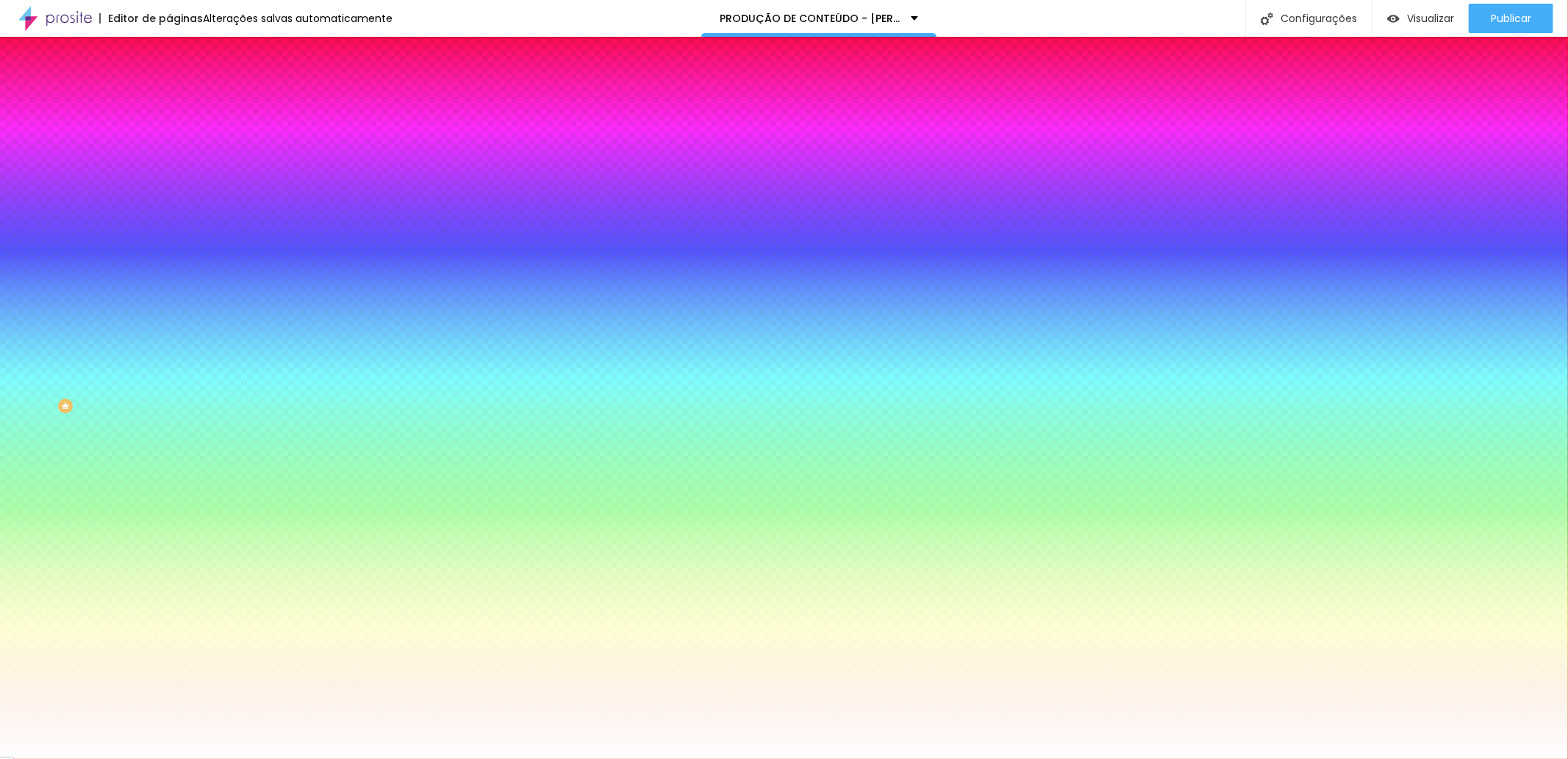
click at [2, 544] on div at bounding box center [-1, 545] width 3 height 3
click at [175, 185] on icon "button" at bounding box center [179, 186] width 8 height 8
type input "#FFFFFF"
drag, startPoint x: 238, startPoint y: 377, endPoint x: 198, endPoint y: 362, distance: 42.7
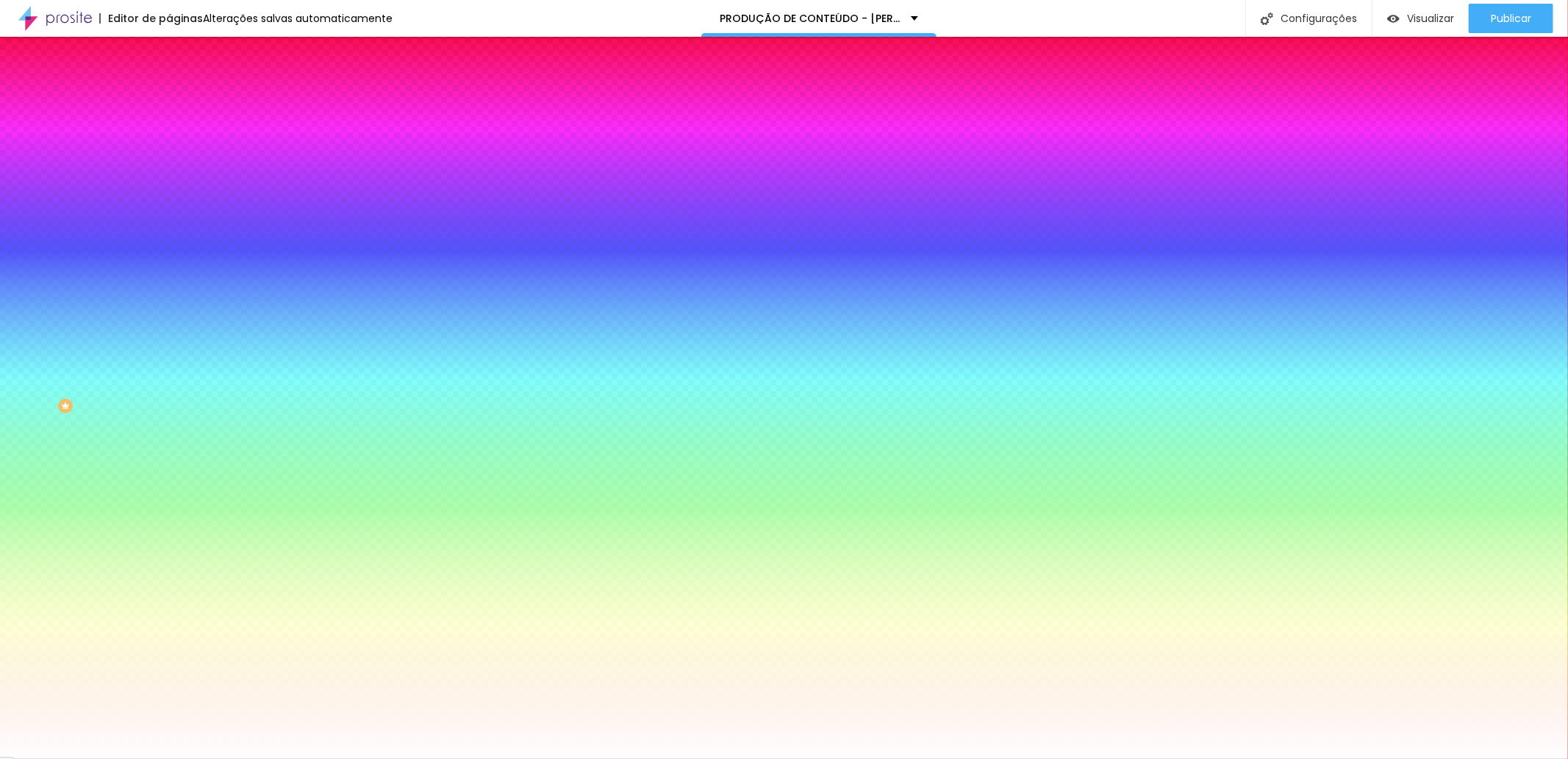
click at [874, 758] on div at bounding box center [784, 759] width 1568 height 0
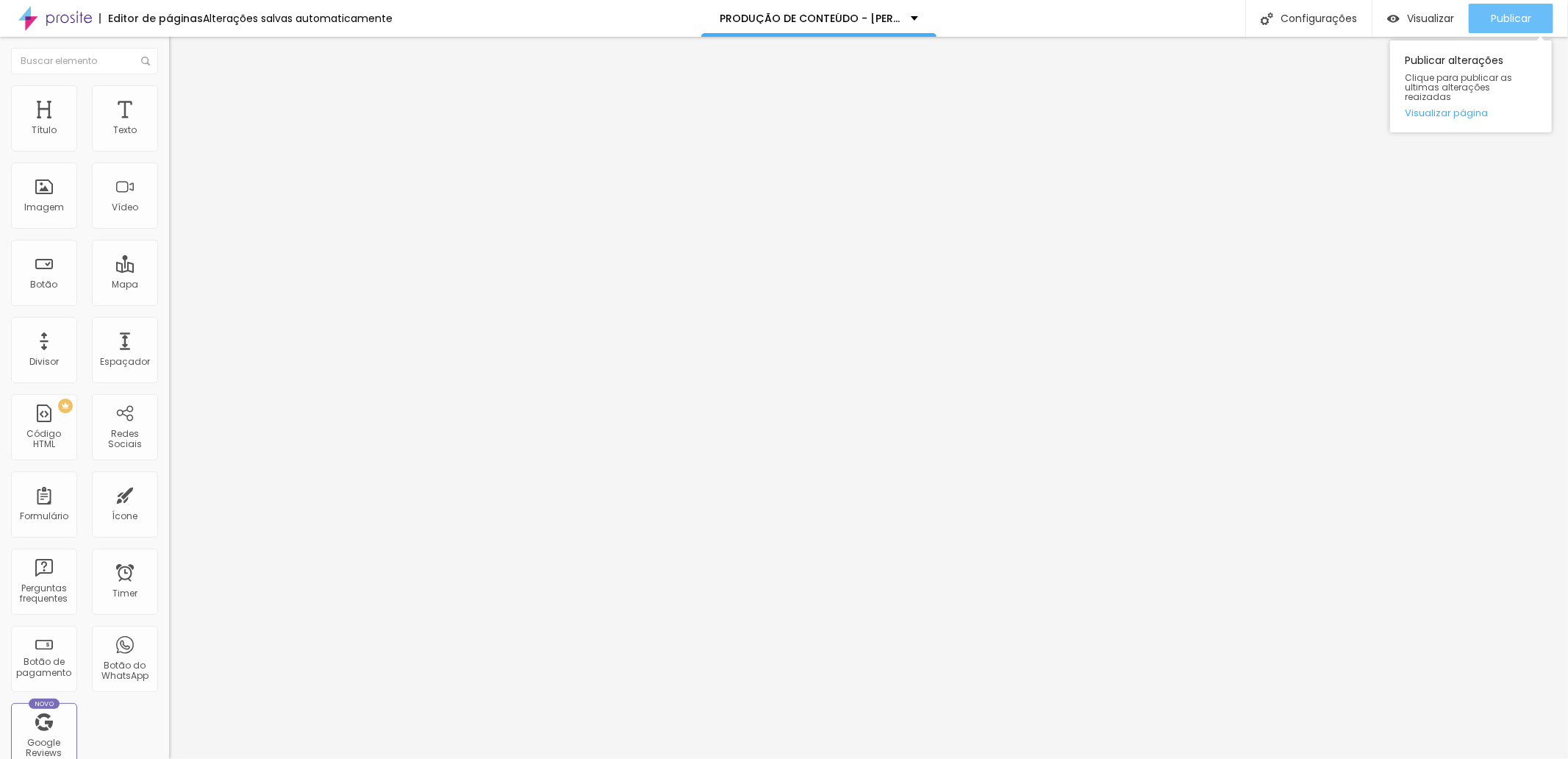
click at [1516, 13] on span "Publicar" at bounding box center [1511, 19] width 41 height 12
click at [1425, 17] on span "Visualizar" at bounding box center [1431, 19] width 47 height 12
